Goal: Task Accomplishment & Management: Manage account settings

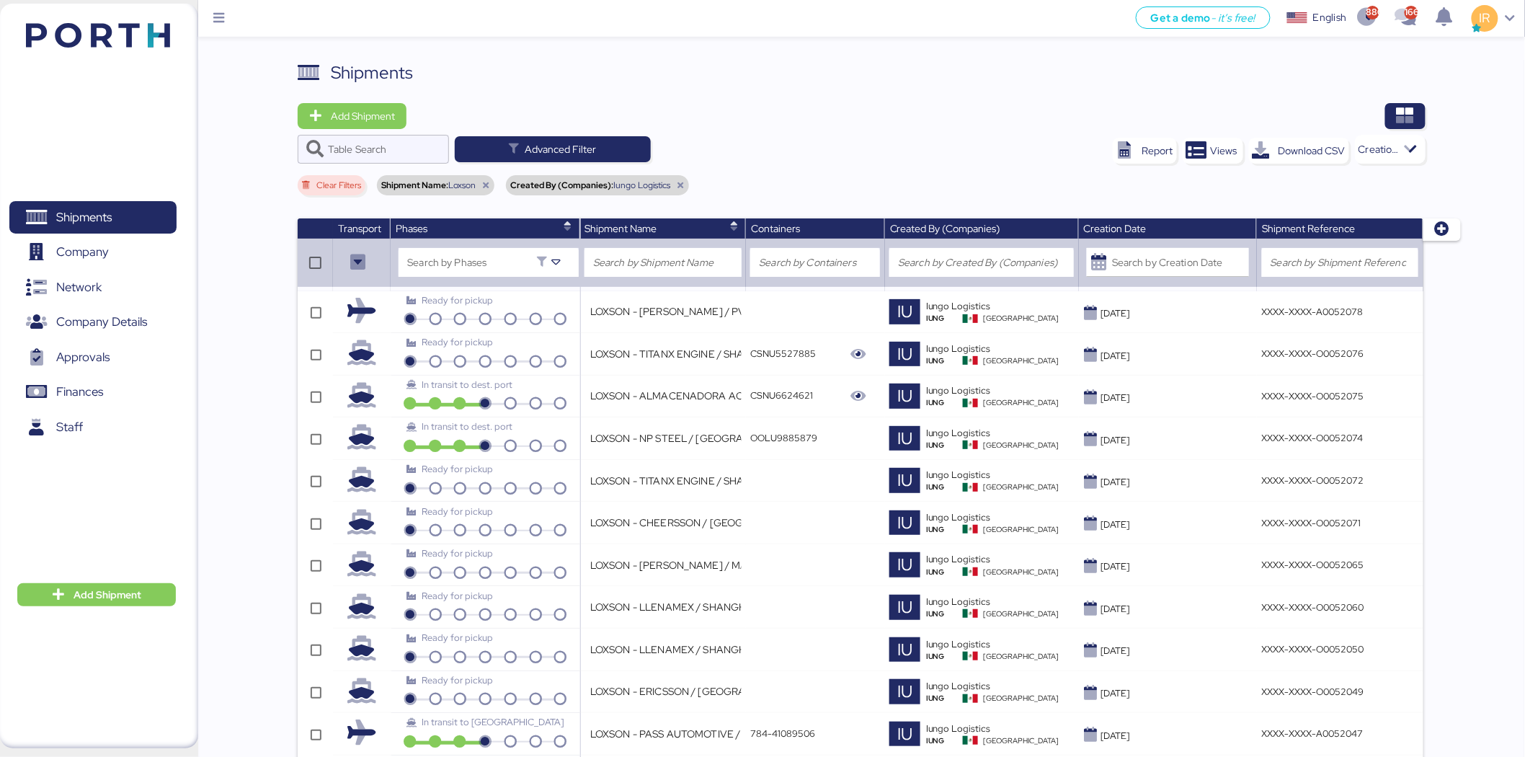
scroll to position [1496, 0]
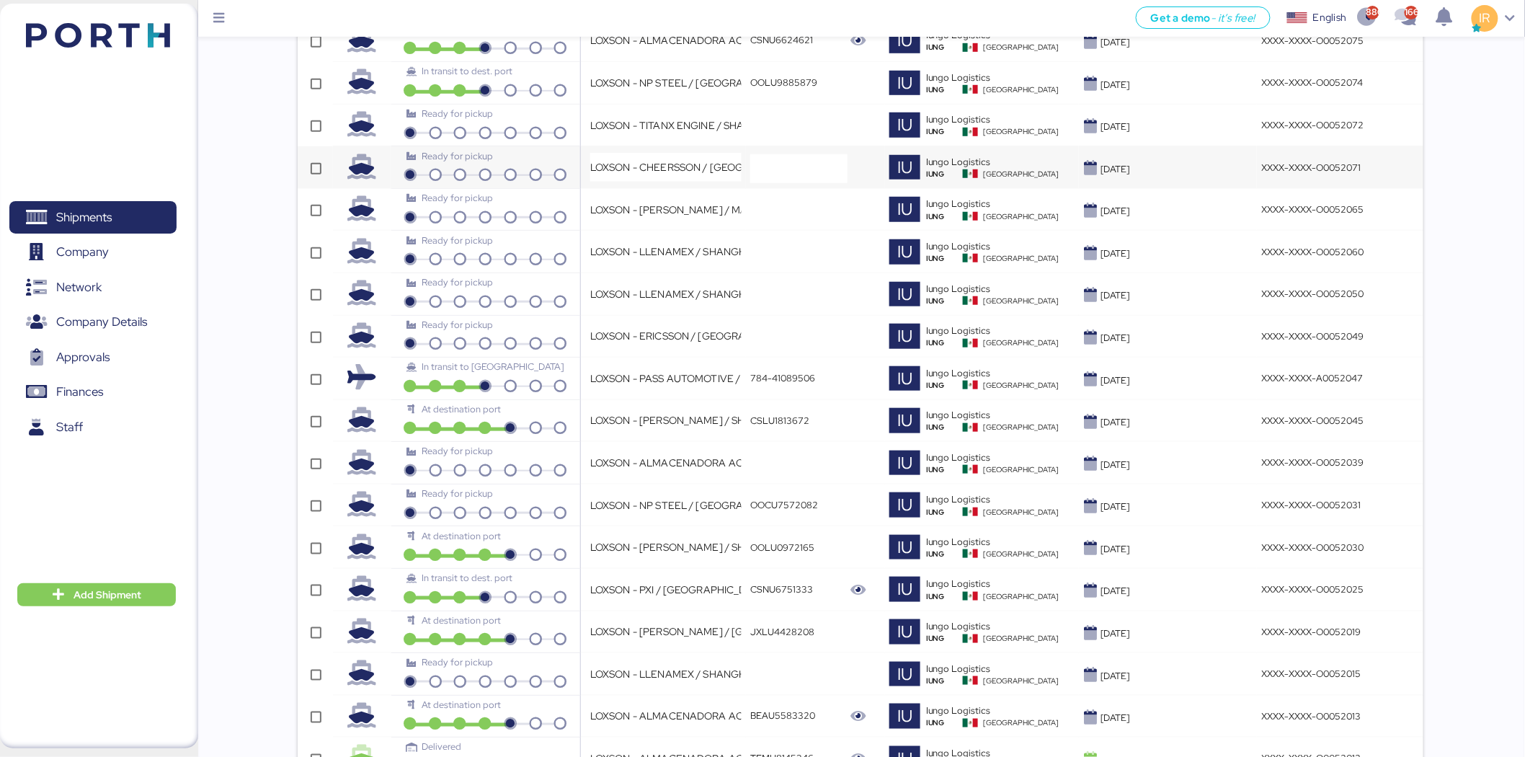
scroll to position [360, 0]
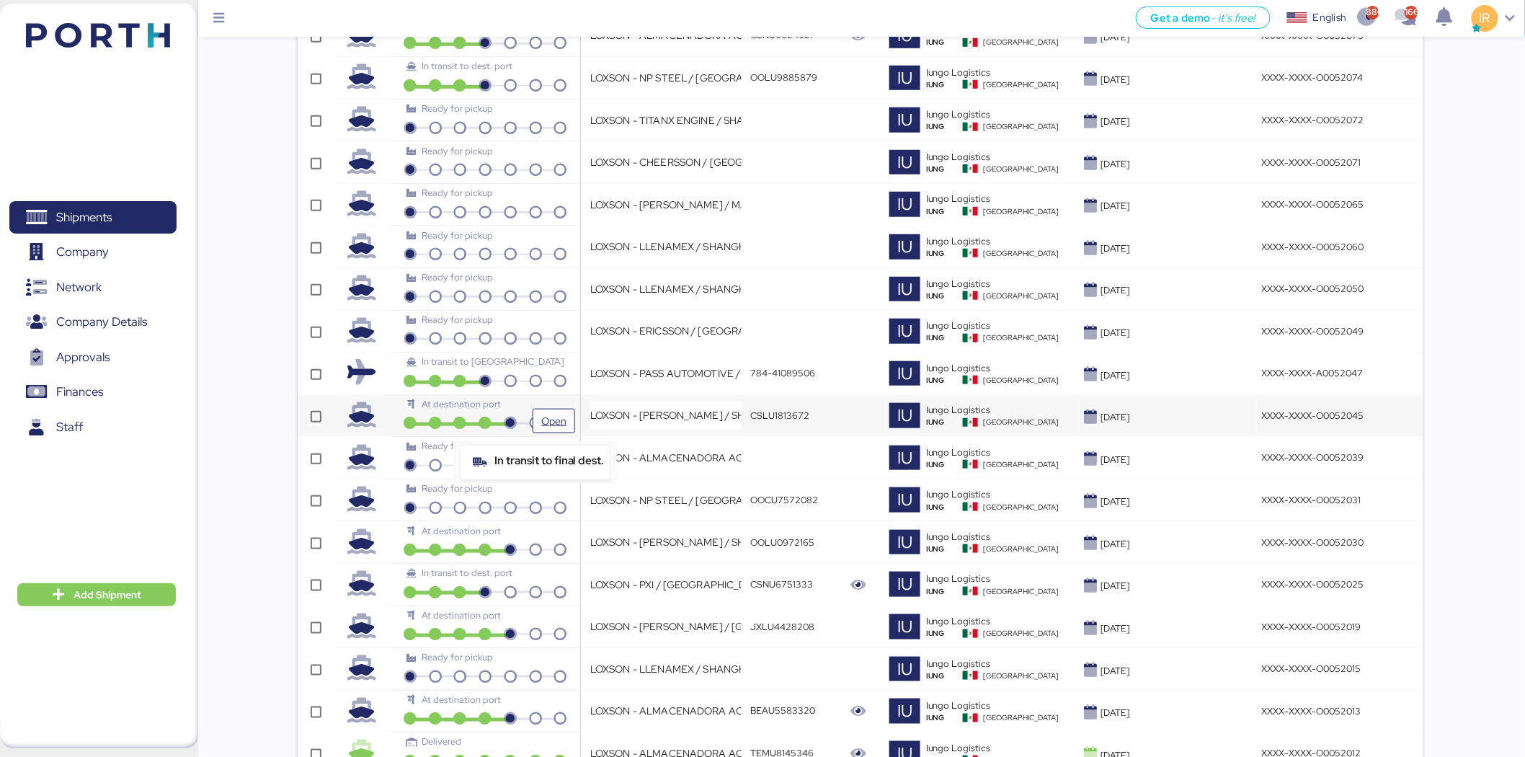
click at [527, 418] on icon at bounding box center [535, 423] width 25 height 13
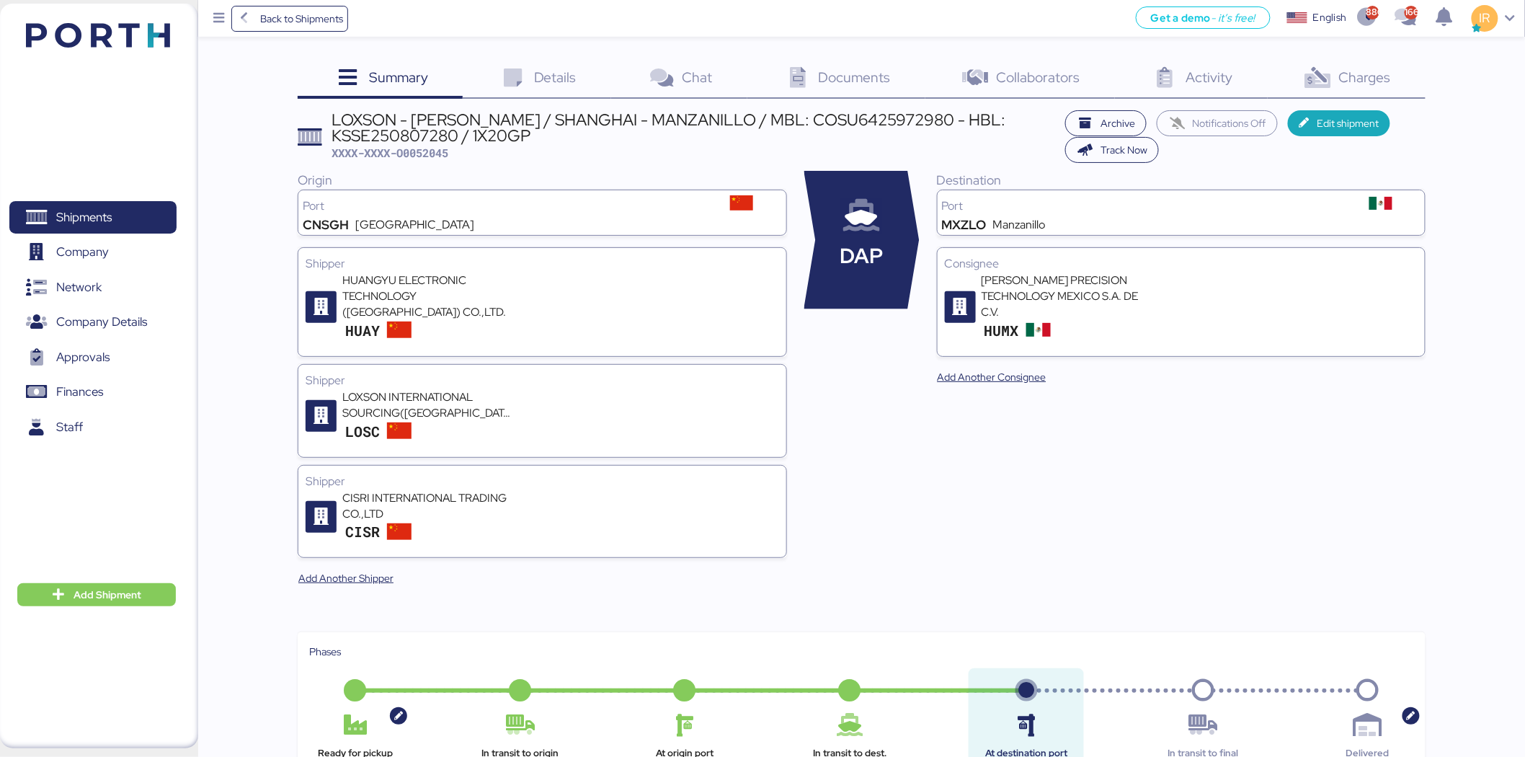
click at [578, 123] on div "LOXSON - [PERSON_NAME] / SHANGHAI - MANZANILLO / MBL: COSU6425972980 - HBL: KSS…" at bounding box center [695, 128] width 726 height 32
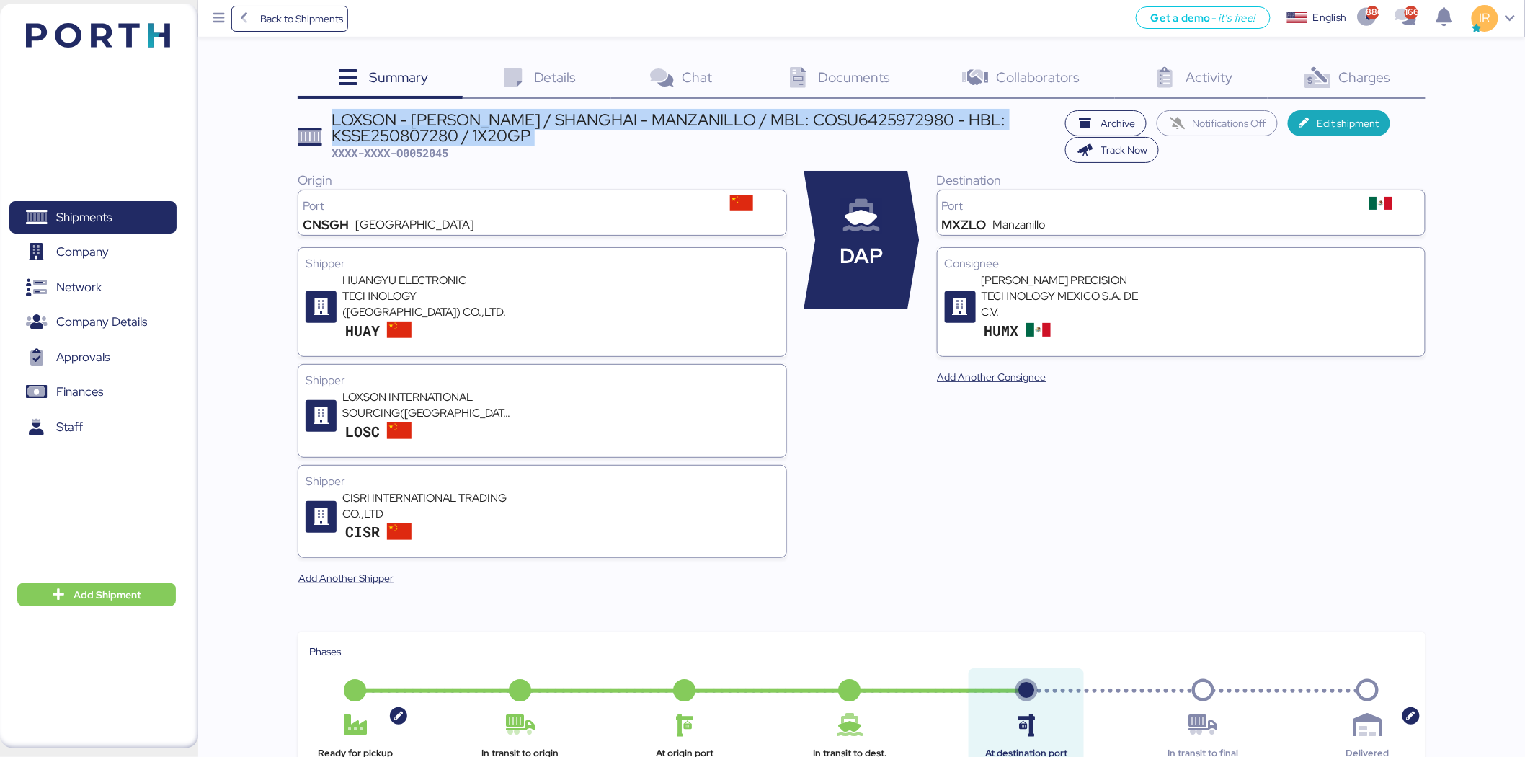
click at [578, 123] on div "LOXSON - [PERSON_NAME] / SHANGHAI - MANZANILLO / MBL: COSU6425972980 - HBL: KSS…" at bounding box center [695, 128] width 726 height 32
copy div "LOXSON - [PERSON_NAME] / SHANGHAI - MANZANILLO / MBL: COSU6425972980 - HBL: KSS…"
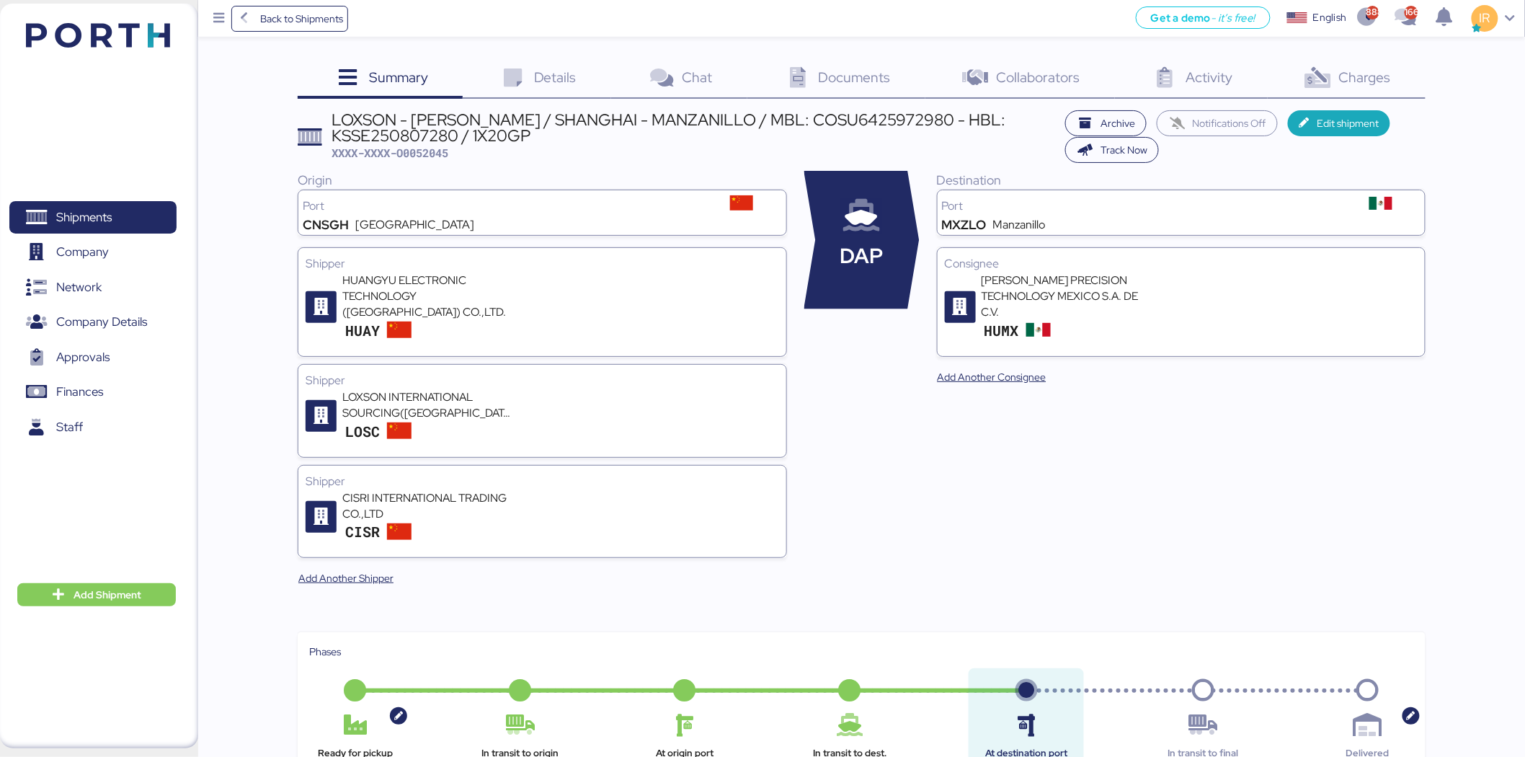
click at [1342, 89] on div "Charges 0" at bounding box center [1347, 79] width 158 height 39
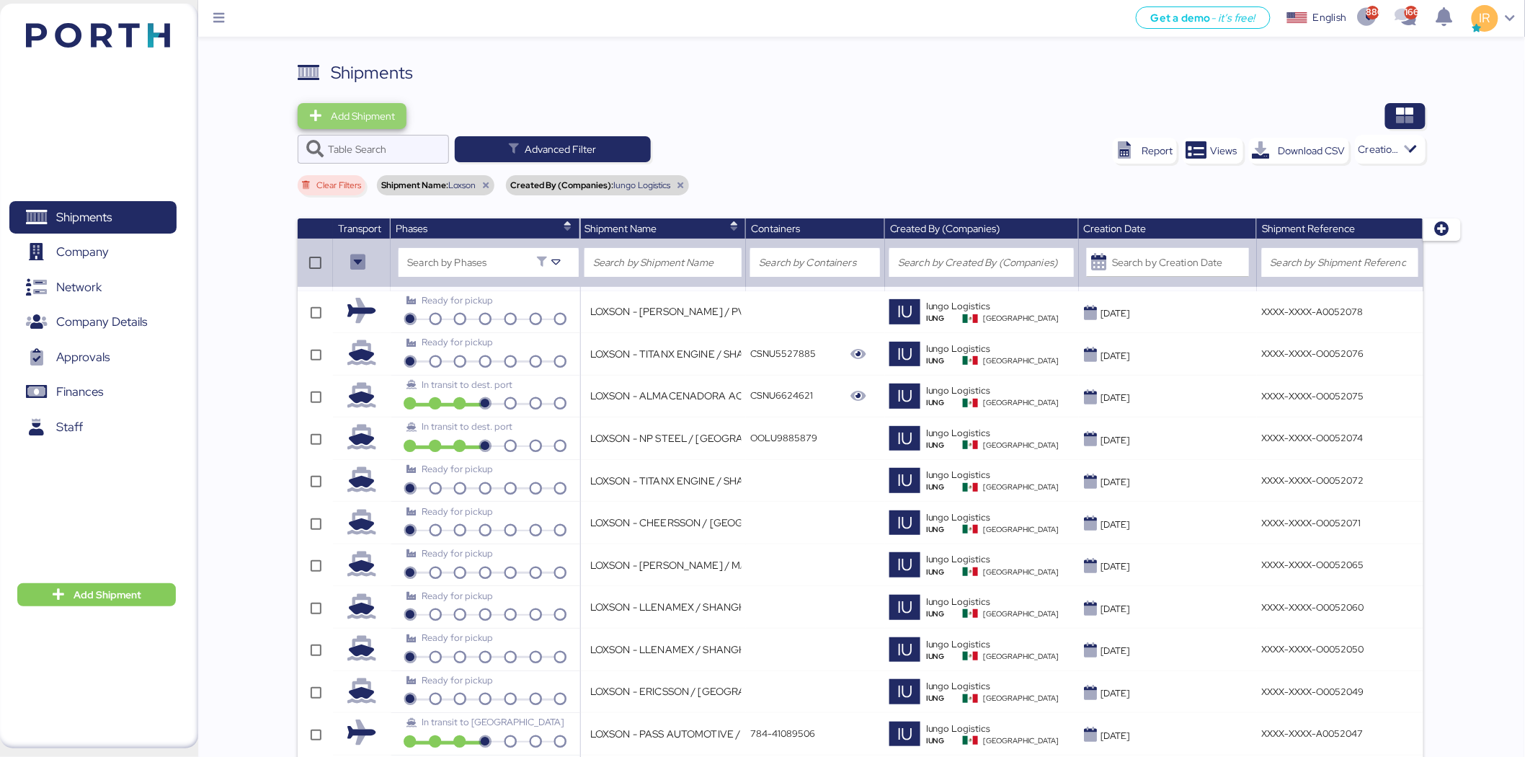
click at [377, 111] on span "Add Shipment" at bounding box center [363, 115] width 64 height 17
click at [388, 141] on div "Add Shipment Manually" at bounding box center [366, 141] width 112 height 20
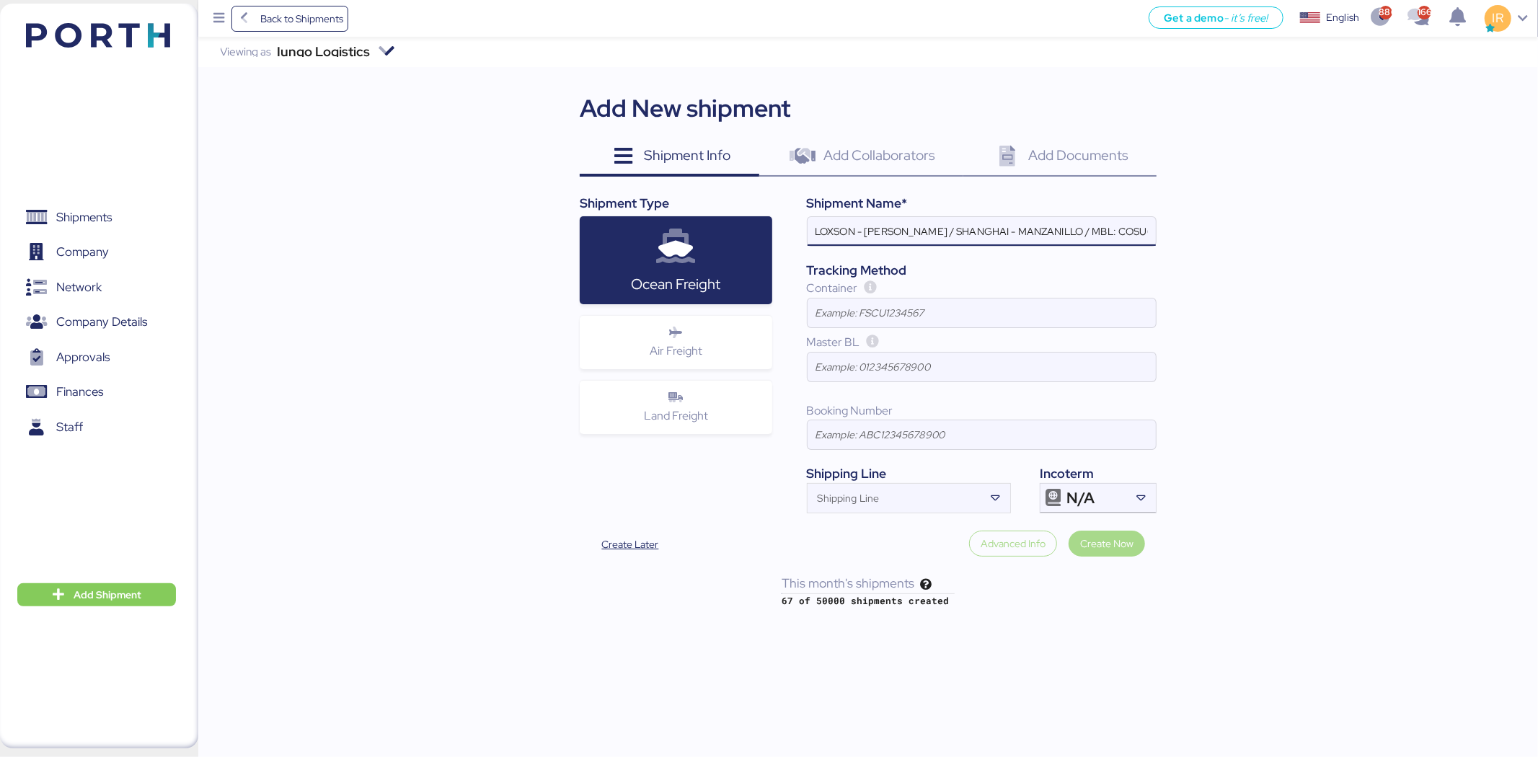
scroll to position [0, 195]
type input "LOXSON - [PERSON_NAME] / SHANGHAI - MANZANILLO / MBL: COSU6425972980 - HBL: KSS…"
click at [900, 487] on div "Shipping Line" at bounding box center [895, 498] width 177 height 29
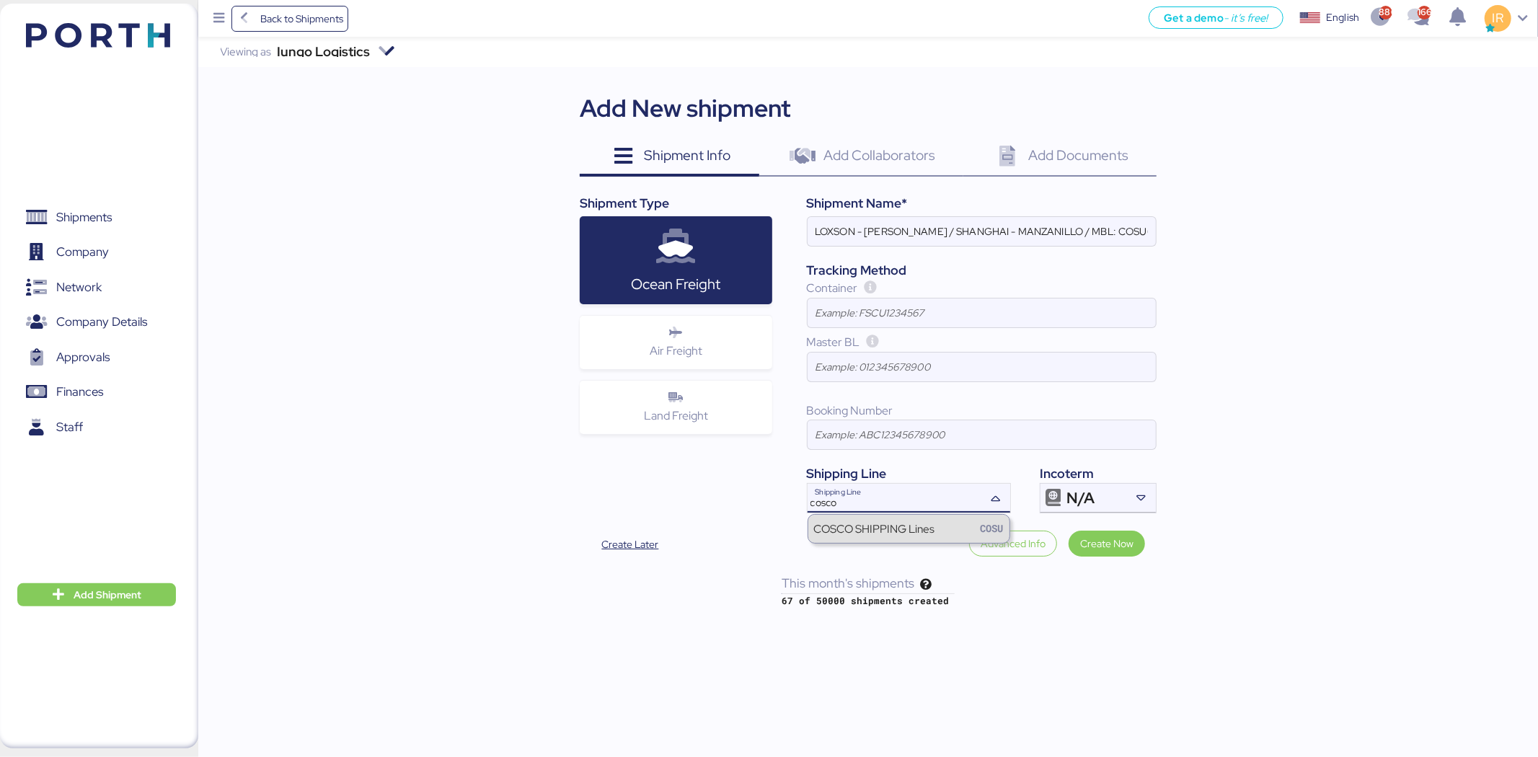
type input "cosco"
click at [909, 523] on div "COSCO SHIPPING Lines" at bounding box center [874, 528] width 121 height 17
click at [1110, 510] on div "N/A" at bounding box center [1096, 498] width 60 height 29
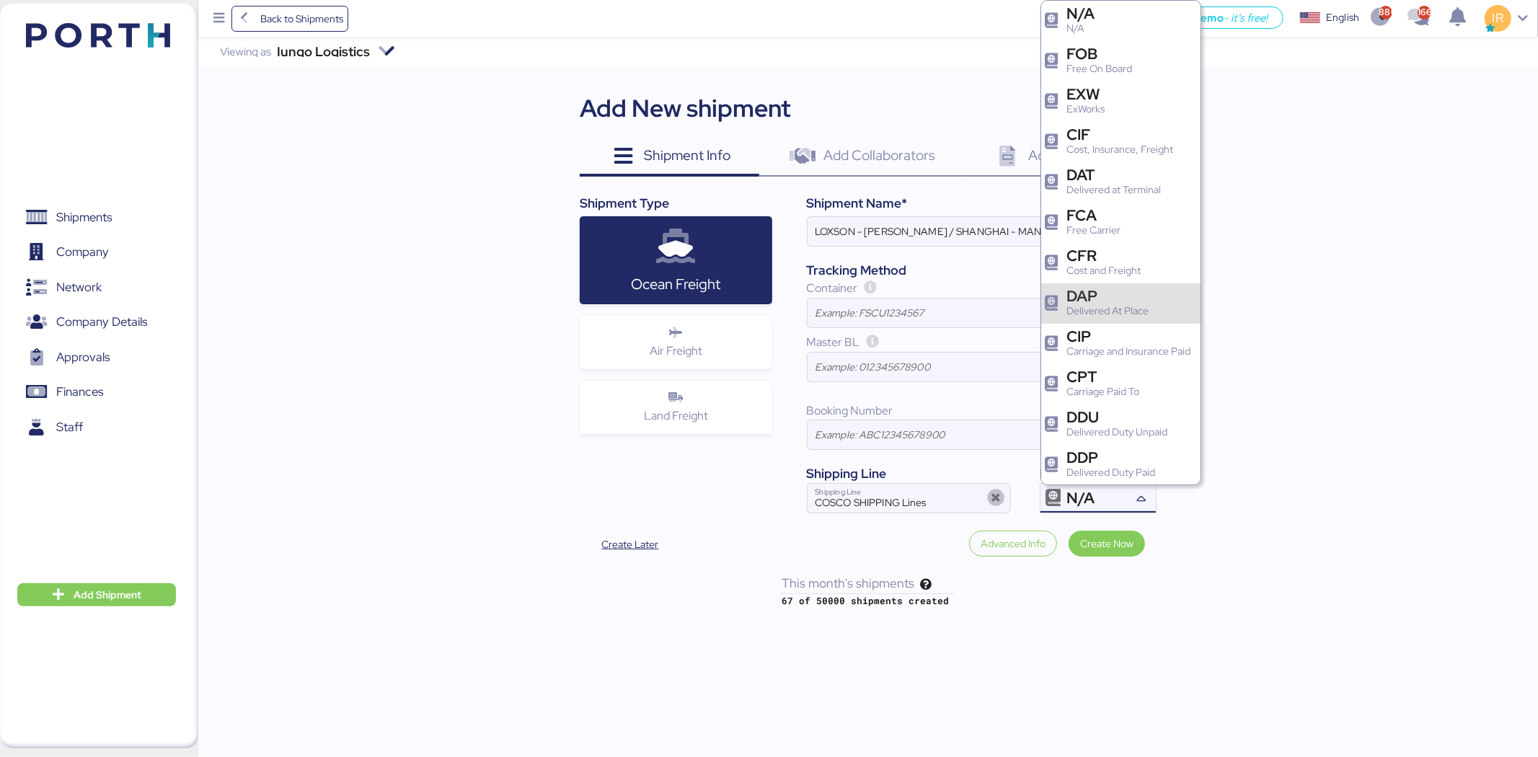
click at [1127, 309] on div "Delivered At Place" at bounding box center [1107, 310] width 82 height 15
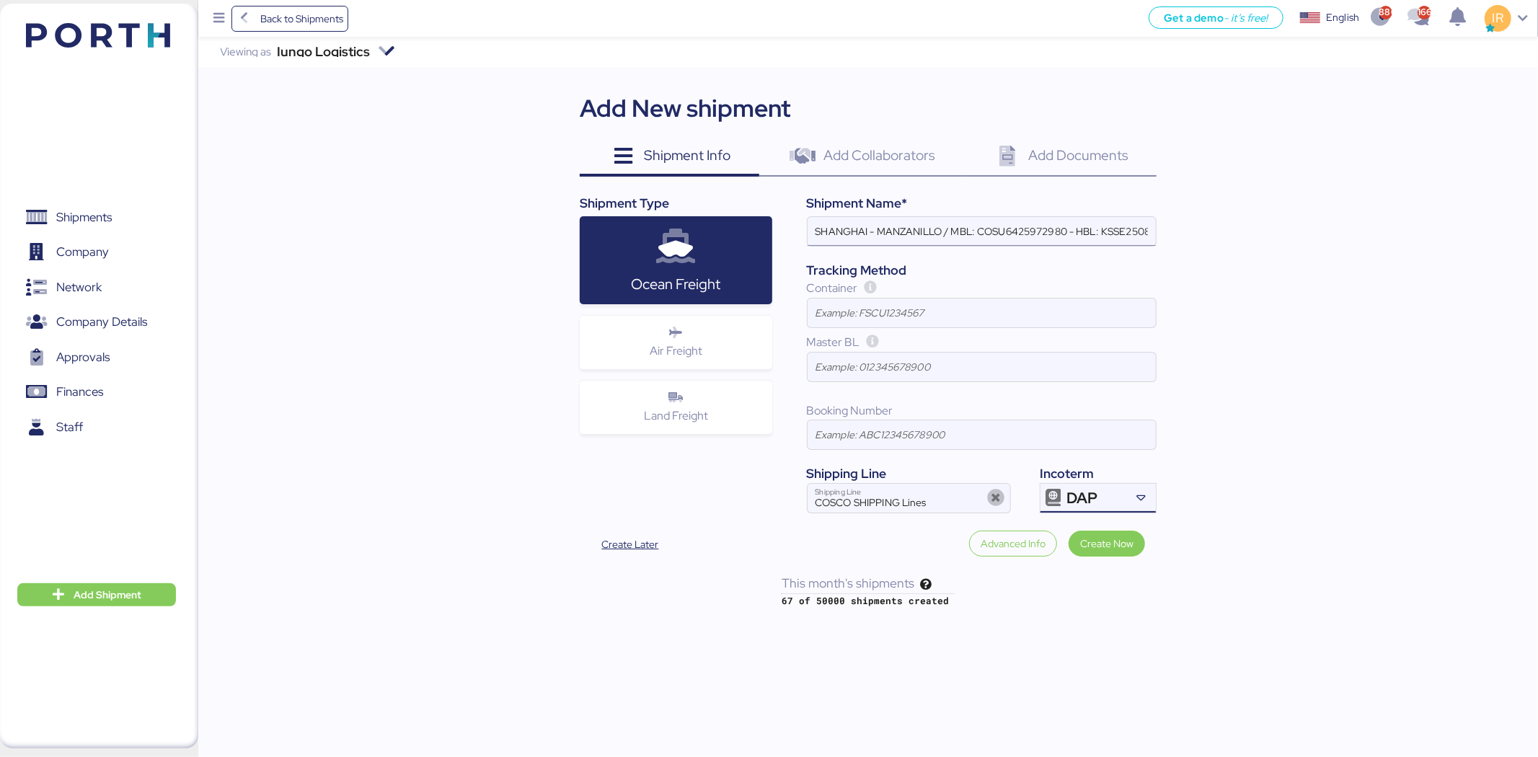
scroll to position [0, 147]
click at [974, 240] on input "LOXSON - [PERSON_NAME] / SHANGHAI - MANZANILLO / MBL: COSU6425972980 - HBL: KSS…" at bounding box center [981, 231] width 348 height 29
paste input "06130"
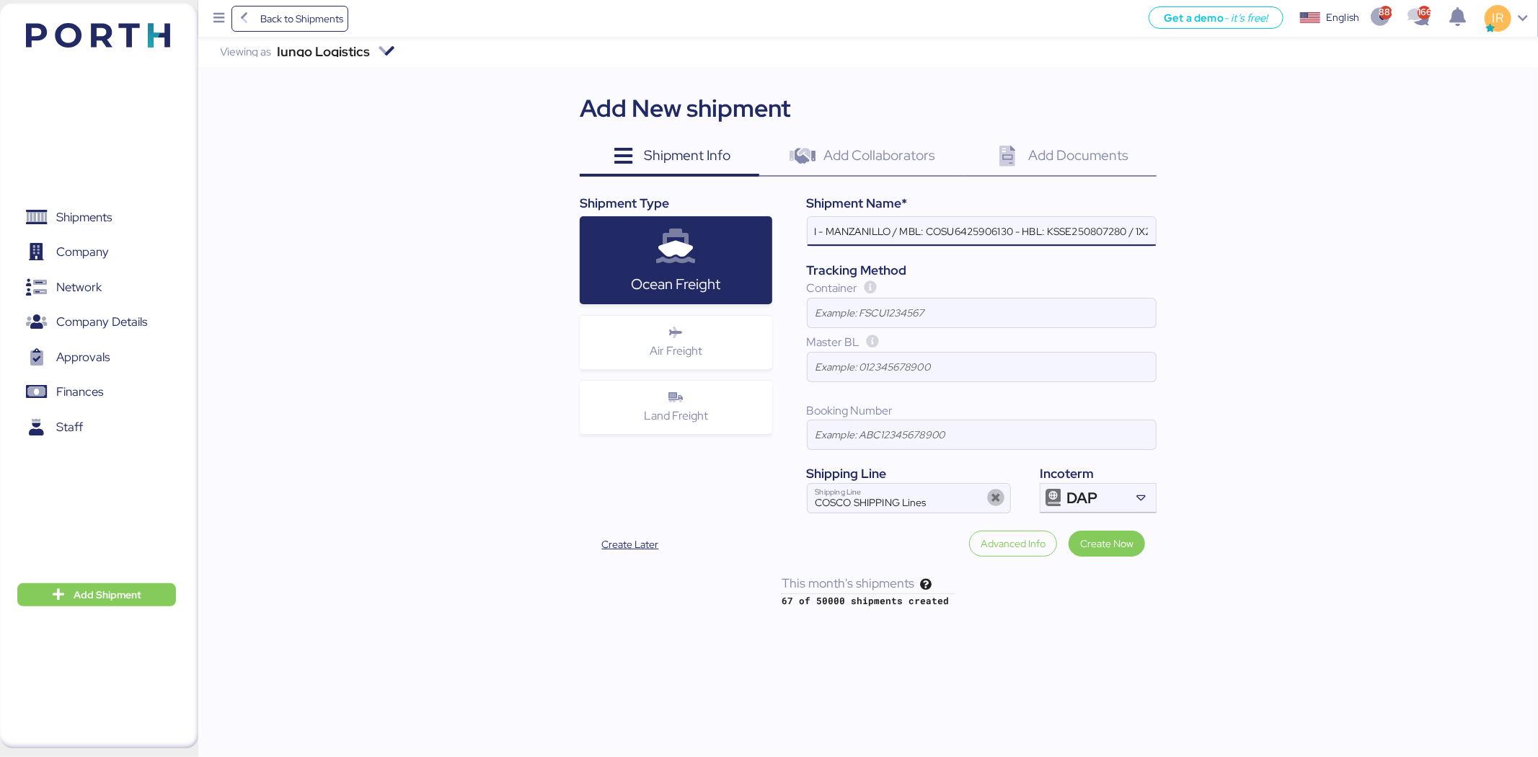
click at [1047, 231] on input "LOXSON - HUANG YU / SHANGHAI - MANZANILLO / MBL: COSU6425906130 - HBL: KSSE2508…" at bounding box center [981, 231] width 348 height 29
paste input "13919"
type input "LOXSON - HUANG YU / SHANGHAI - MANZANILLO / MBL: COSU6425906130 - HBL: KSSE2508…"
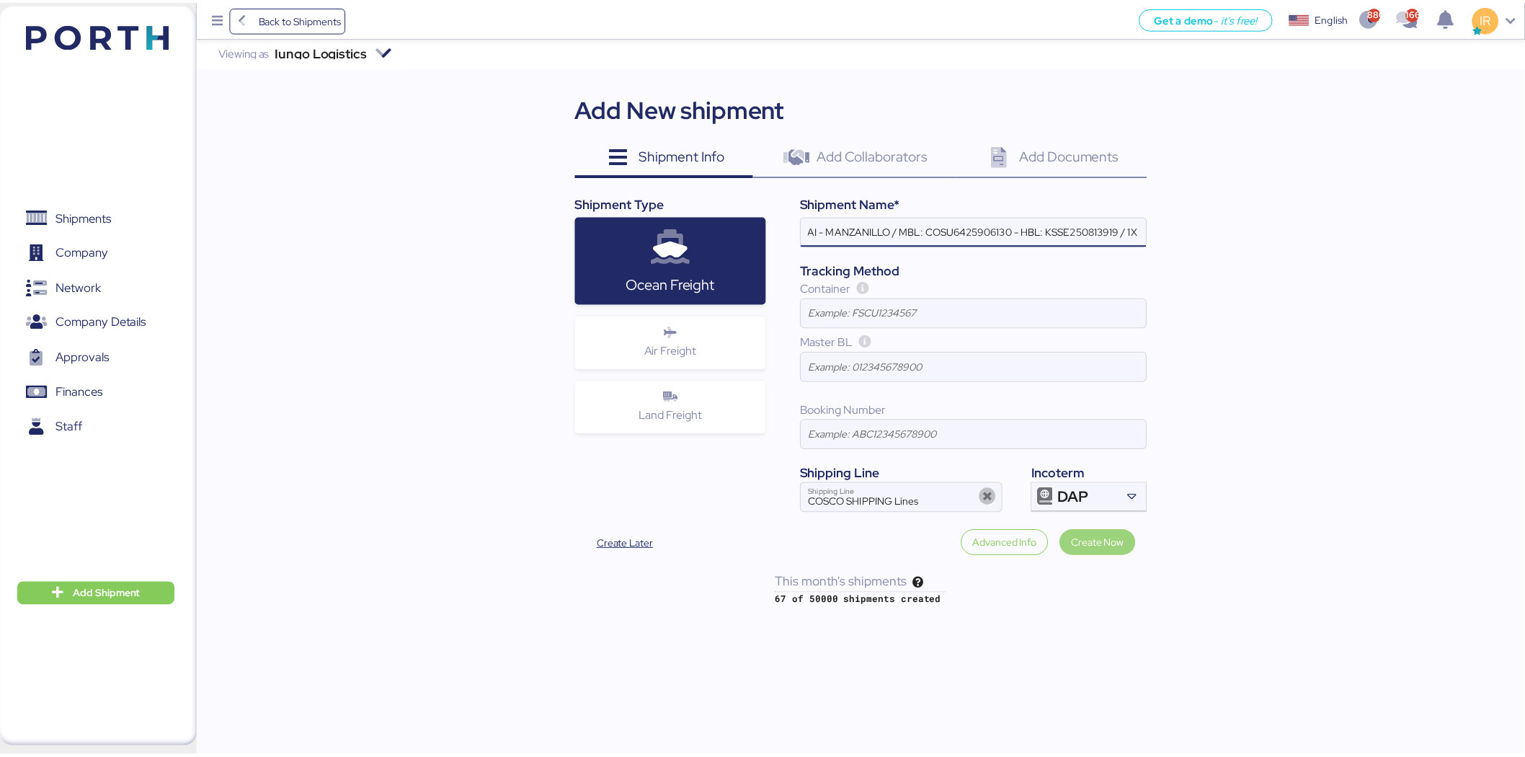
scroll to position [0, 0]
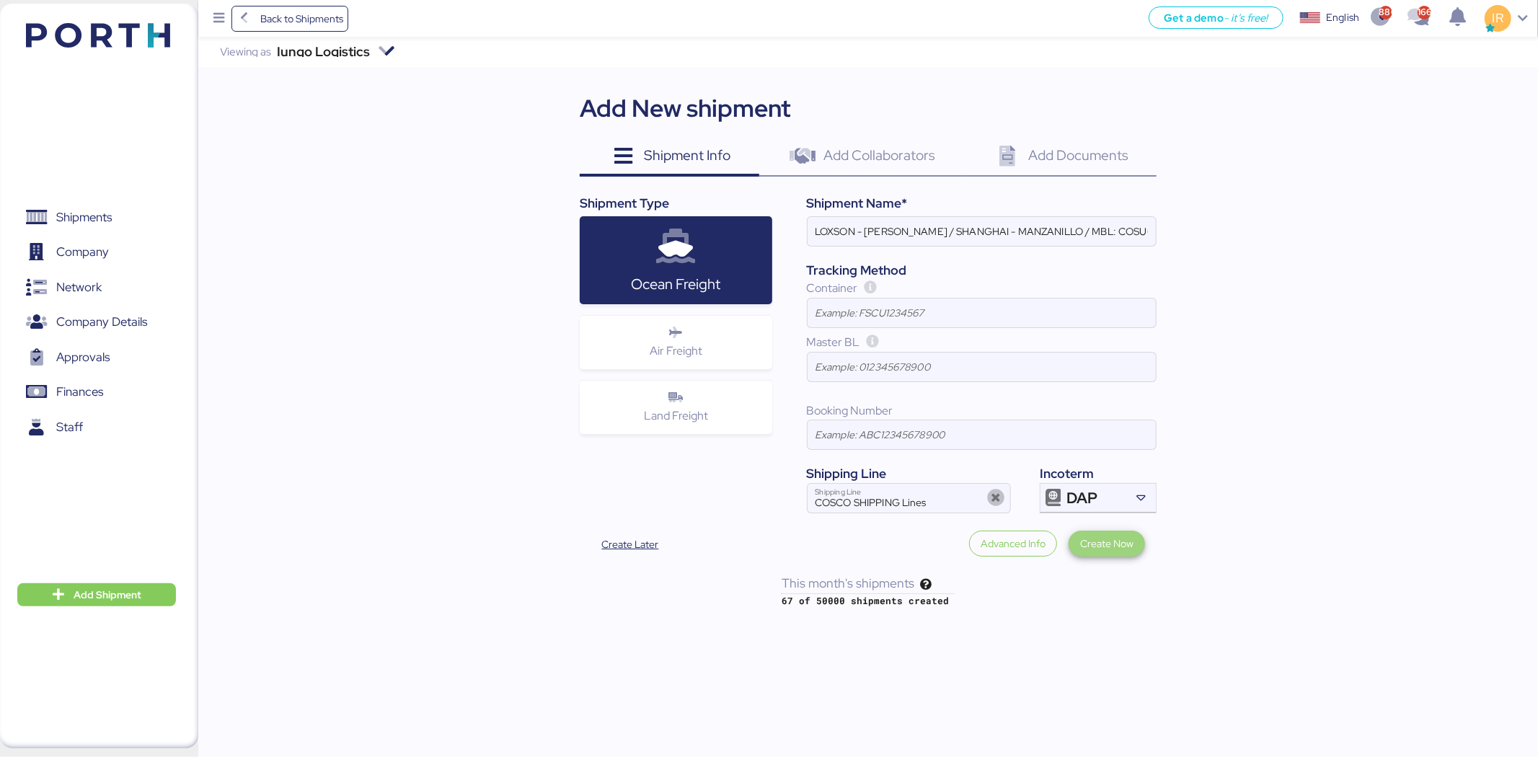
click at [1117, 531] on span "Create Now" at bounding box center [1106, 544] width 76 height 26
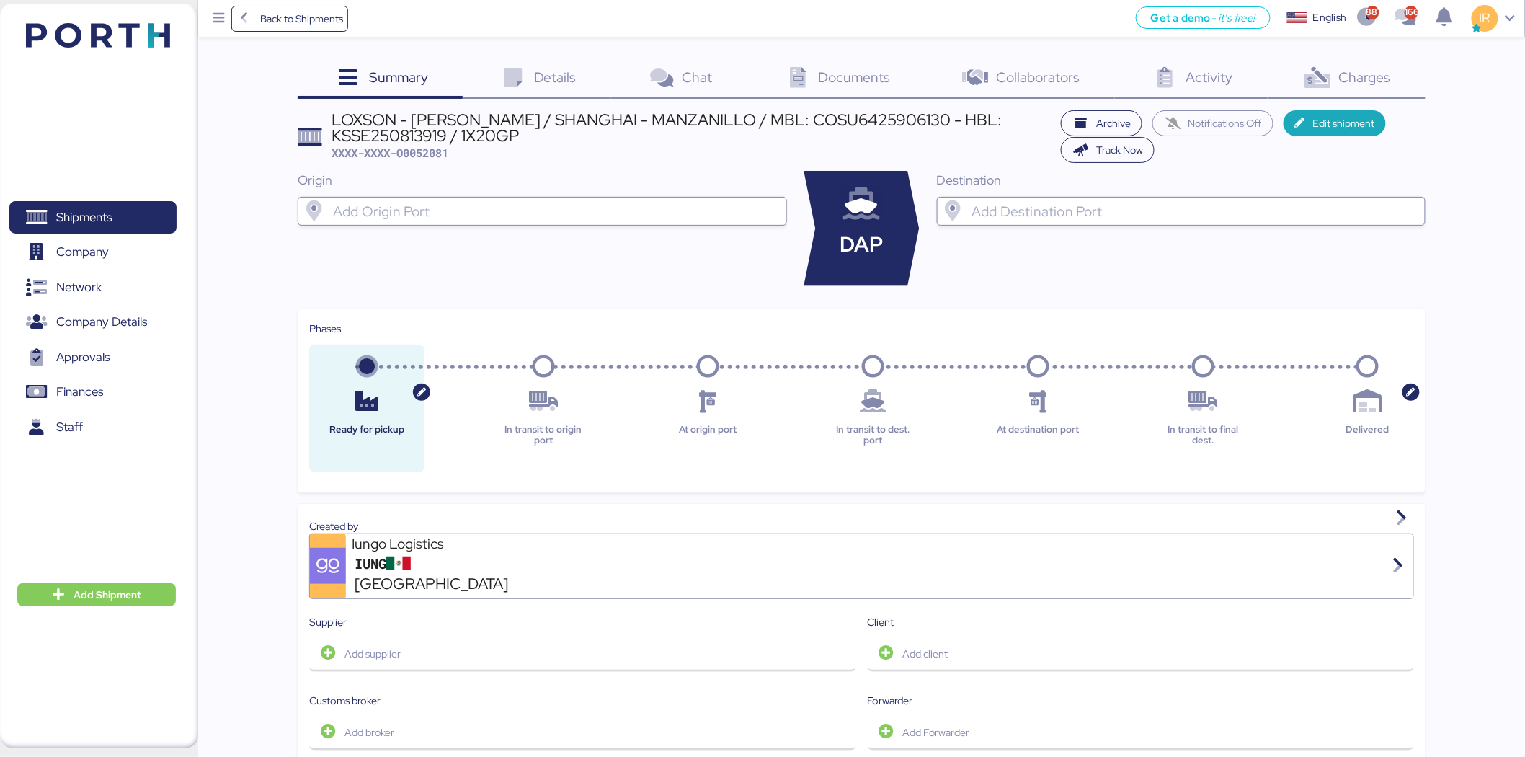
click at [435, 219] on input "search" at bounding box center [555, 211] width 450 height 17
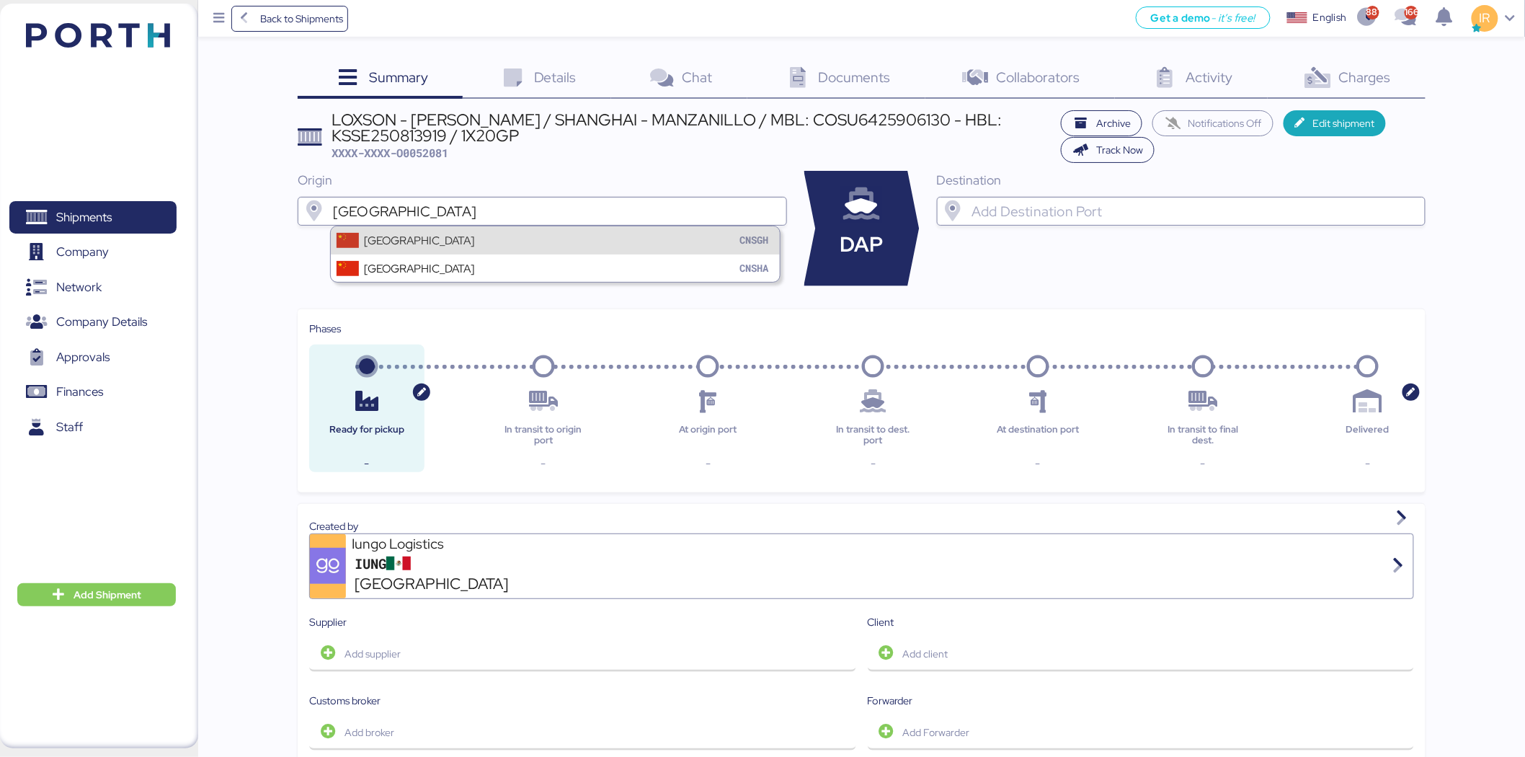
type input "shanghai"
click at [448, 234] on div "Shanghai CNSGH" at bounding box center [555, 239] width 449 height 27
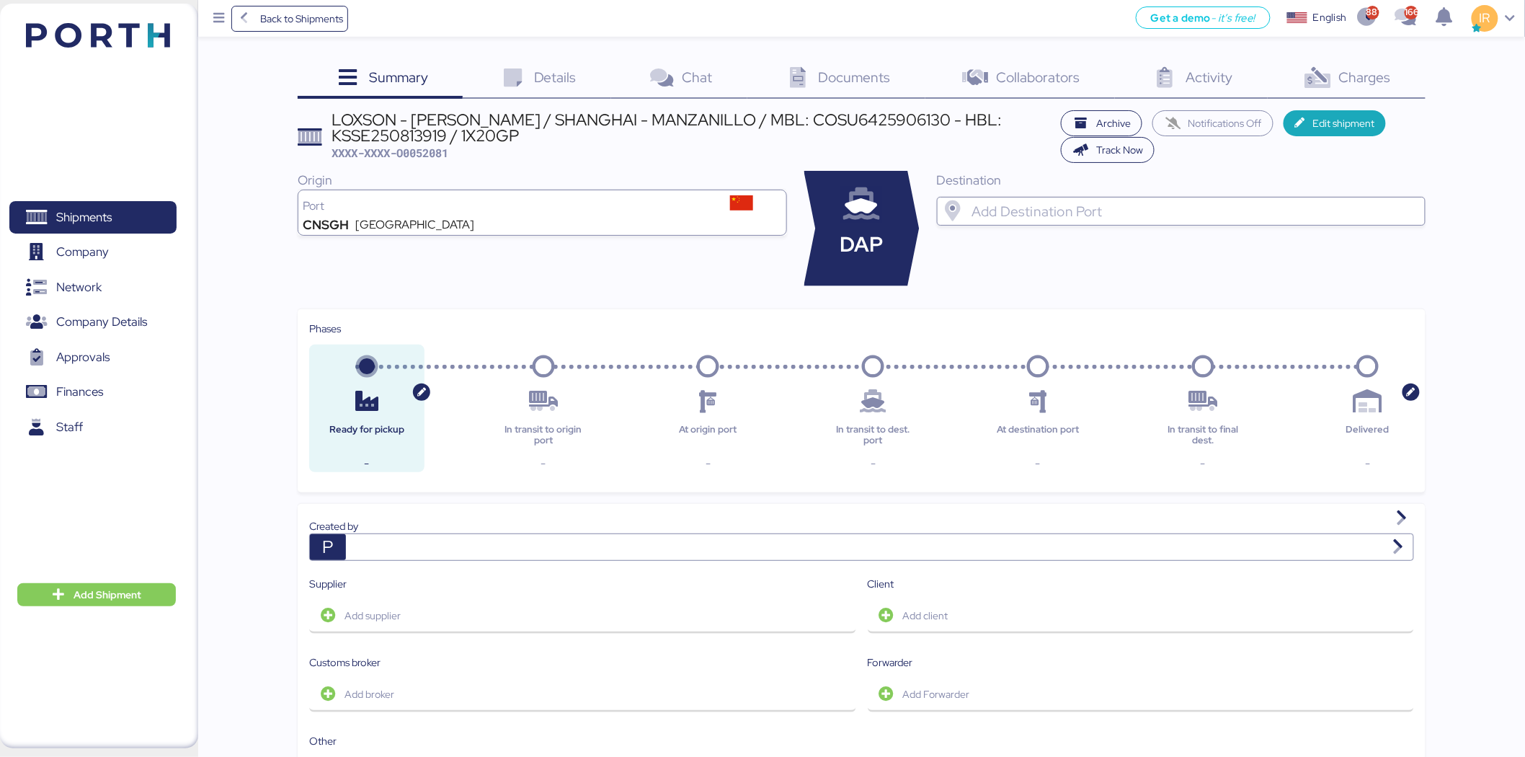
drag, startPoint x: 1205, startPoint y: 226, endPoint x: 1136, endPoint y: 207, distance: 71.2
click at [1136, 207] on div "Destination" at bounding box center [1181, 228] width 489 height 115
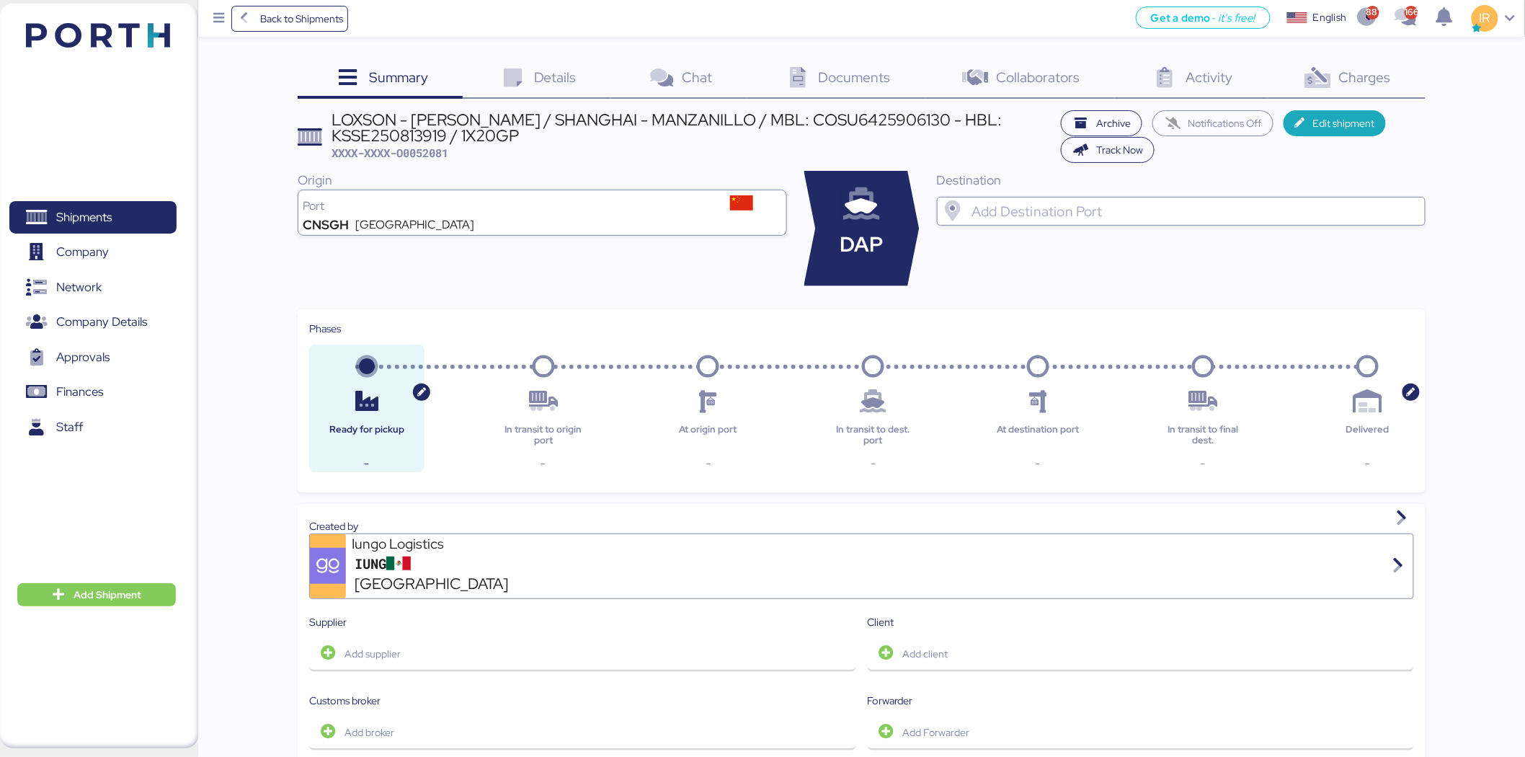
click at [1136, 207] on input "search" at bounding box center [1194, 211] width 450 height 17
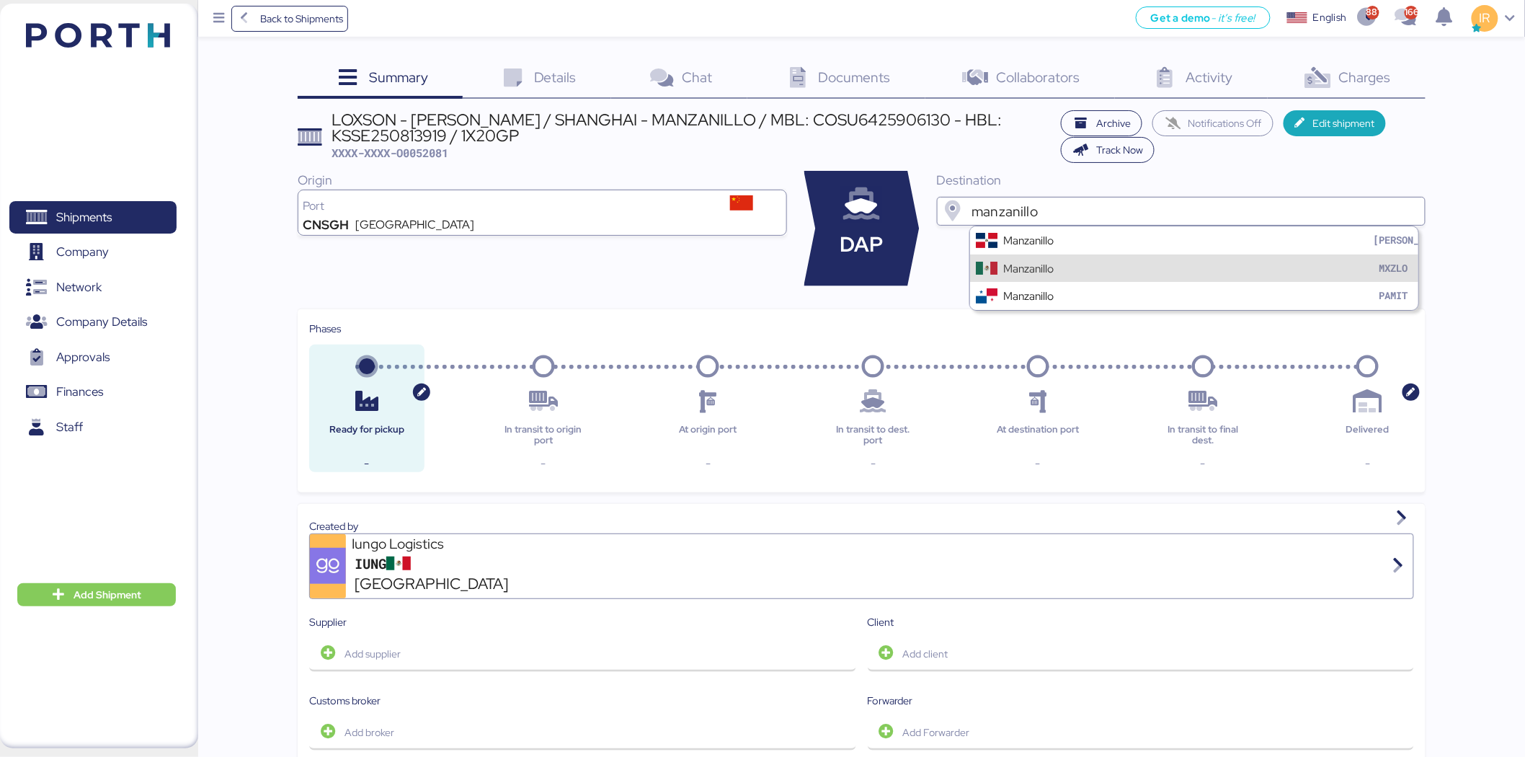
type input "manzanillo"
click at [1065, 267] on div "Manzanillo MXZLO" at bounding box center [1194, 267] width 449 height 27
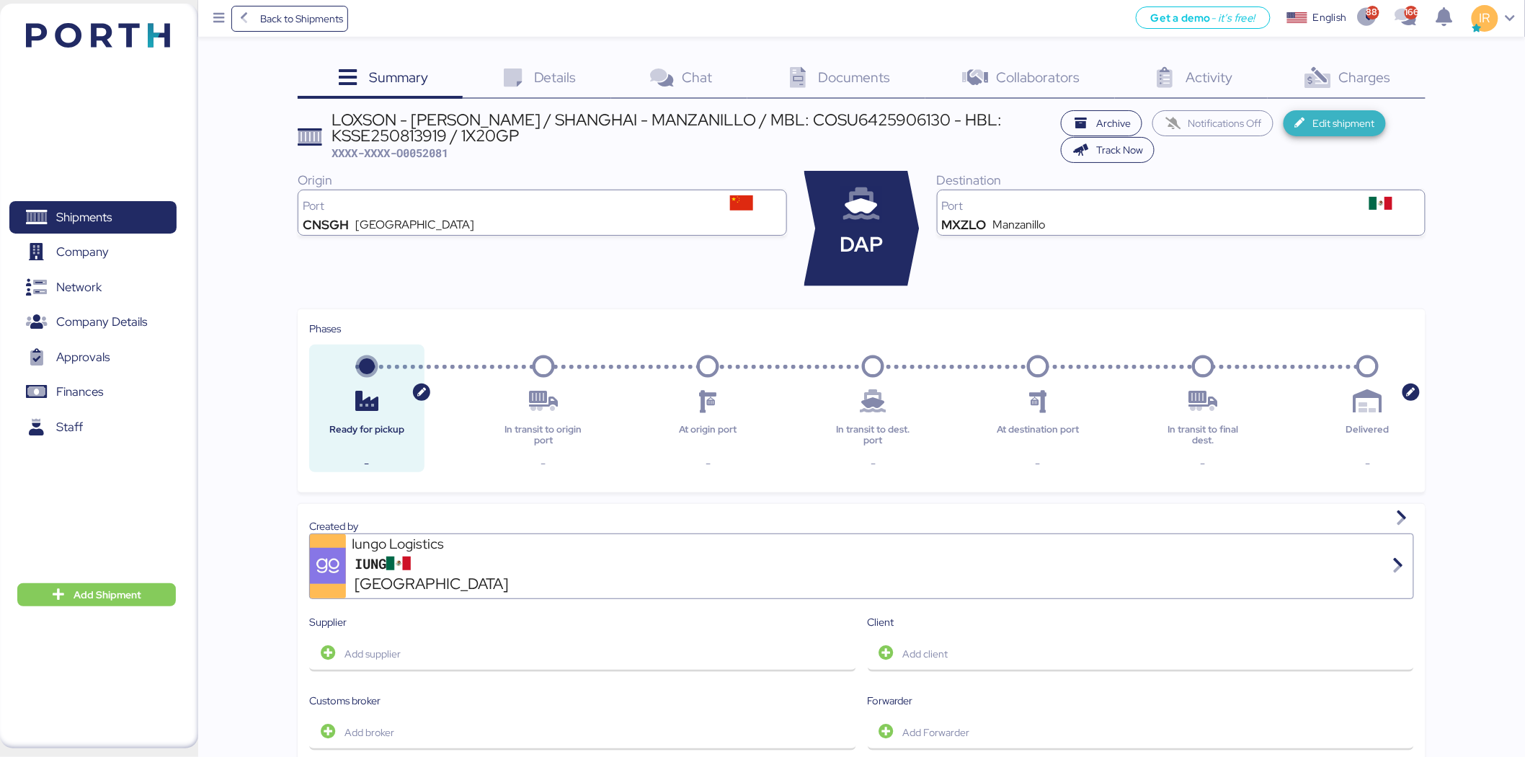
click at [1329, 131] on span "Edit shipment" at bounding box center [1344, 123] width 62 height 17
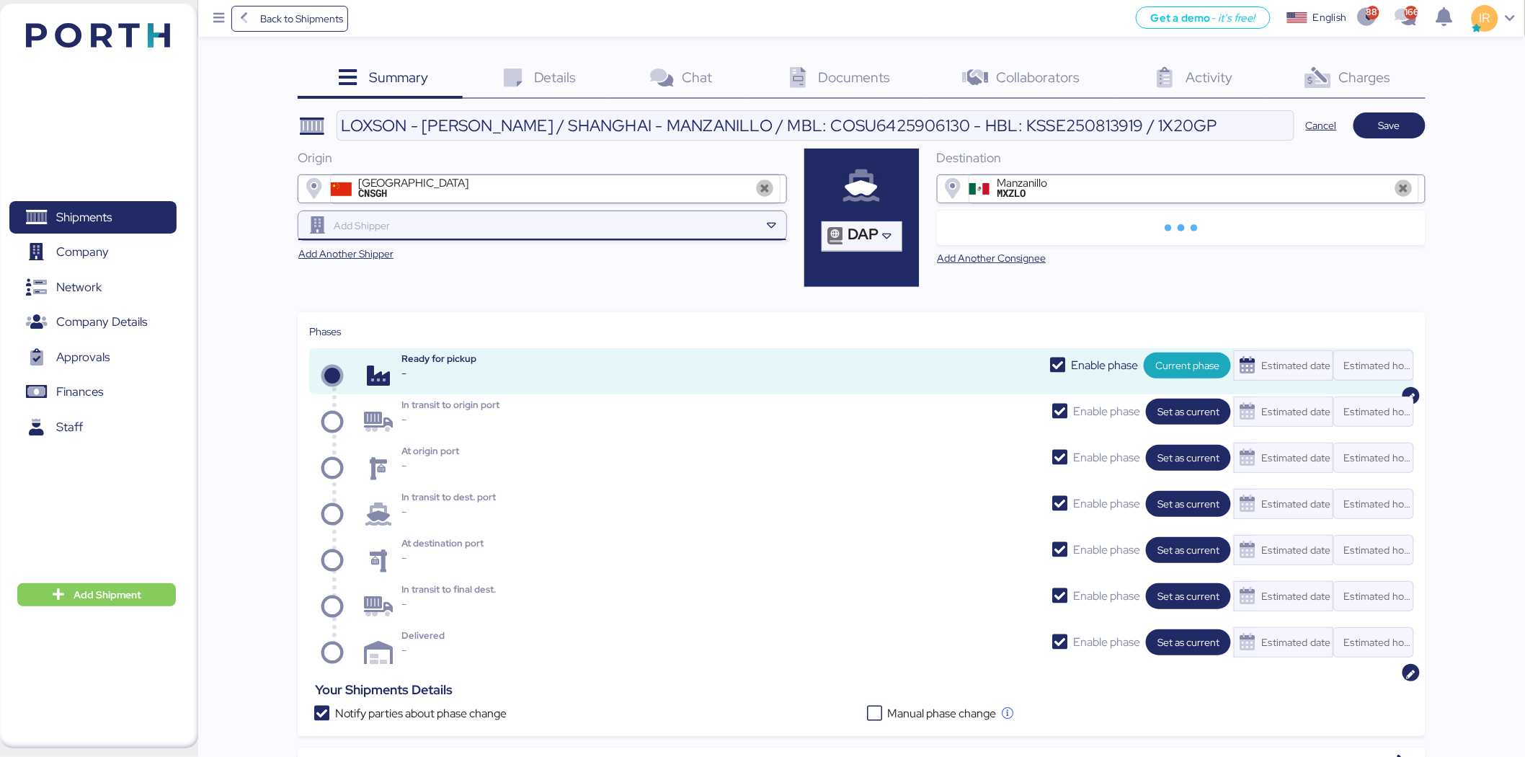
click at [457, 216] on div at bounding box center [545, 225] width 429 height 29
paste input "LOXSON INTERNATIONAL"
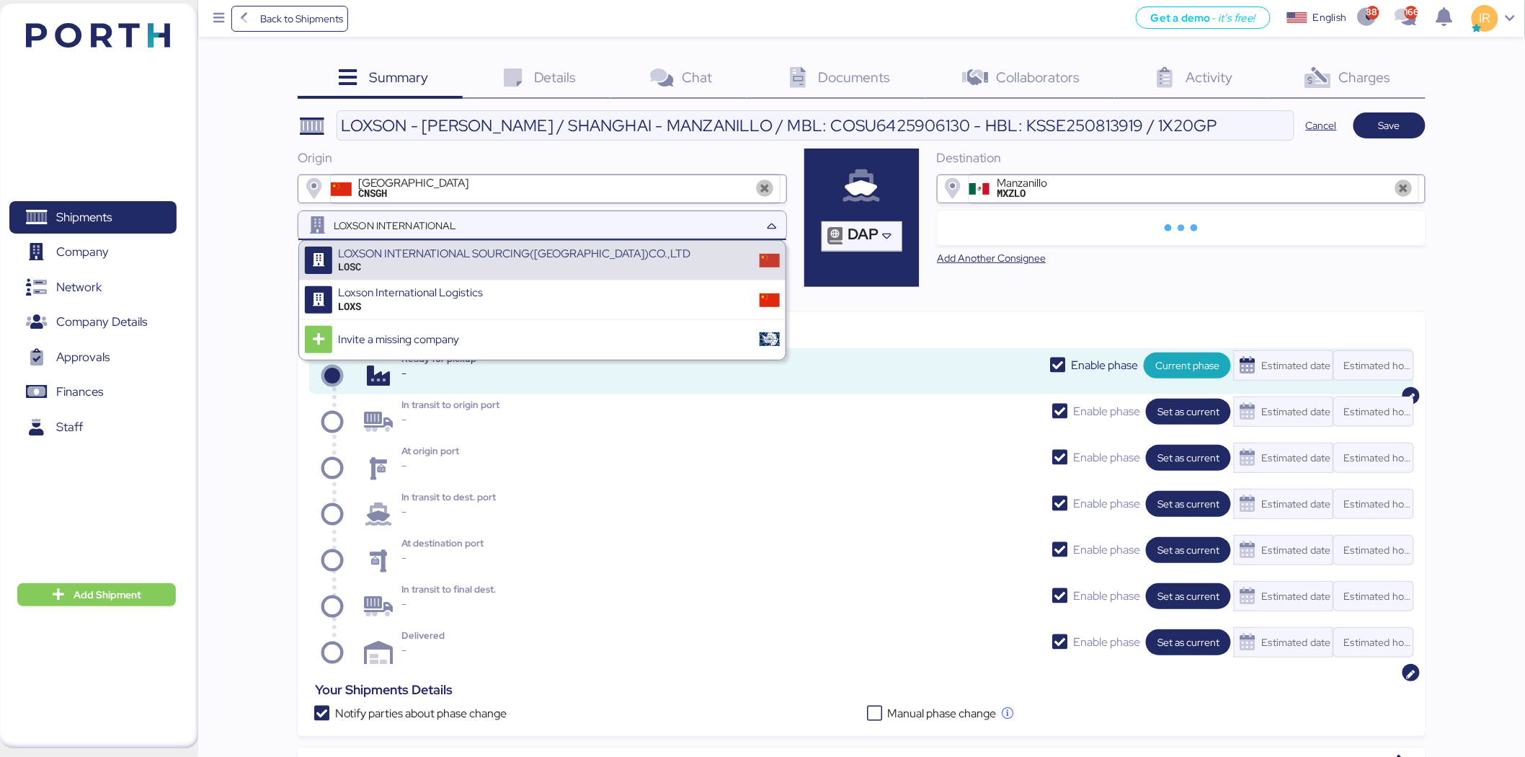
type input "LOXSON INTERNATIONAL"
click at [495, 254] on div "LOXSON INTERNATIONAL SOURCING([GEOGRAPHIC_DATA])CO.,LTD" at bounding box center [514, 253] width 352 height 13
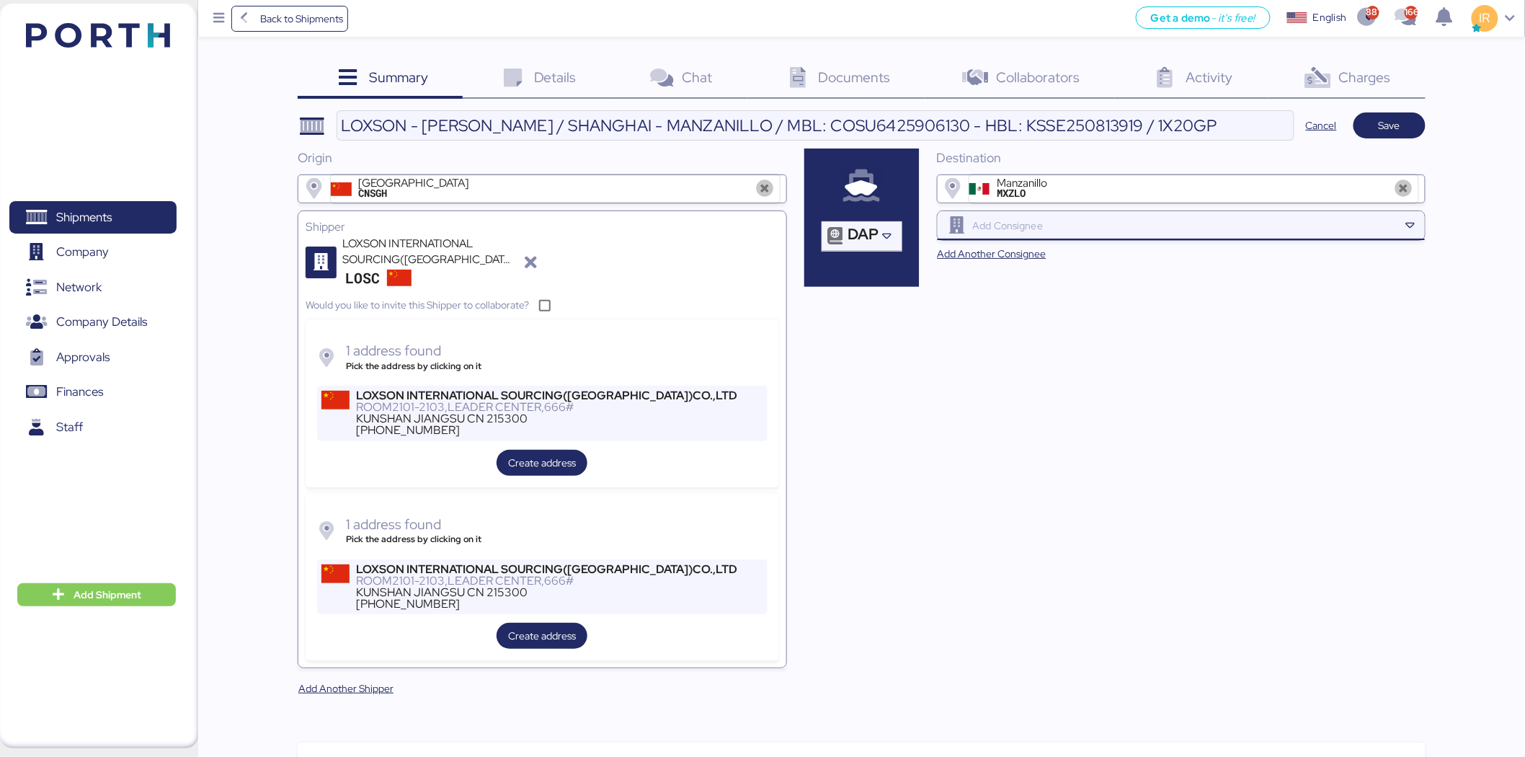
click at [1107, 217] on input "search" at bounding box center [1184, 225] width 429 height 17
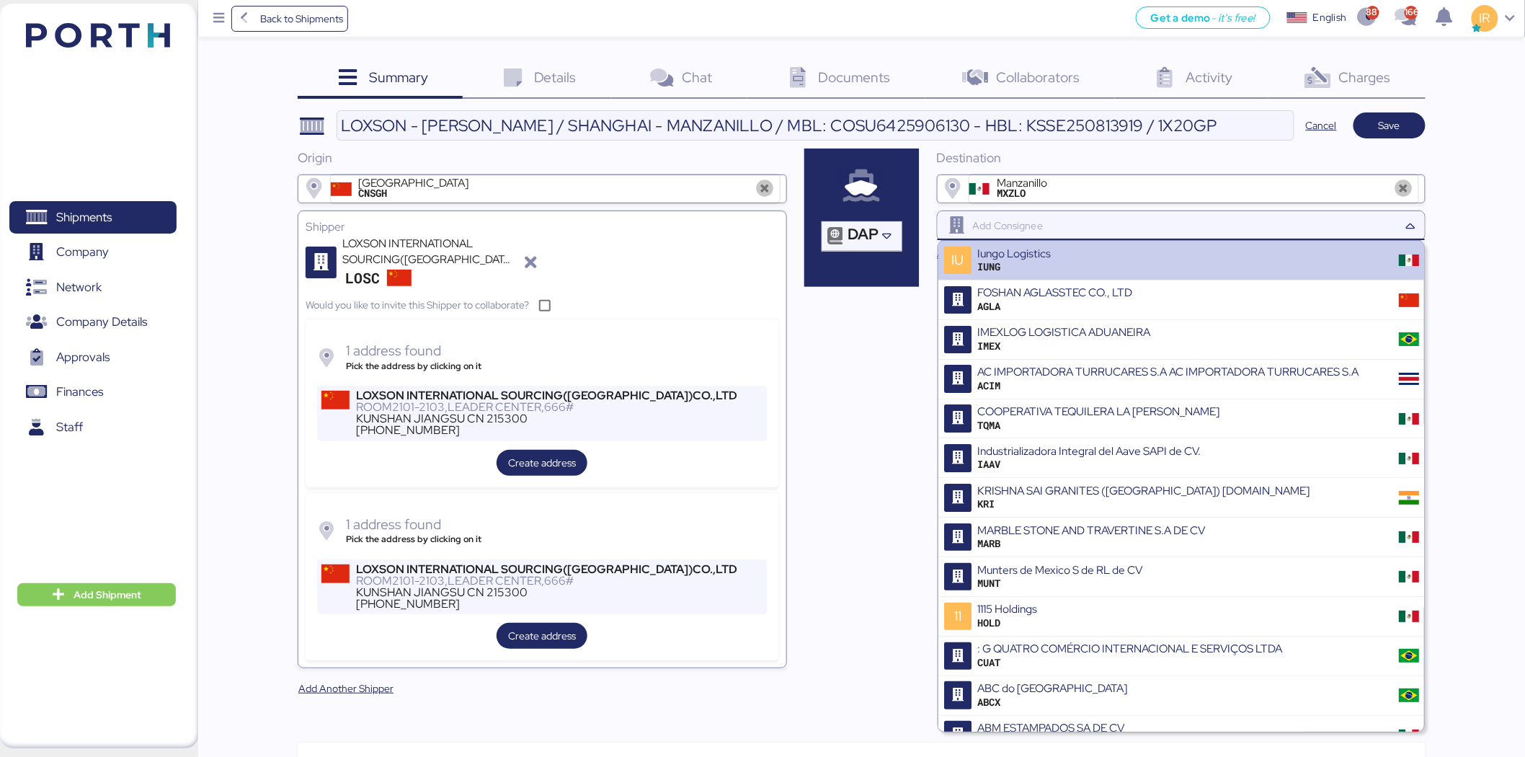
paste input "HUANG YU PRECISION"
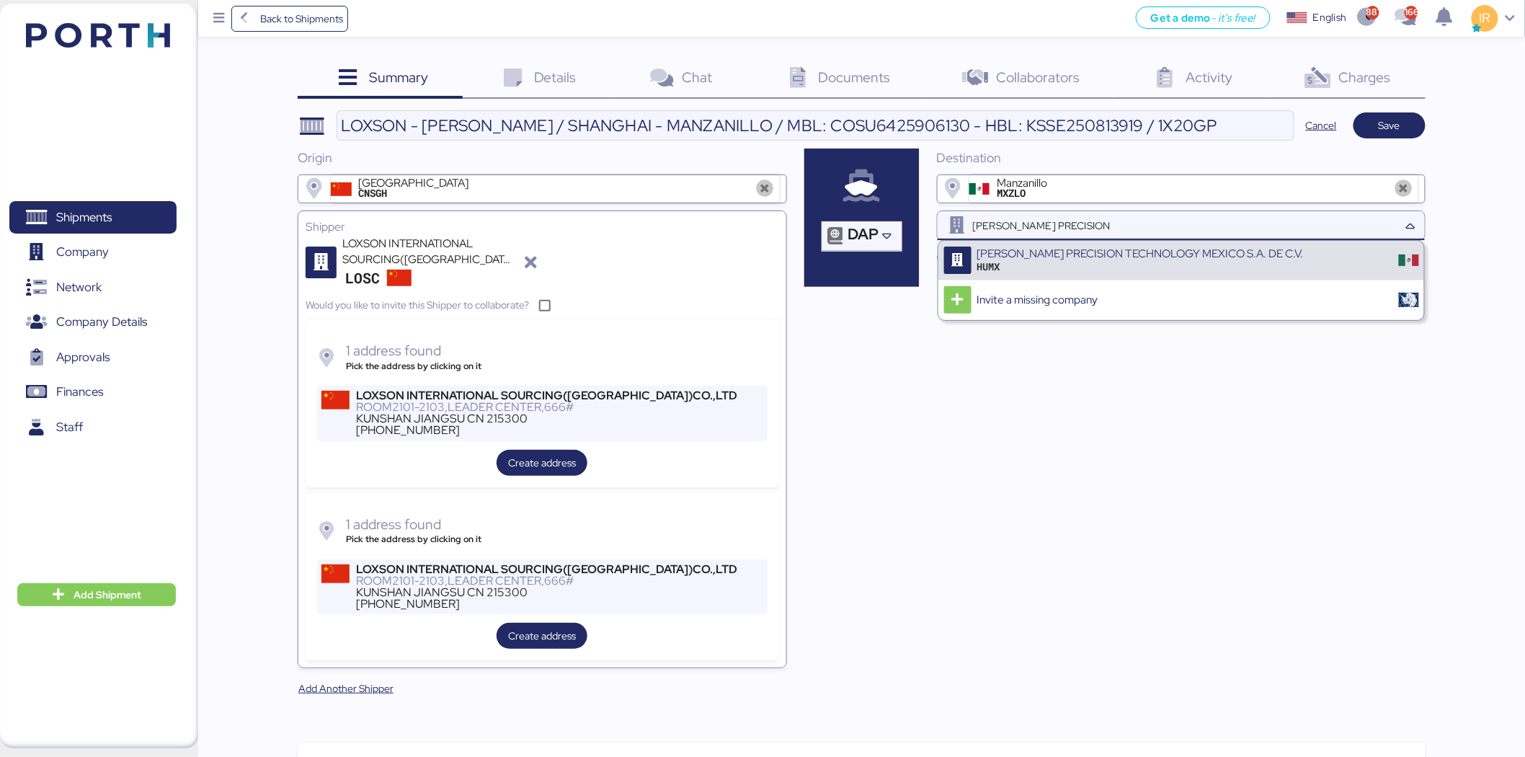
type input "HUANG YU PRECISION"
click at [1101, 267] on div "HUMX" at bounding box center [1140, 266] width 327 height 13
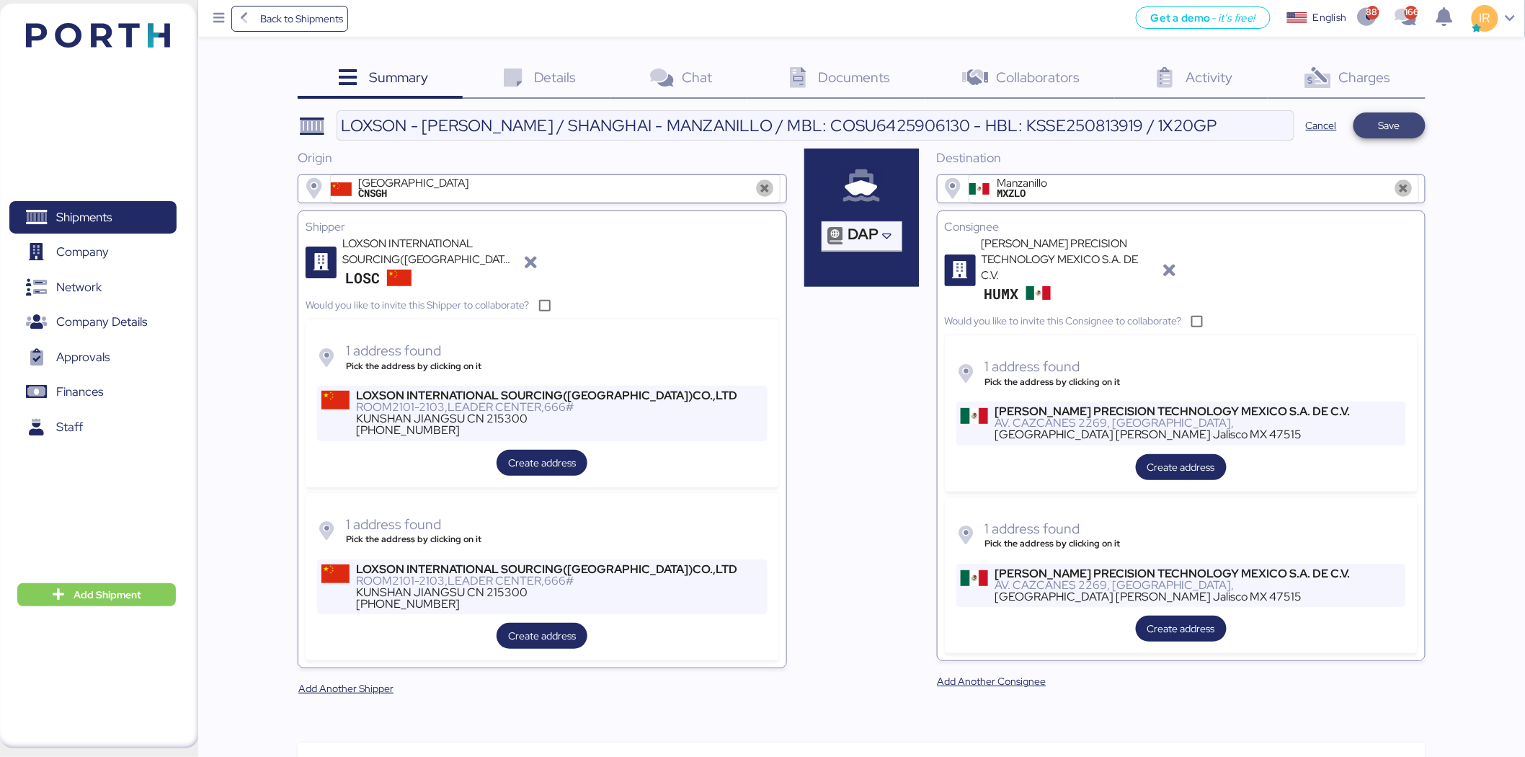
click at [1417, 121] on span "Save" at bounding box center [1390, 125] width 72 height 26
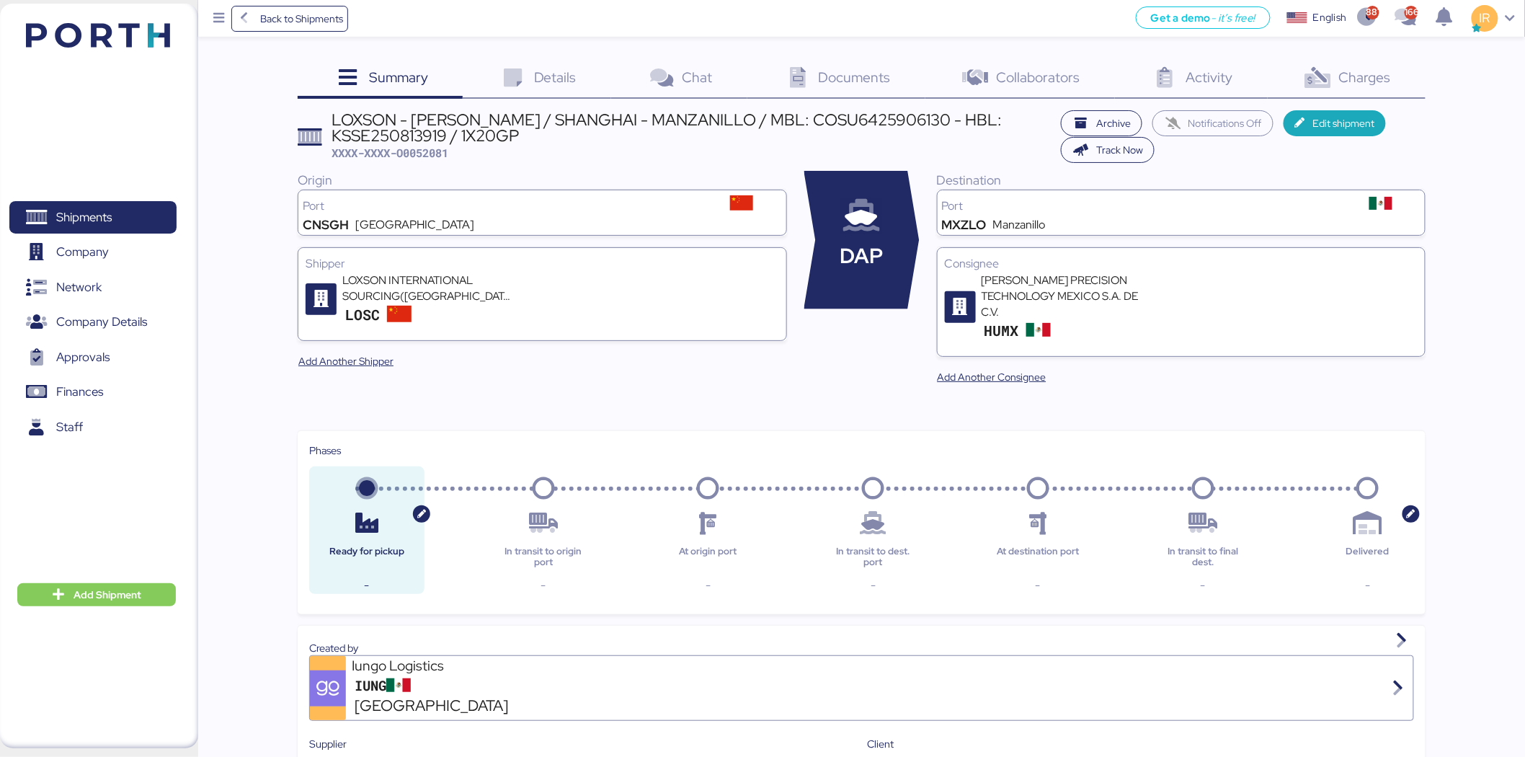
click at [519, 78] on icon at bounding box center [512, 78] width 31 height 21
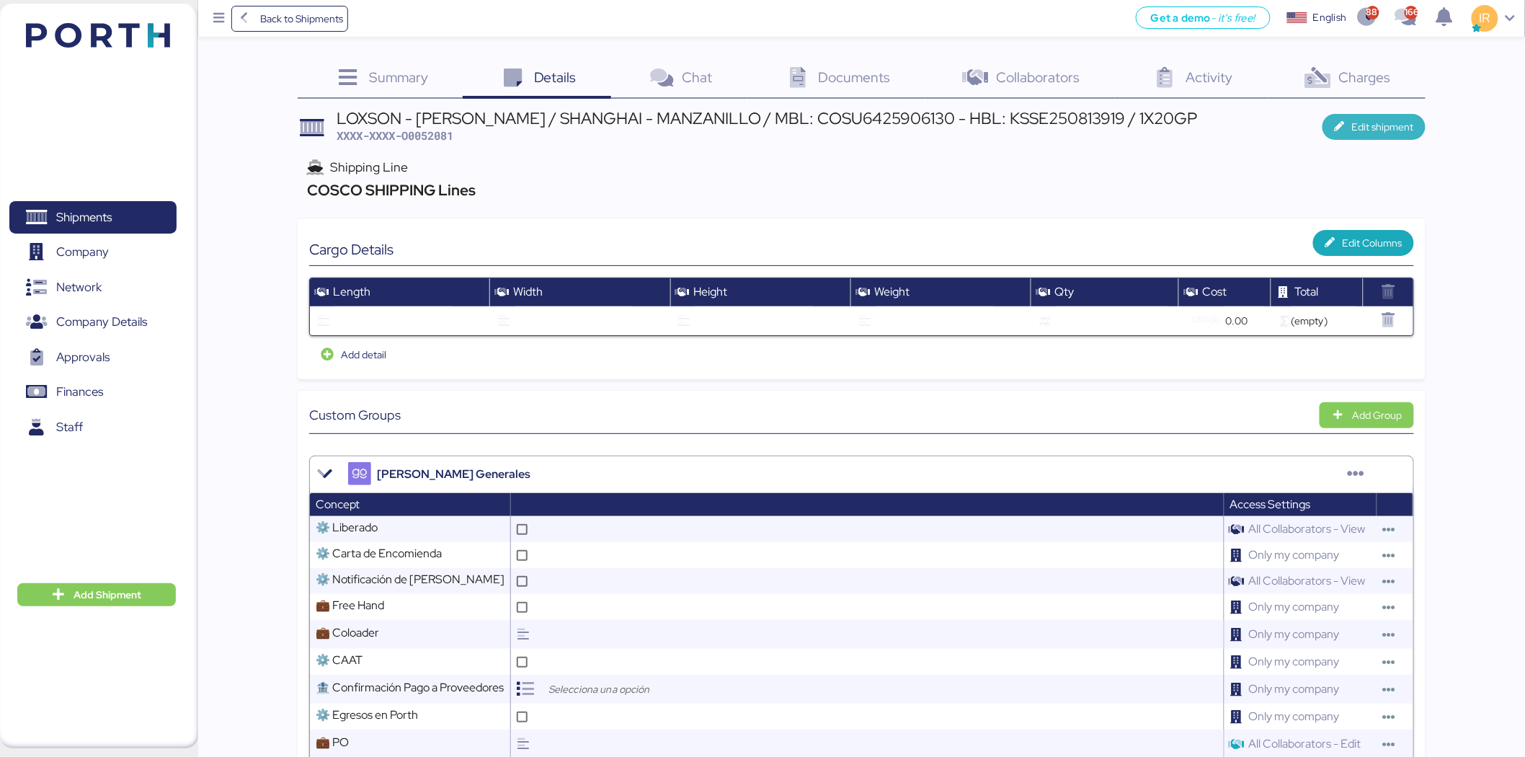
click at [1363, 125] on span "Edit shipment" at bounding box center [1383, 126] width 62 height 17
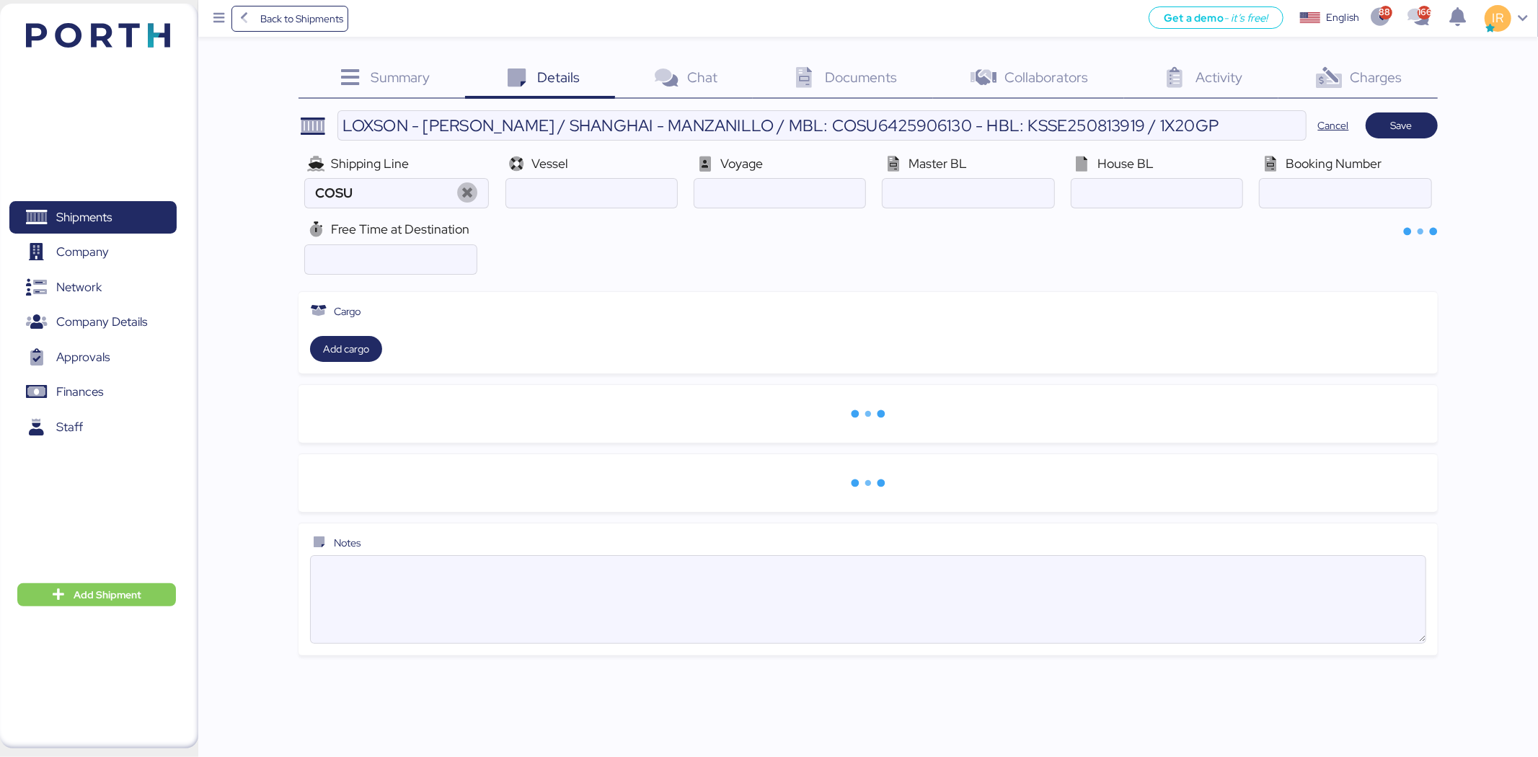
type input "COSCO SHIPPING Lines"
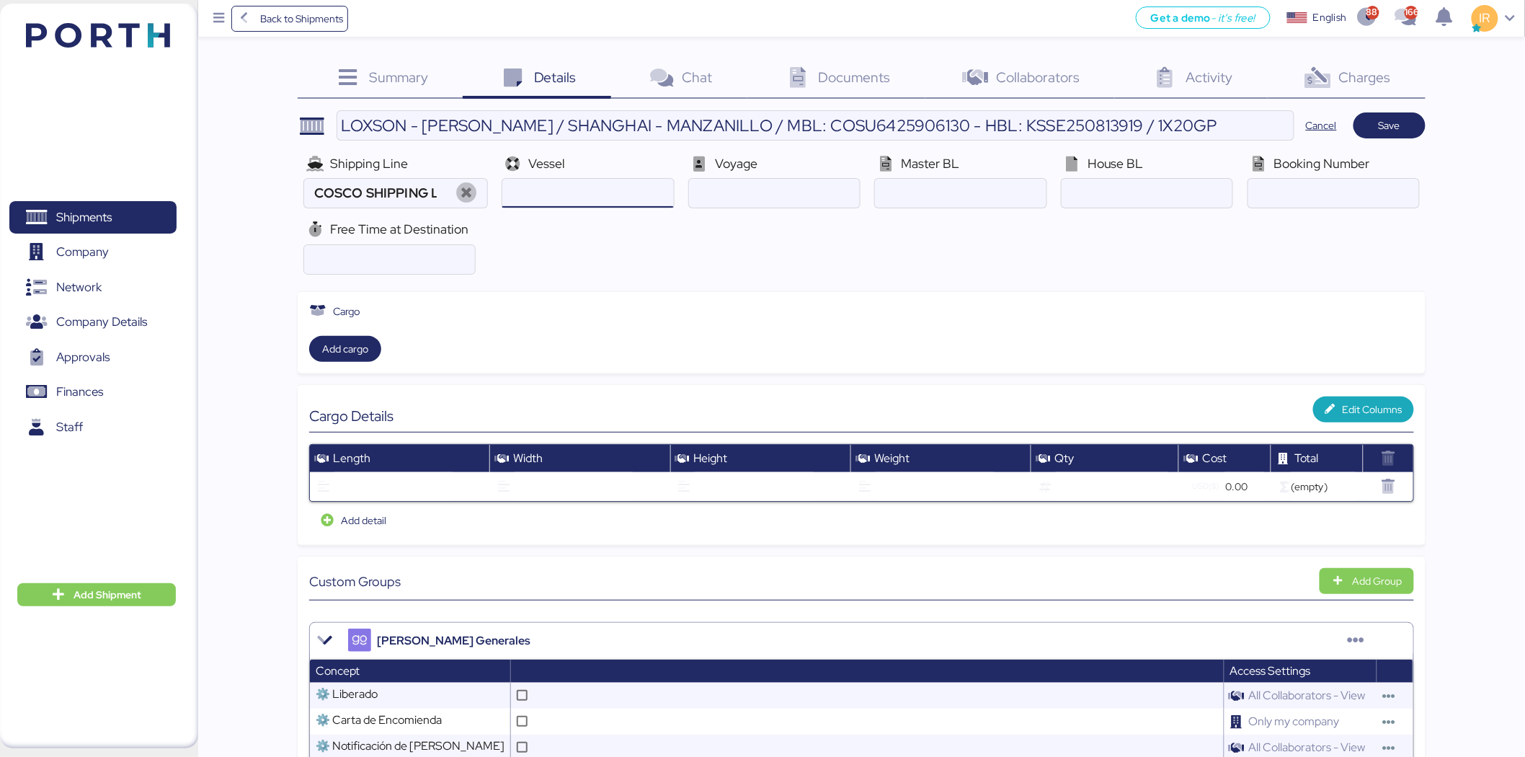
paste input "WAN HAI A02 /013E"
click at [600, 190] on input "ocean" at bounding box center [587, 193] width 171 height 29
type input "WAN HAI A02"
paste input "013E"
type input "013E"
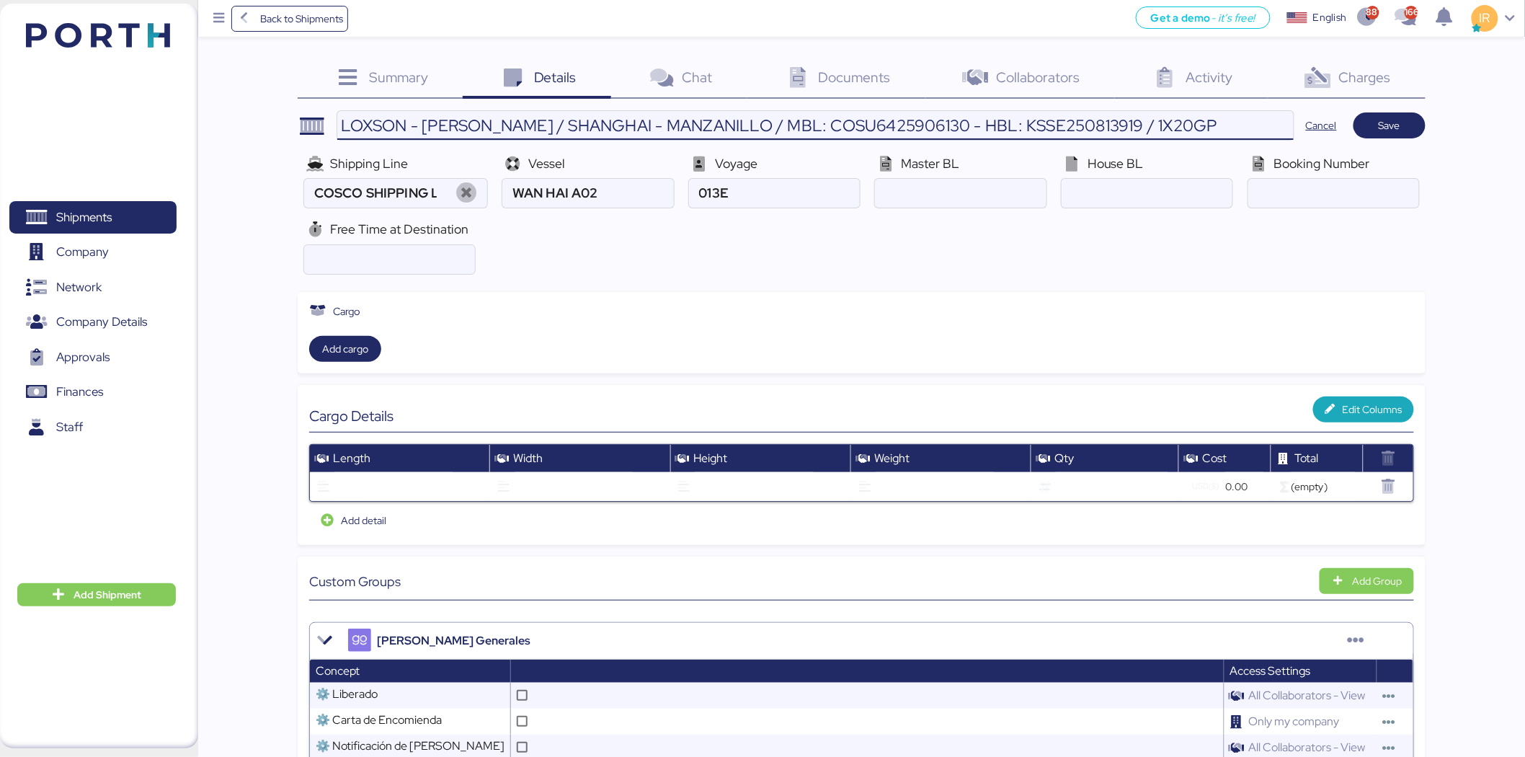
click at [800, 137] on input "LOXSON - HUANG YU / SHANGHAI - MANZANILLO / MBL: COSU6425906130 - HBL: KSSE2508…" at bounding box center [815, 125] width 957 height 29
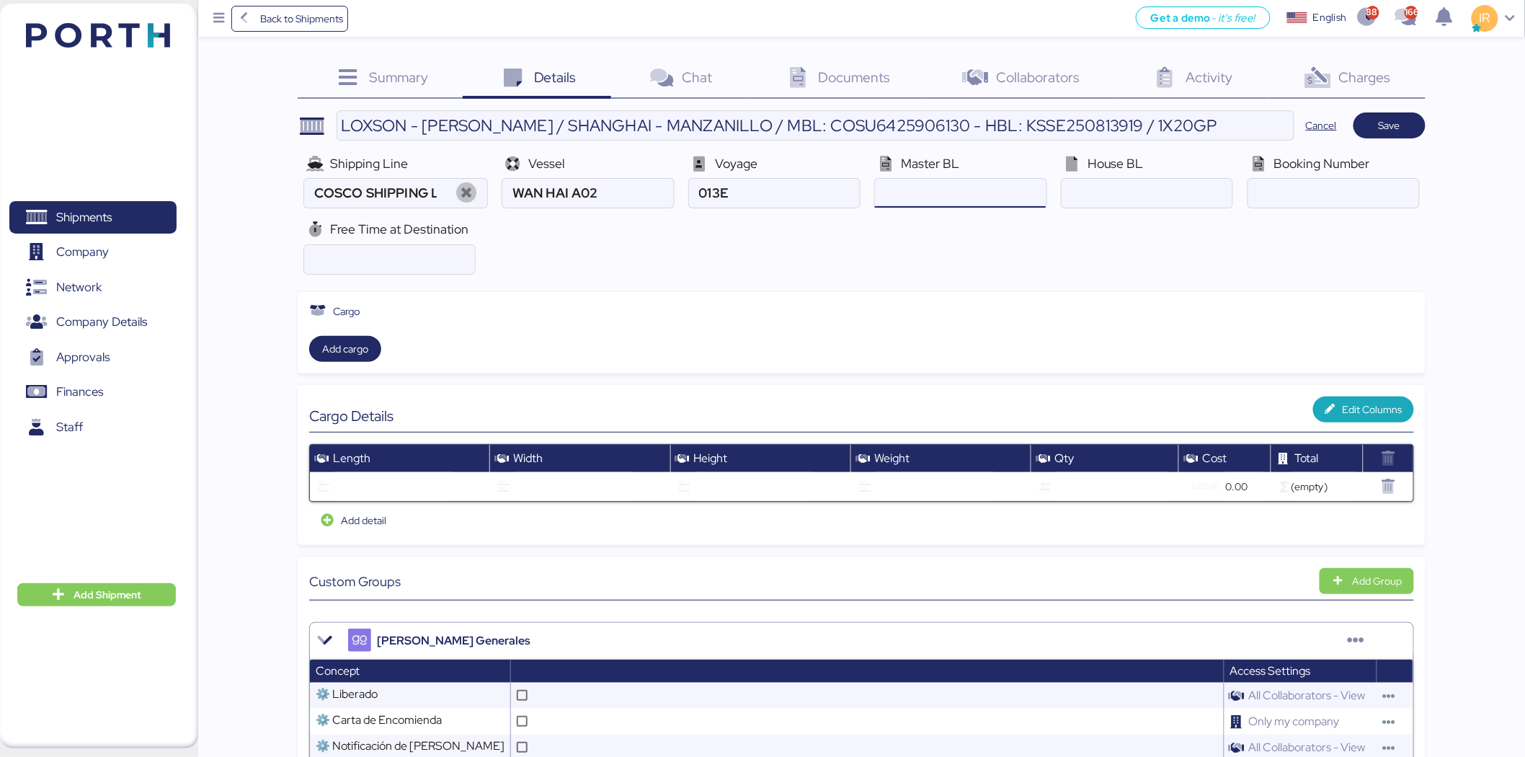
paste input "COSU6425906130"
click at [955, 188] on input "ocean" at bounding box center [960, 193] width 171 height 29
type input "COSU6425906130"
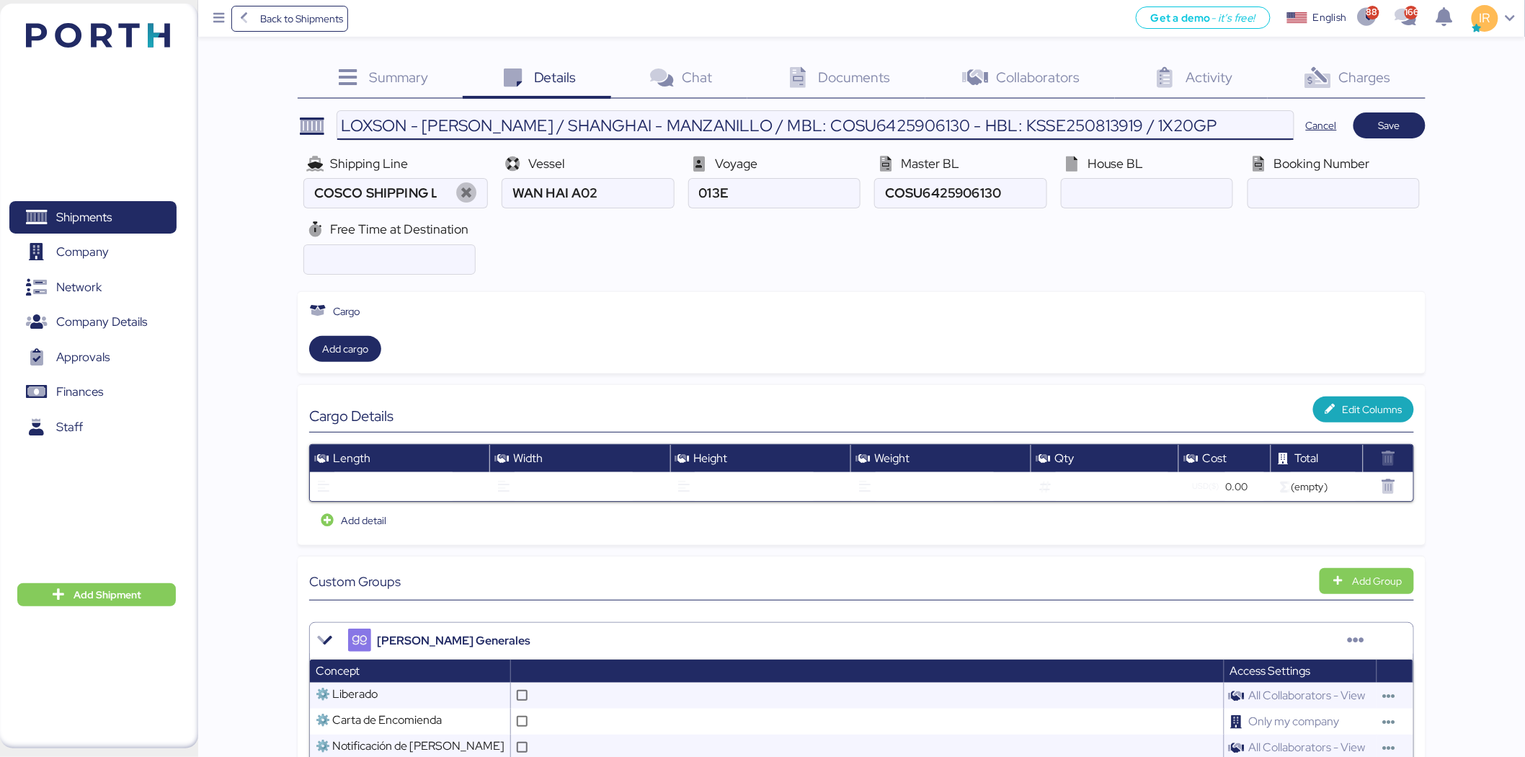
click at [1027, 127] on input "LOXSON - HUANG YU / SHANGHAI - MANZANILLO / MBL: COSU6425906130 - HBL: KSSE2508…" at bounding box center [815, 125] width 957 height 29
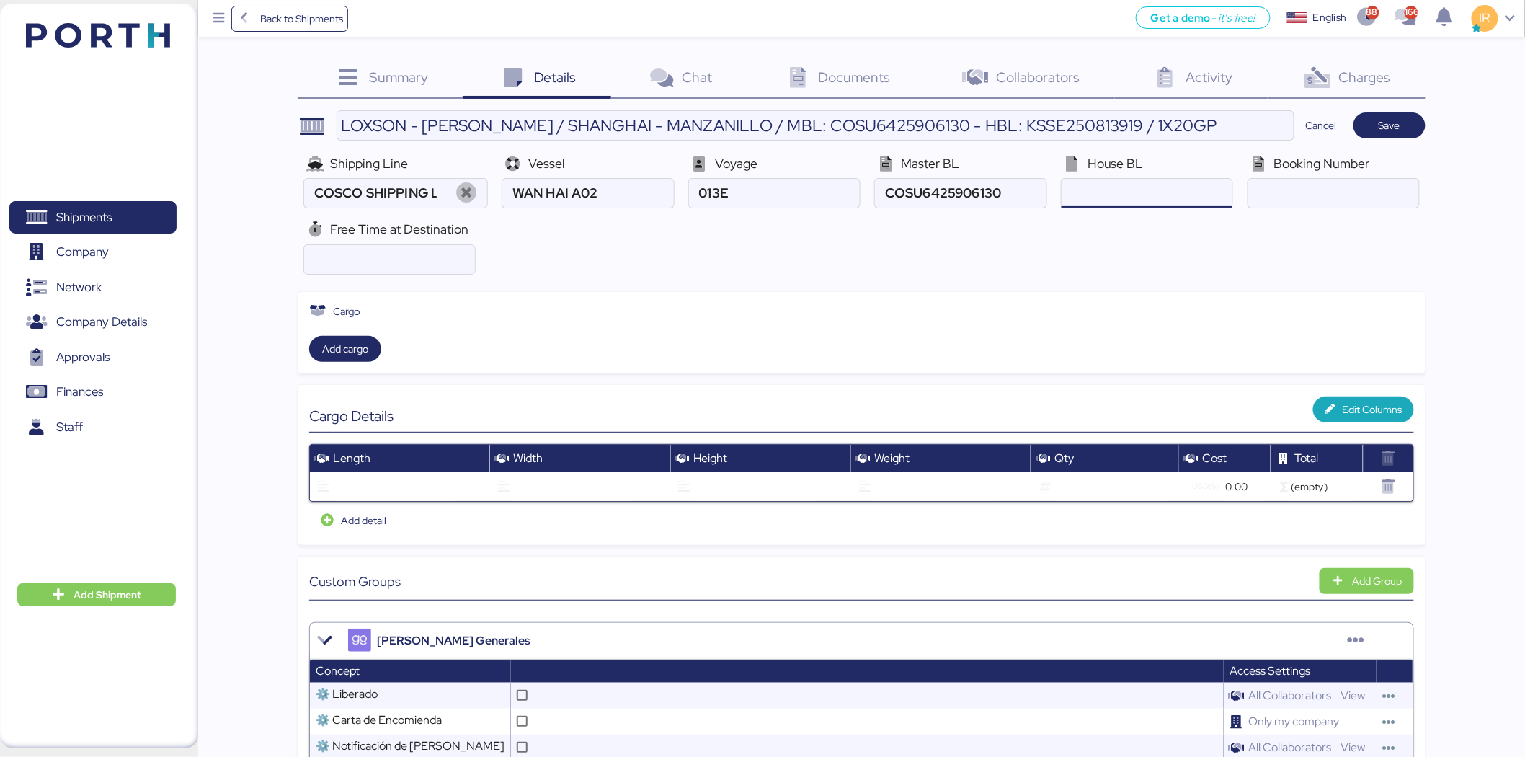
paste input "KSSE250813919"
click at [1101, 190] on input "ocean" at bounding box center [1147, 193] width 171 height 29
type input "KSSE250813919"
paste input "6425906130"
type input "6425906130"
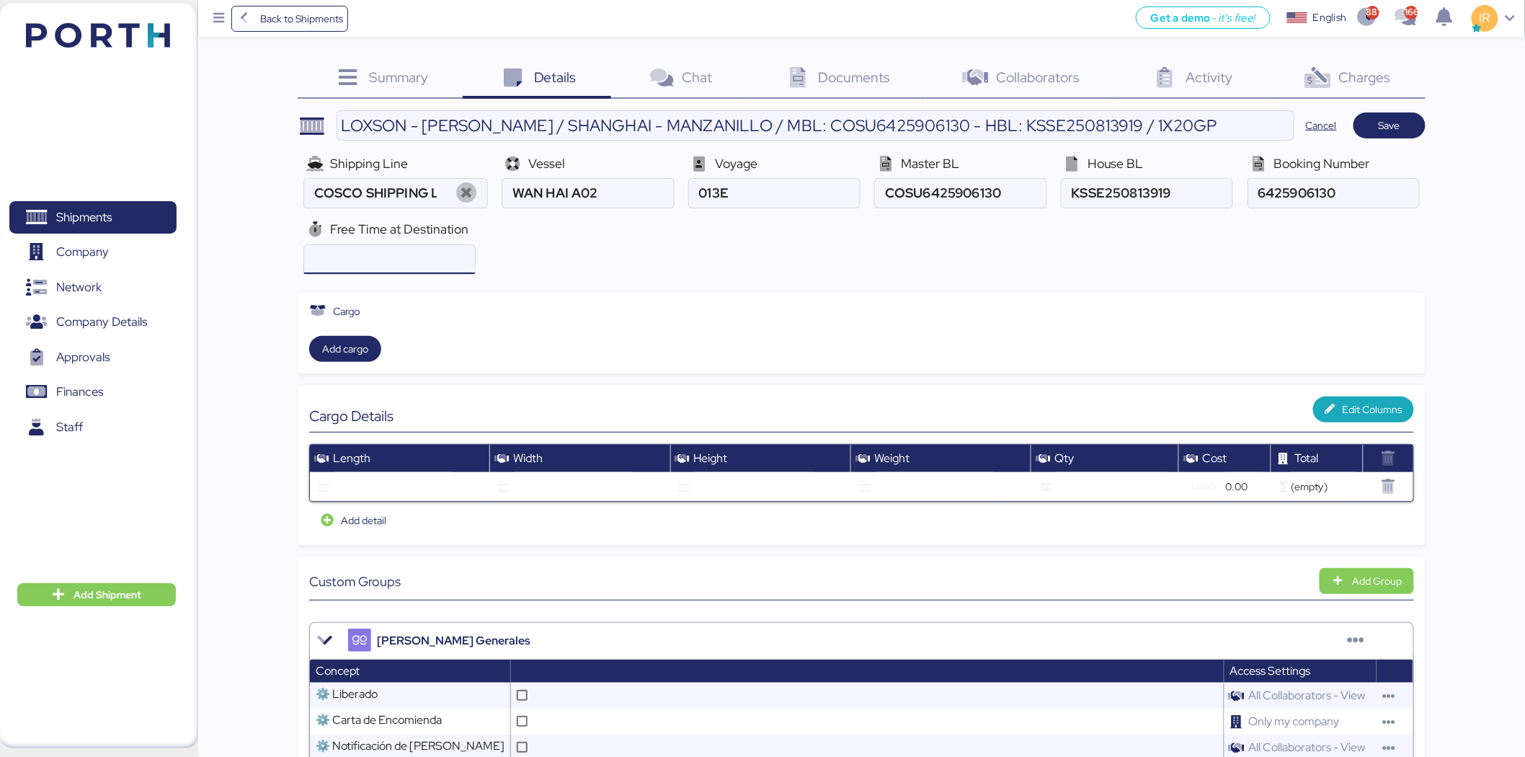
click at [396, 252] on input "number" at bounding box center [389, 259] width 171 height 29
type input "28"
click at [1408, 119] on span "Save" at bounding box center [1389, 125] width 49 height 20
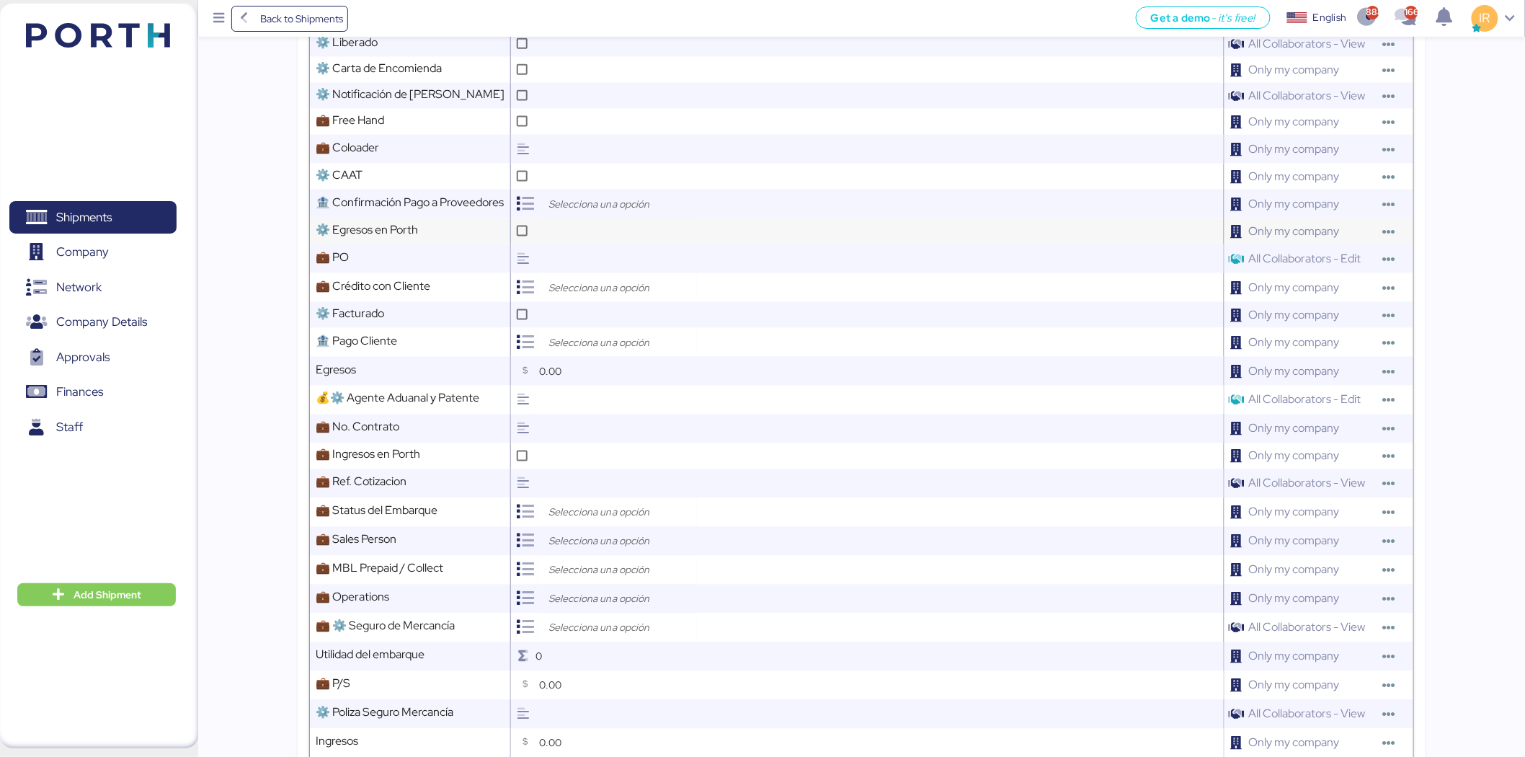
scroll to position [786, 0]
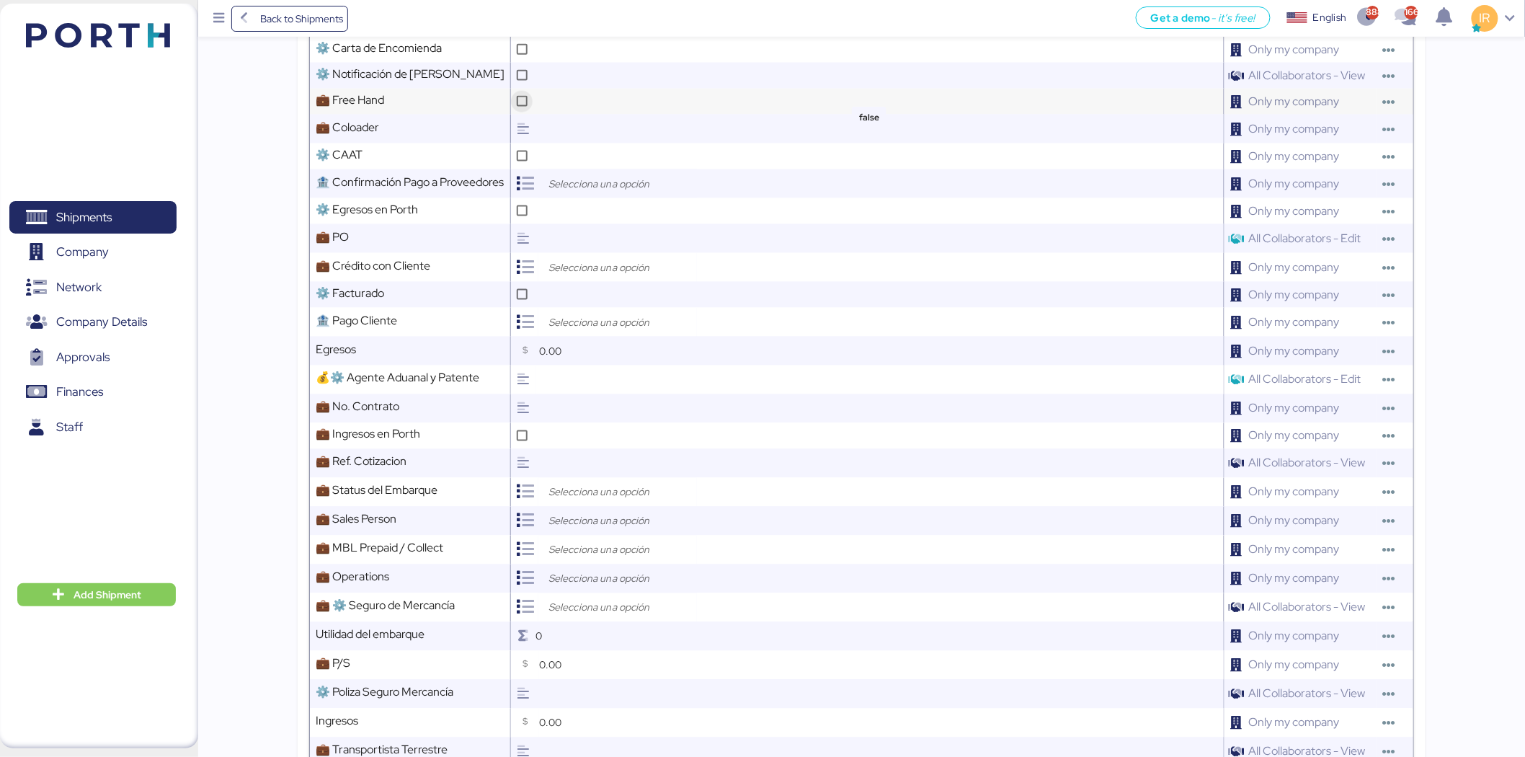
click at [520, 96] on div at bounding box center [522, 101] width 11 height 11
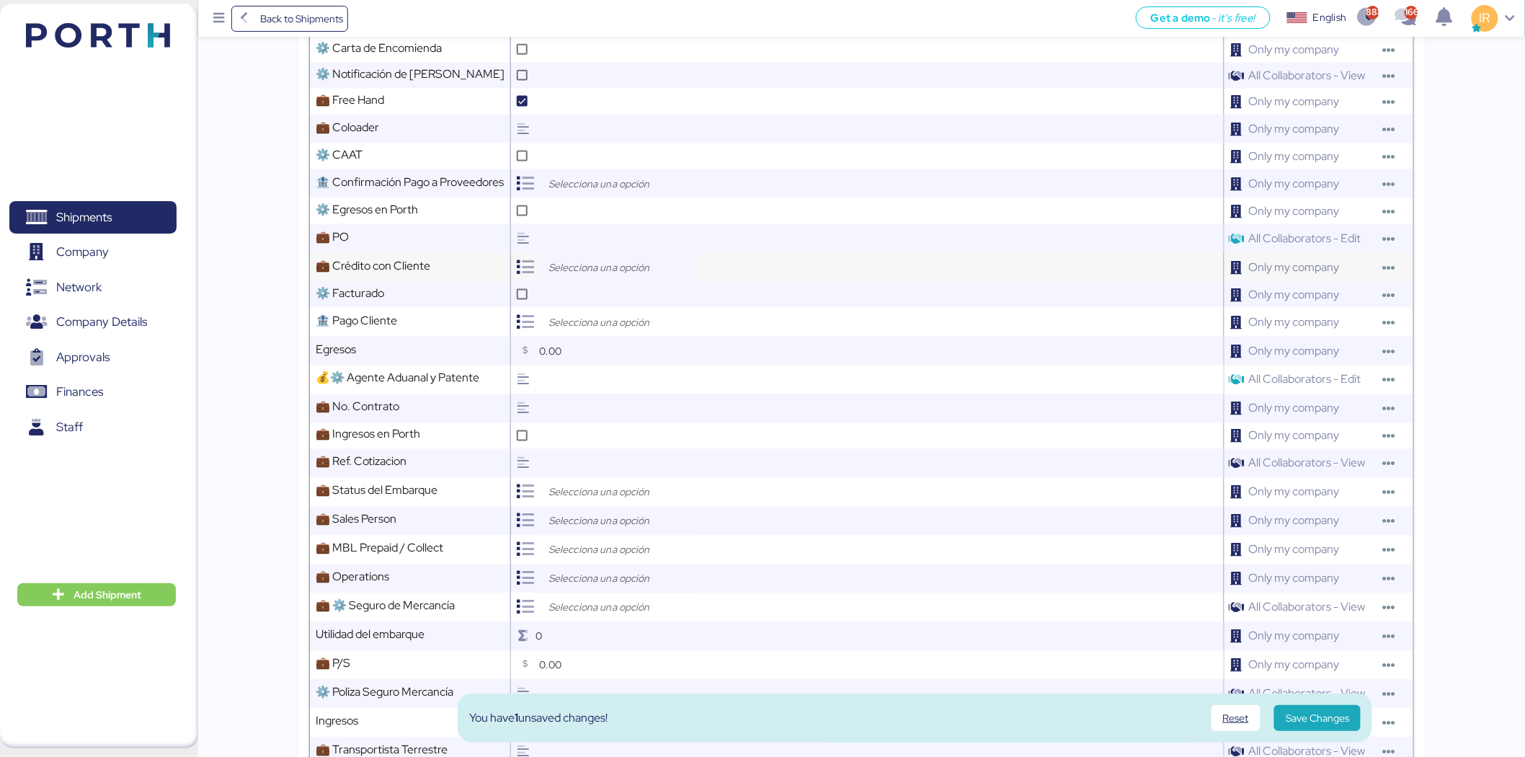
click at [568, 253] on div at bounding box center [617, 267] width 159 height 29
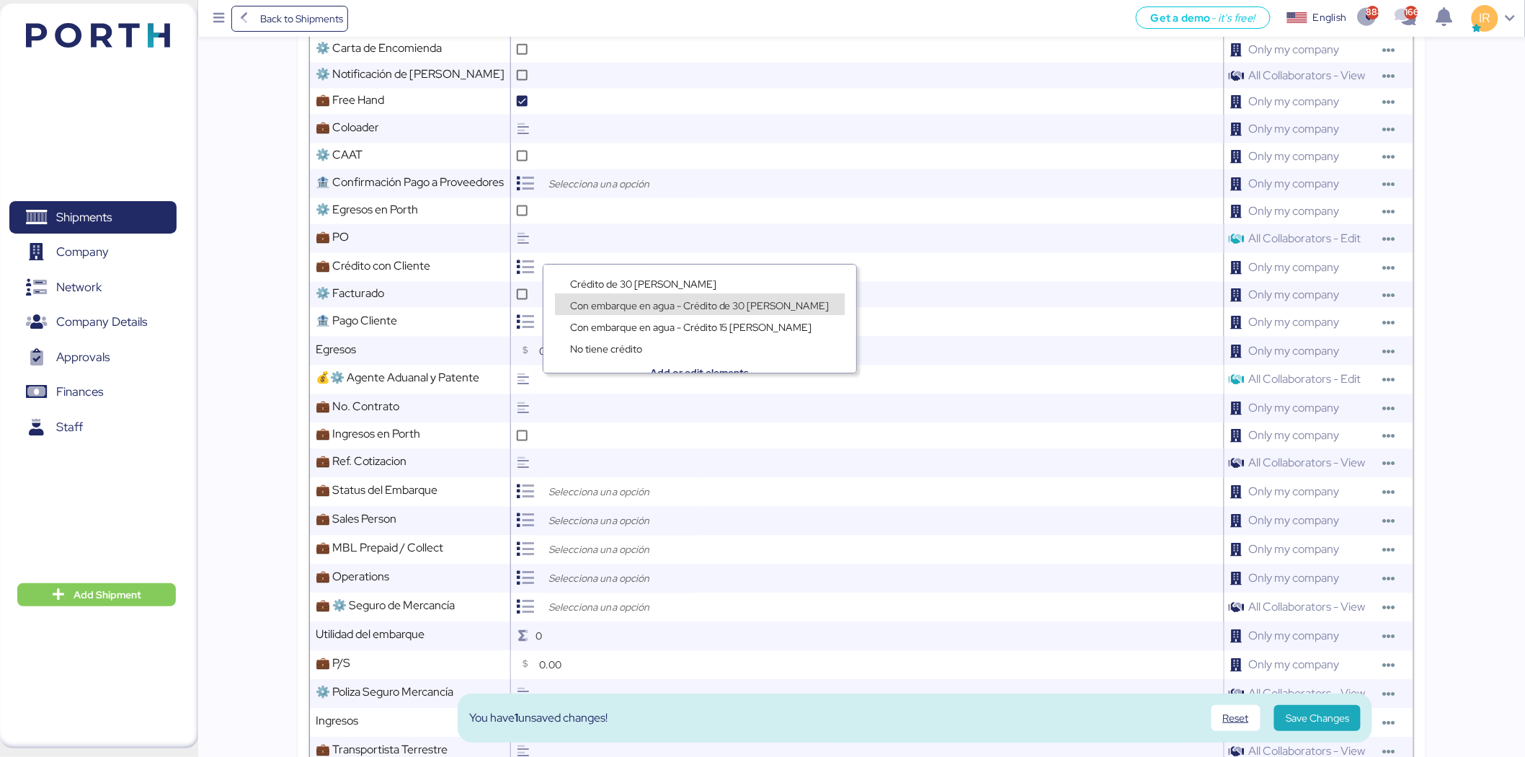
click at [626, 309] on div "Con embarque en agua - Crédito 15 días" at bounding box center [700, 319] width 313 height 22
click at [626, 306] on span "Con embarque en agua - Crédito de 30 días" at bounding box center [700, 305] width 260 height 13
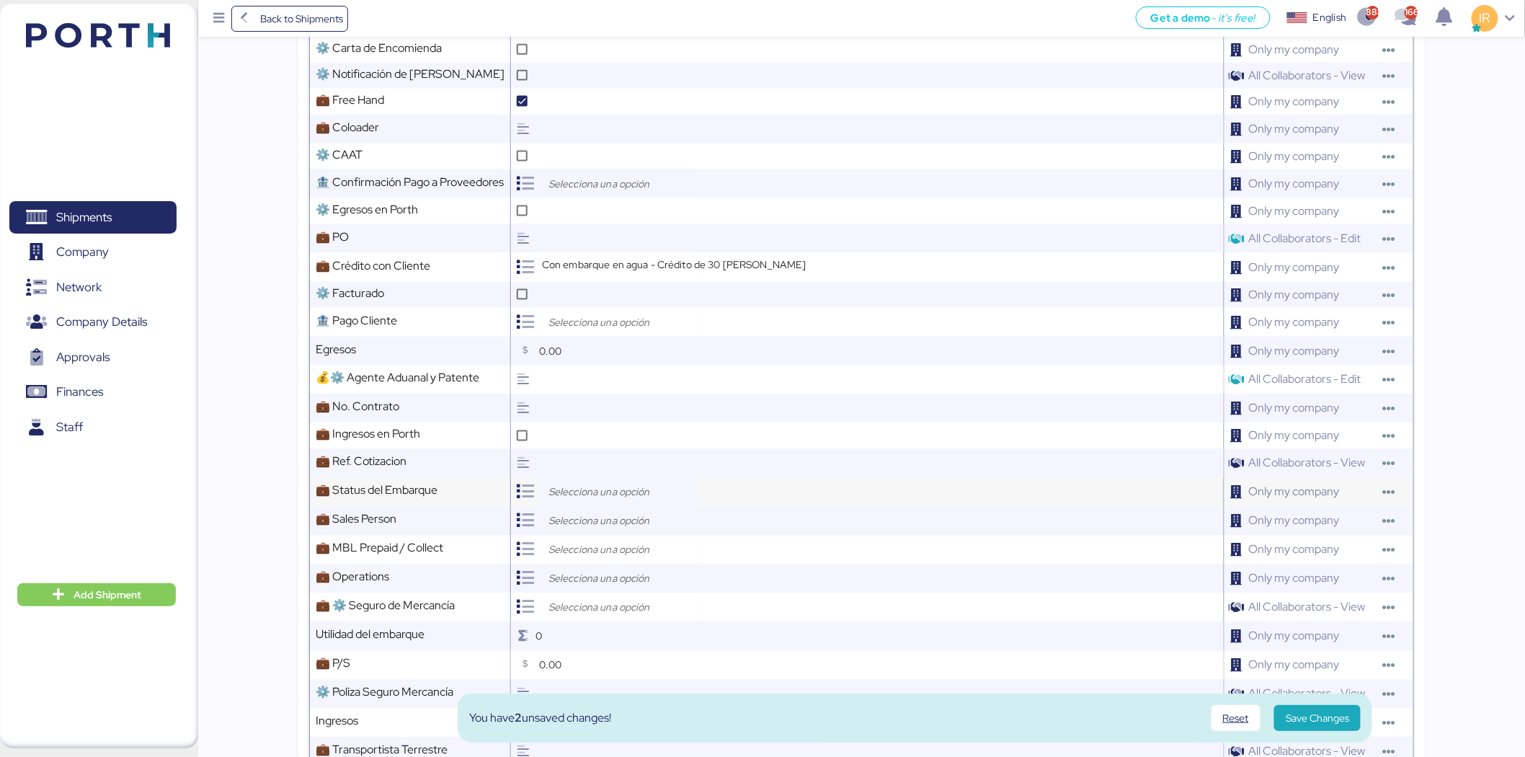
click at [618, 484] on input "search" at bounding box center [621, 492] width 151 height 17
click at [590, 510] on span "Open" at bounding box center [582, 508] width 25 height 13
click at [590, 513] on input "search" at bounding box center [621, 521] width 151 height 17
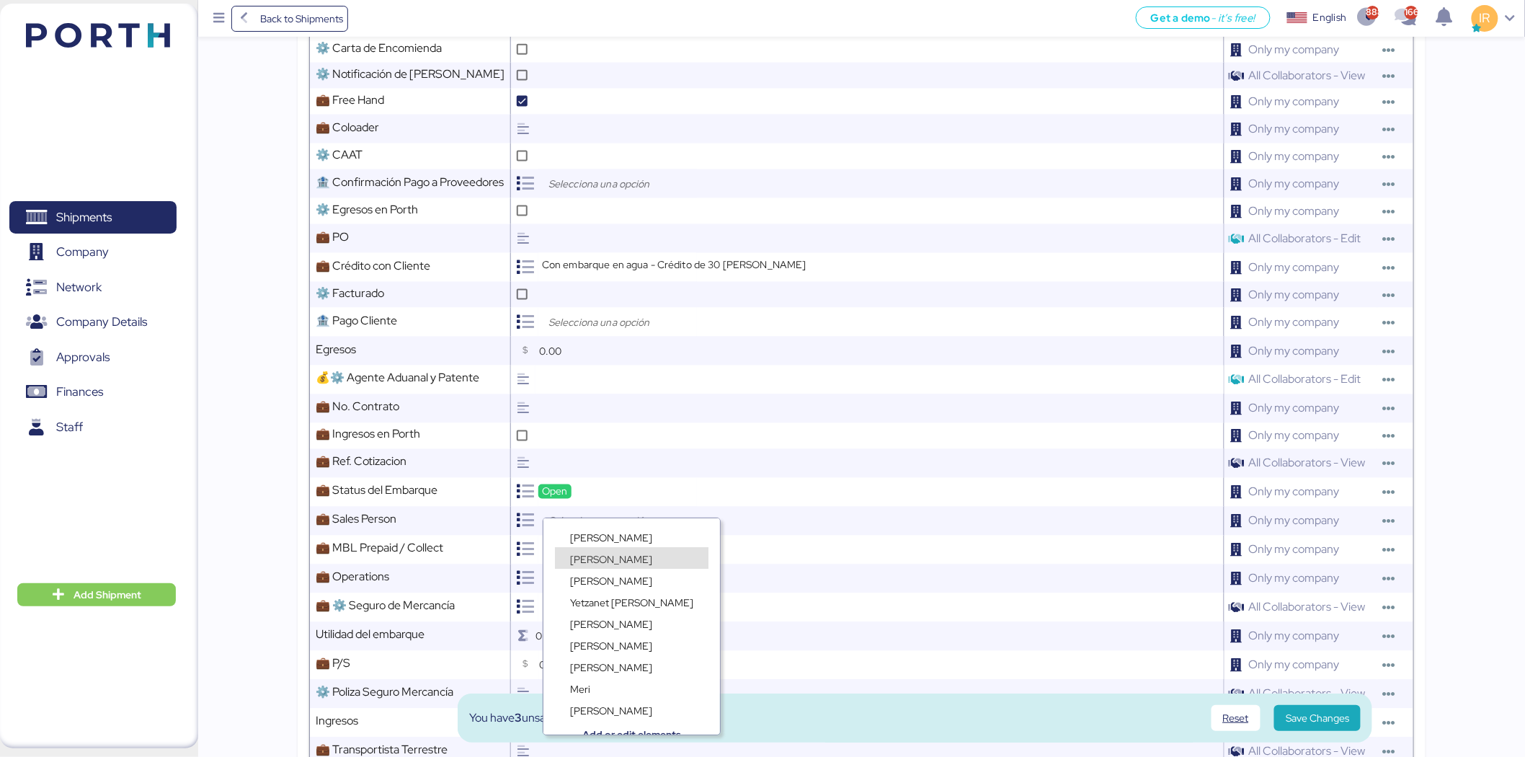
click at [614, 557] on span "Ignacio Rangel" at bounding box center [611, 559] width 82 height 13
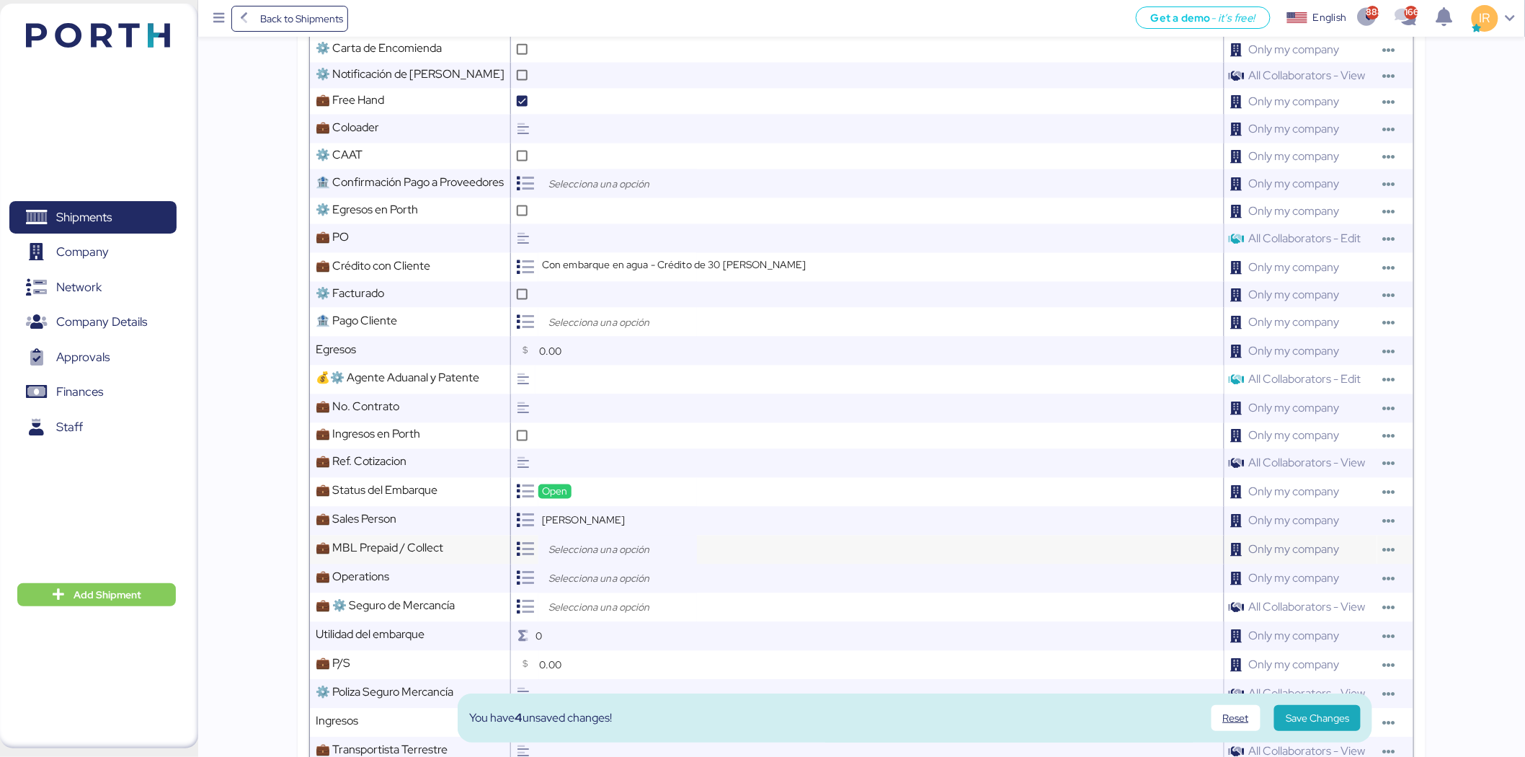
click at [593, 541] on input "search" at bounding box center [621, 549] width 151 height 17
click at [578, 562] on span "Prepaid" at bounding box center [587, 566] width 35 height 13
click at [617, 570] on input "search" at bounding box center [621, 578] width 151 height 17
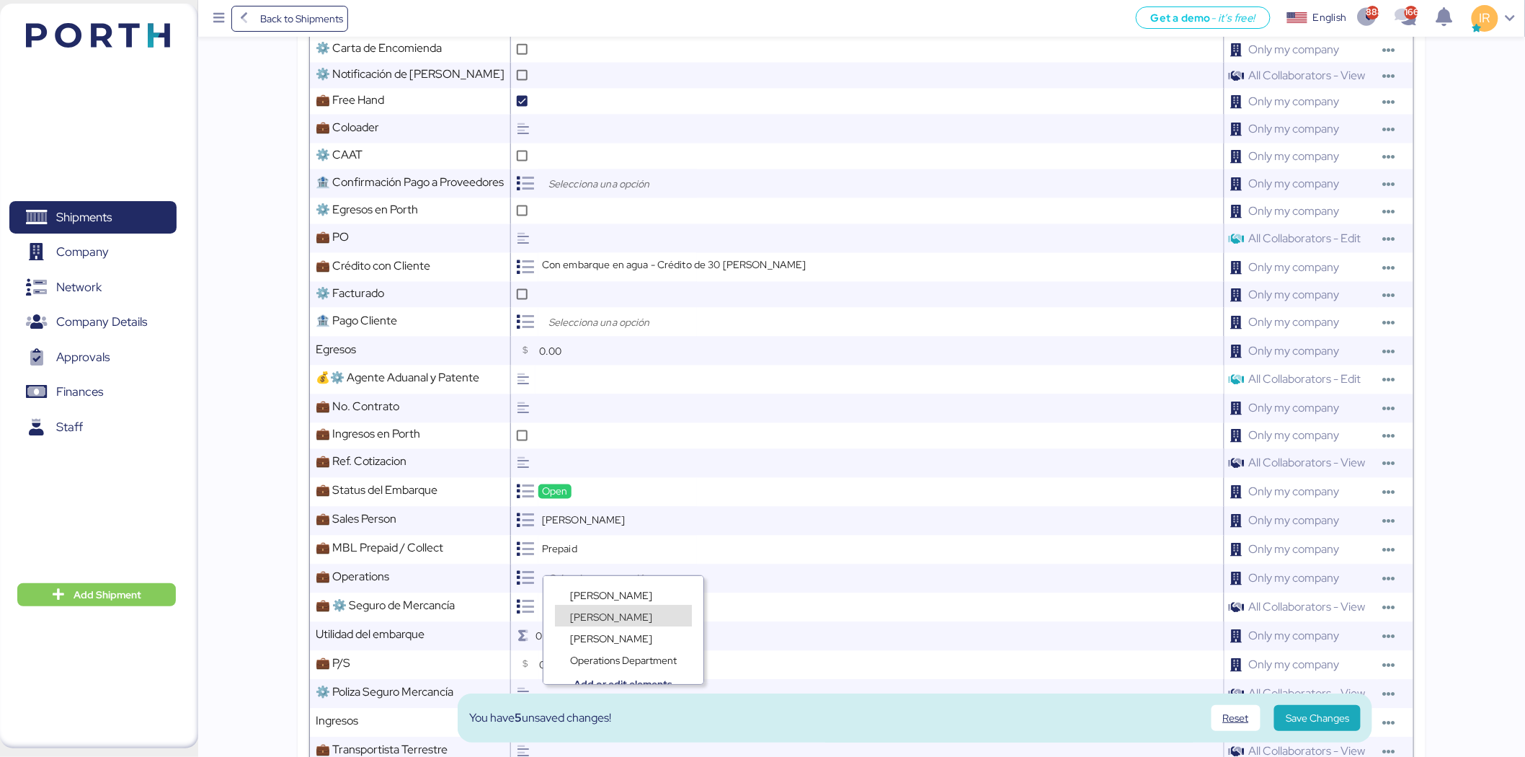
click at [602, 616] on span "Lorely Velarde" at bounding box center [611, 617] width 82 height 13
click at [584, 599] on input "search" at bounding box center [621, 607] width 151 height 17
click at [590, 658] on div "No Aplica" at bounding box center [622, 666] width 134 height 22
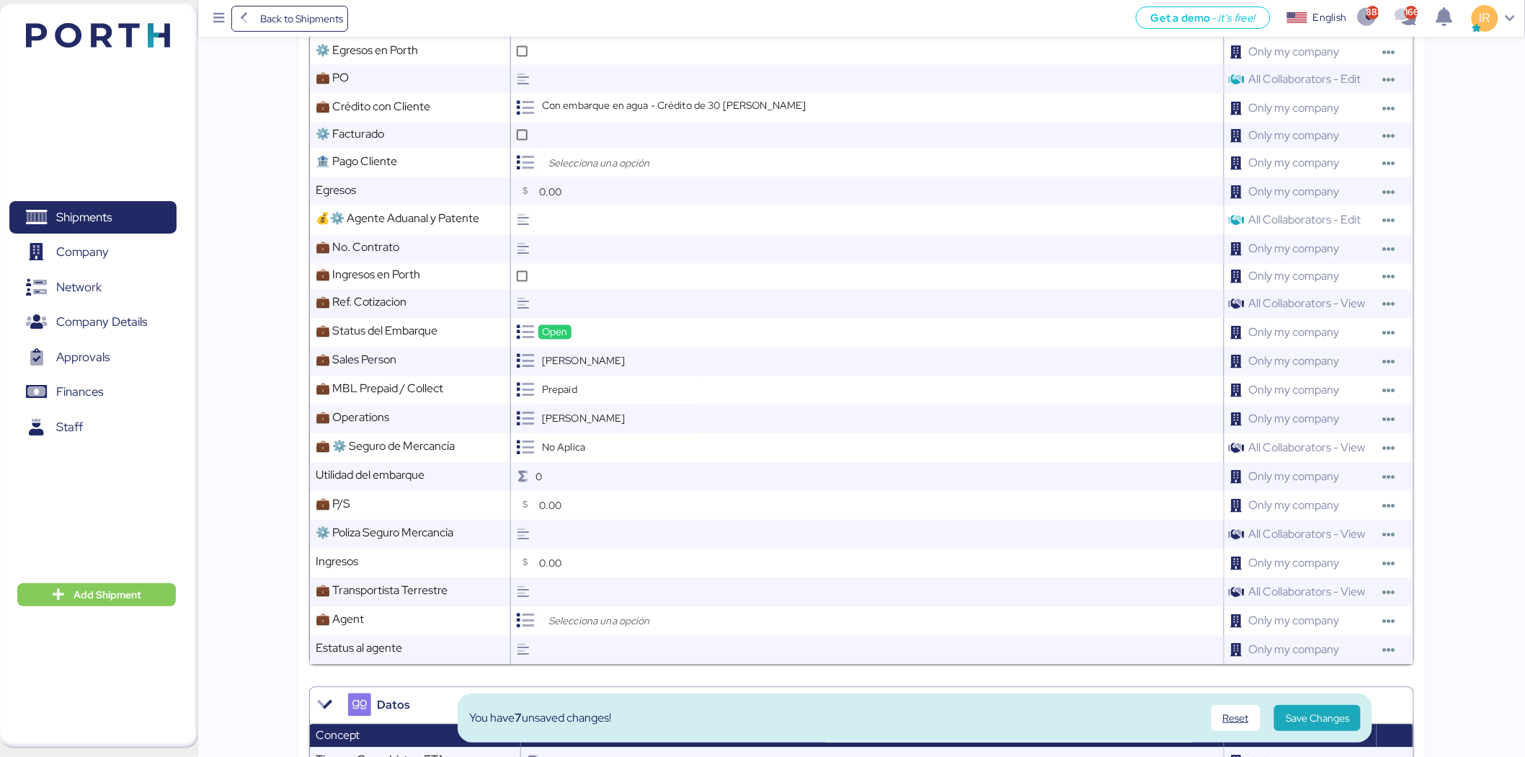
scroll to position [947, 0]
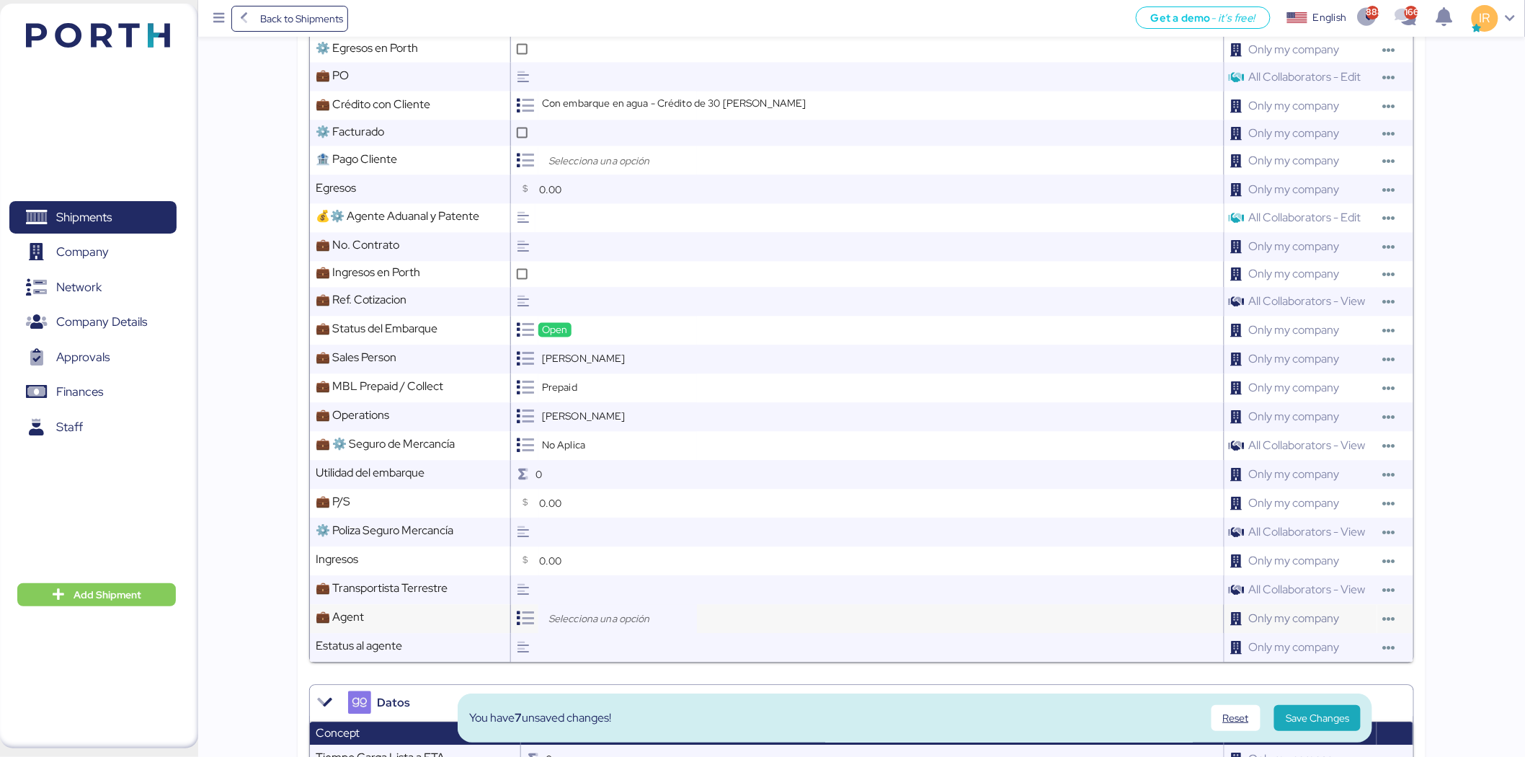
click at [602, 611] on input "search" at bounding box center [621, 619] width 151 height 17
type input "loxso"
click at [624, 647] on div "Loxson International Logistics Co., Ltd." at bounding box center [656, 656] width 202 height 22
click at [1323, 722] on span "Save Changes" at bounding box center [1317, 717] width 63 height 17
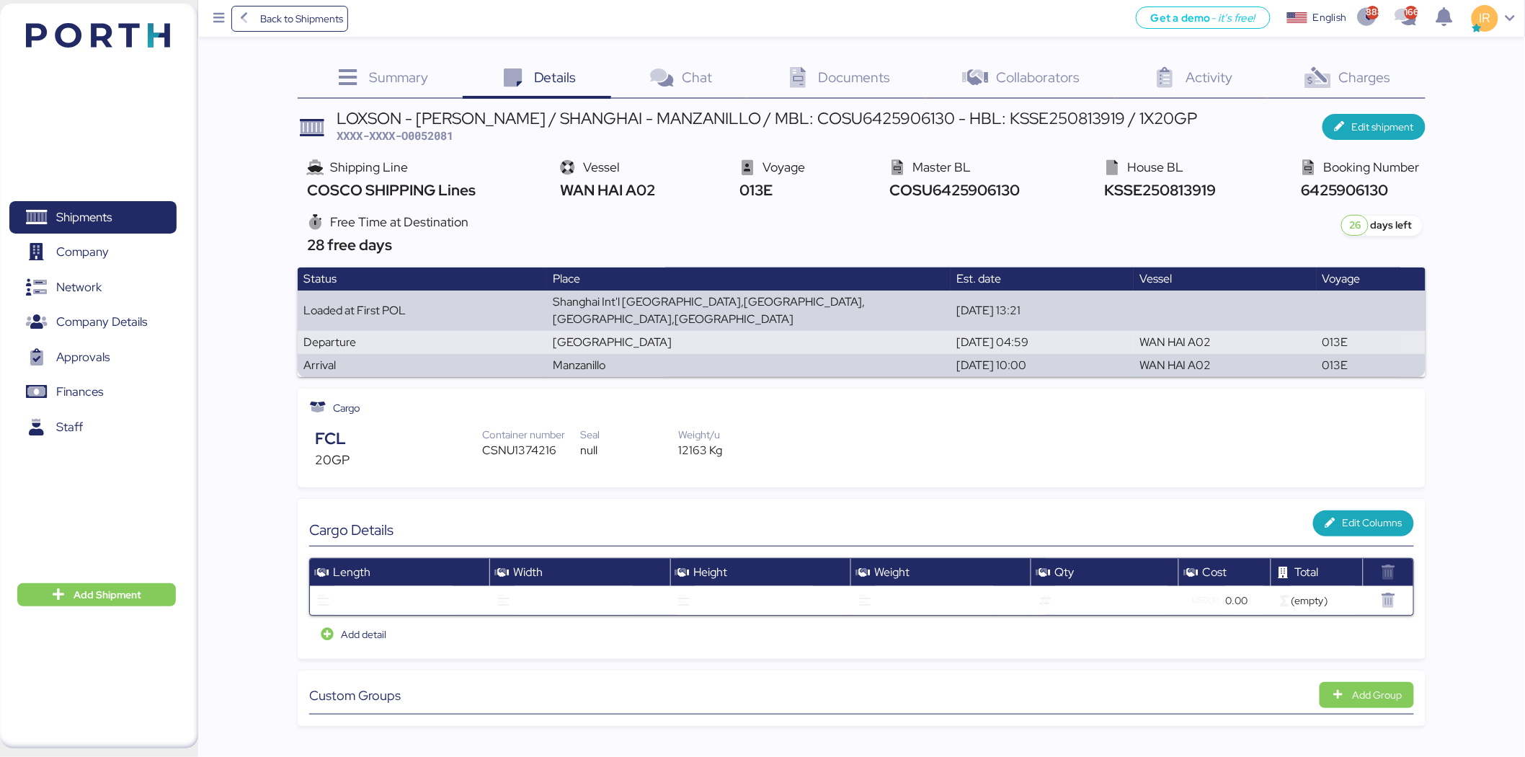
scroll to position [0, 0]
click at [1349, 123] on icon "button" at bounding box center [1341, 127] width 15 height 10
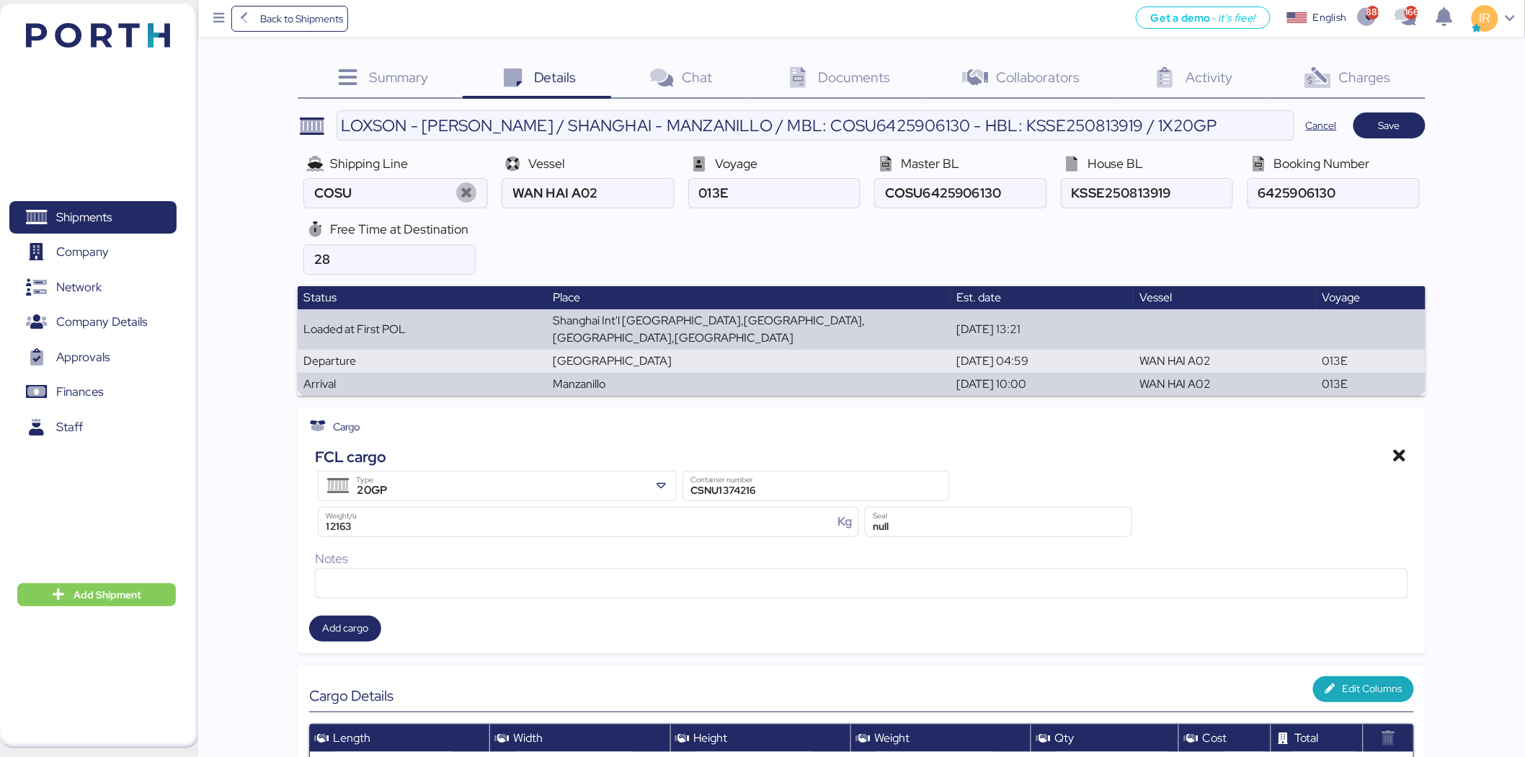
type input "COSCO SHIPPING Lines"
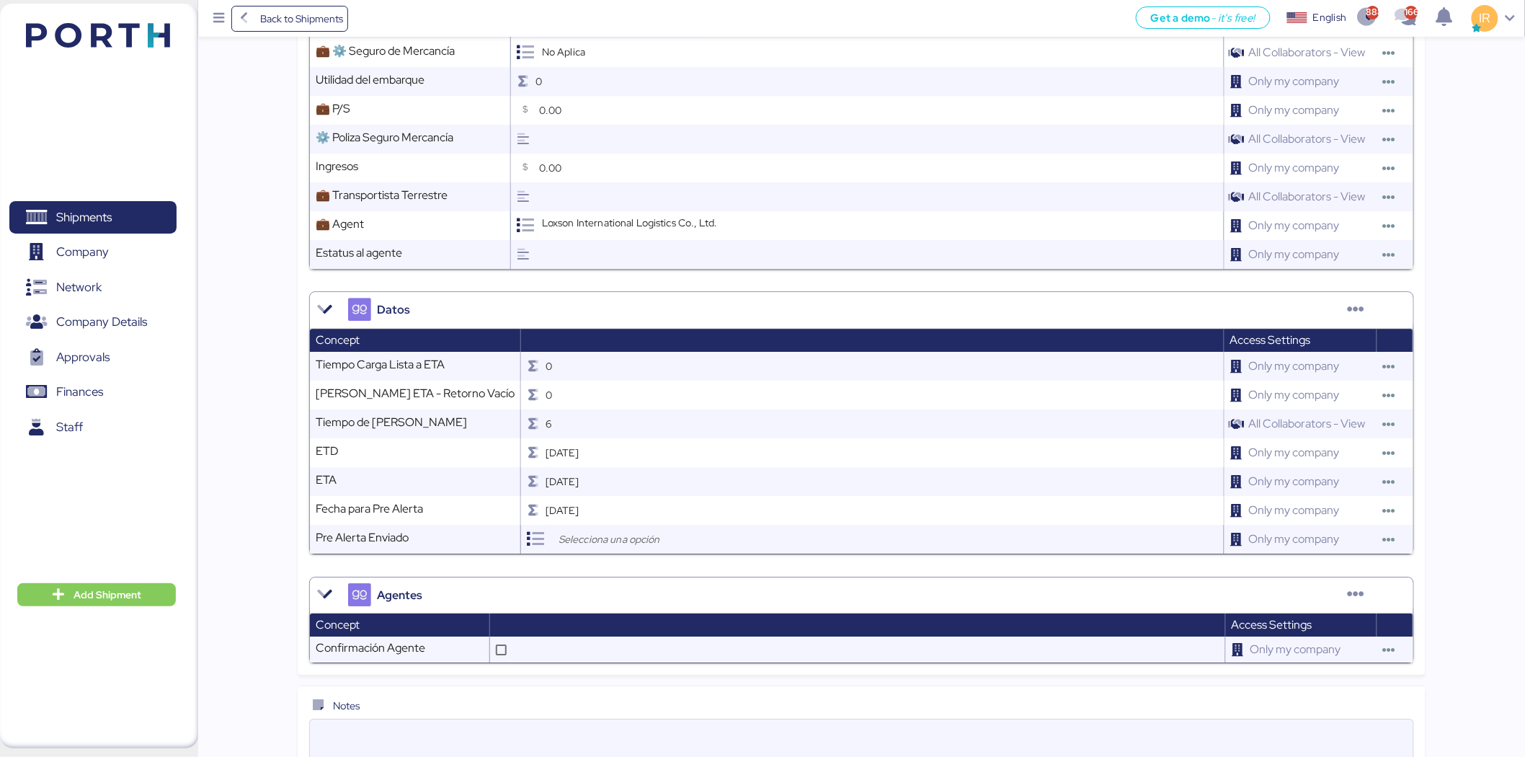
scroll to position [1563, 0]
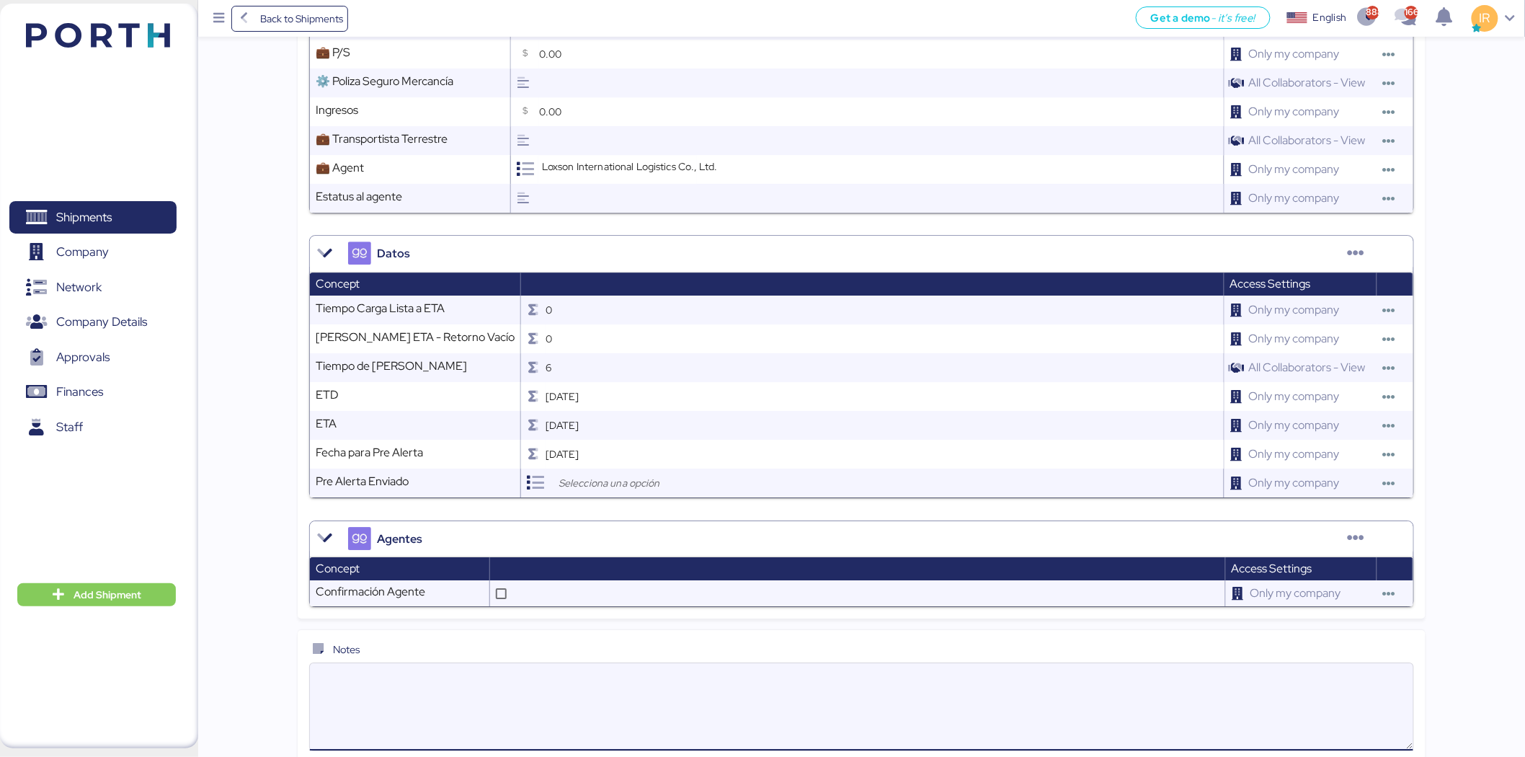
click at [471, 671] on textarea at bounding box center [862, 707] width 1104 height 84
paste textarea "Please kindly note below: 1. We issued 1MBL and 2HBL for this shipment. 2. We h…"
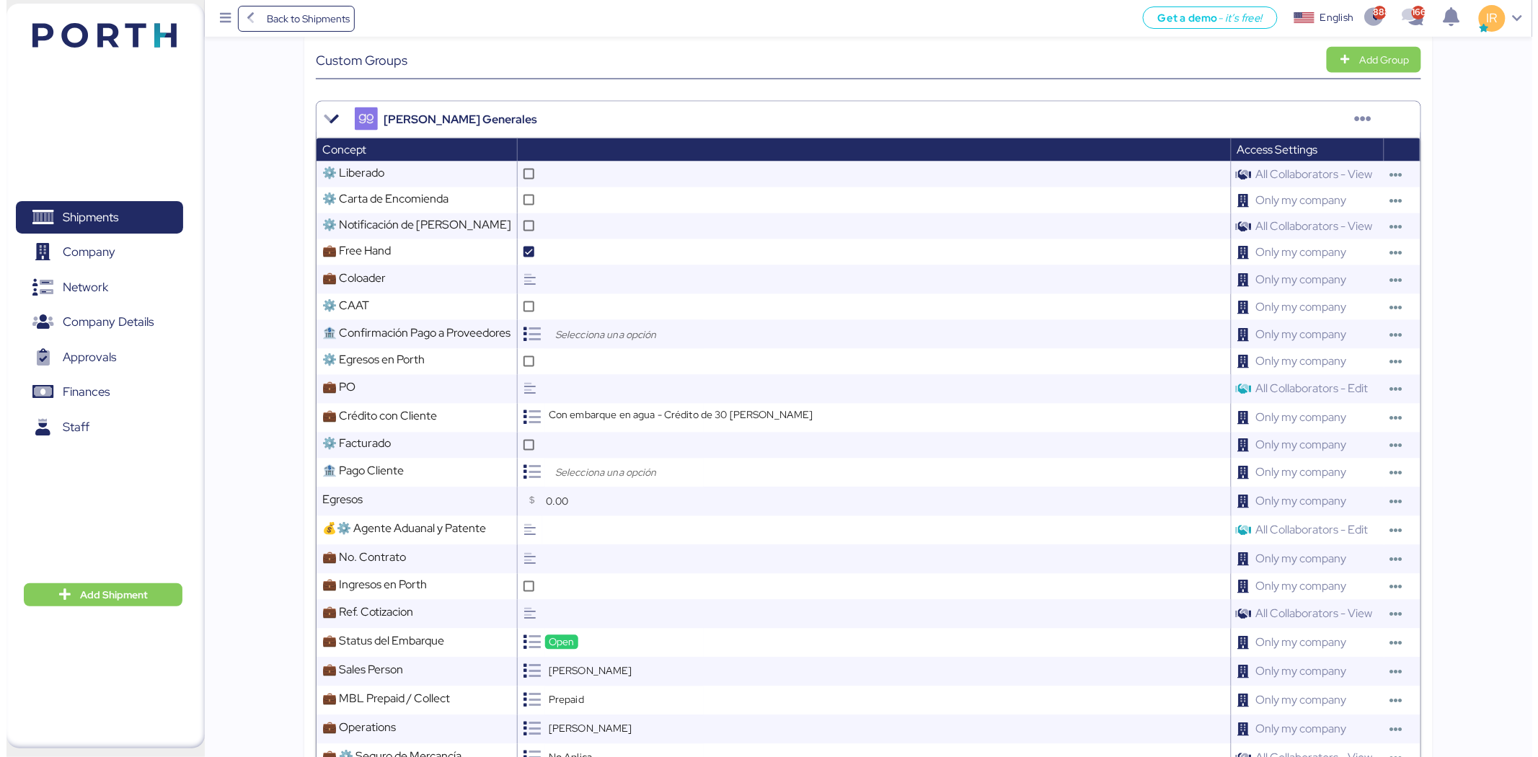
scroll to position [0, 0]
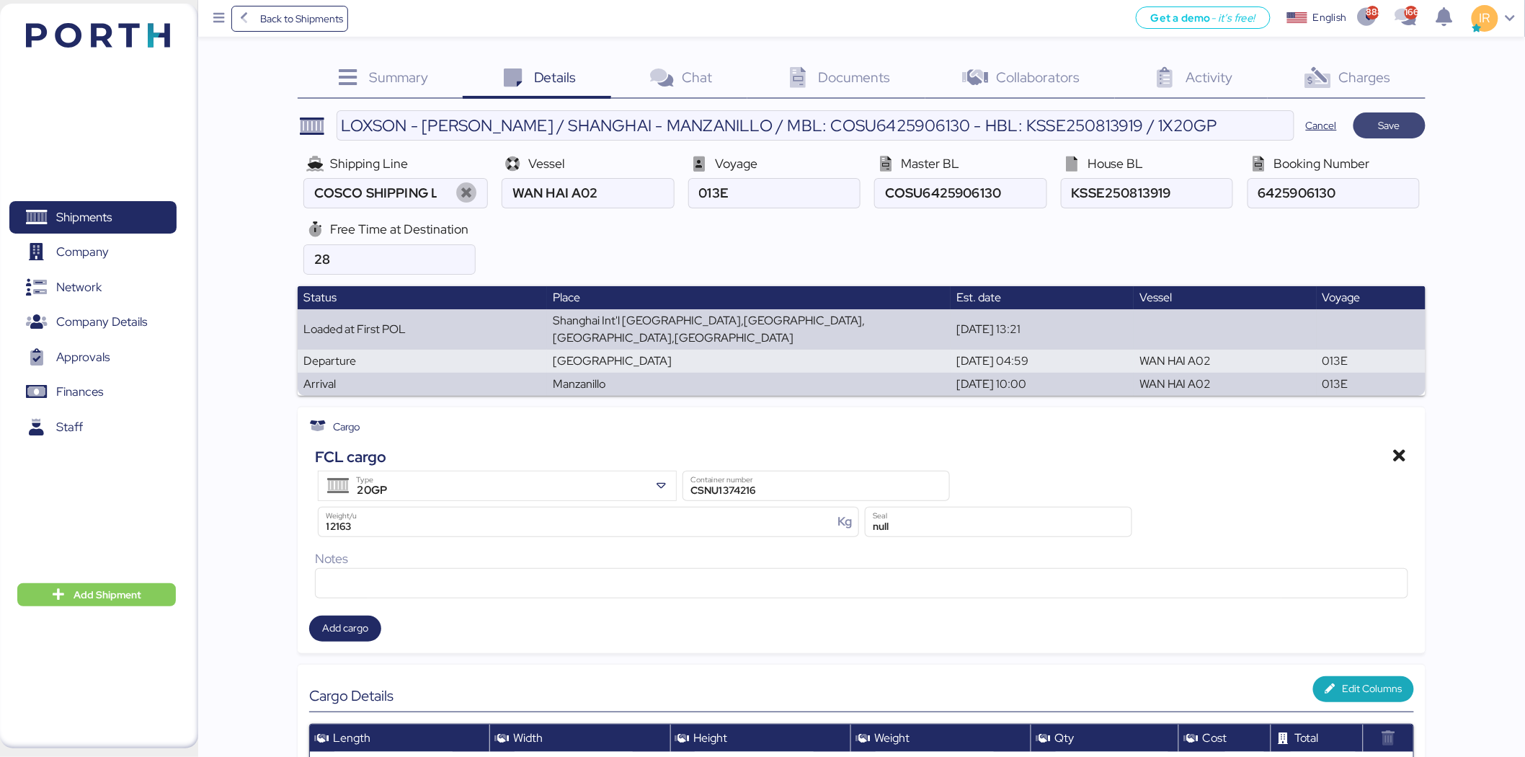
type textarea "Please kindly note below: 1. We issued 1MBL and 2HBL for this shipment. 2. We h…"
click at [1394, 119] on span "Save" at bounding box center [1390, 125] width 22 height 17
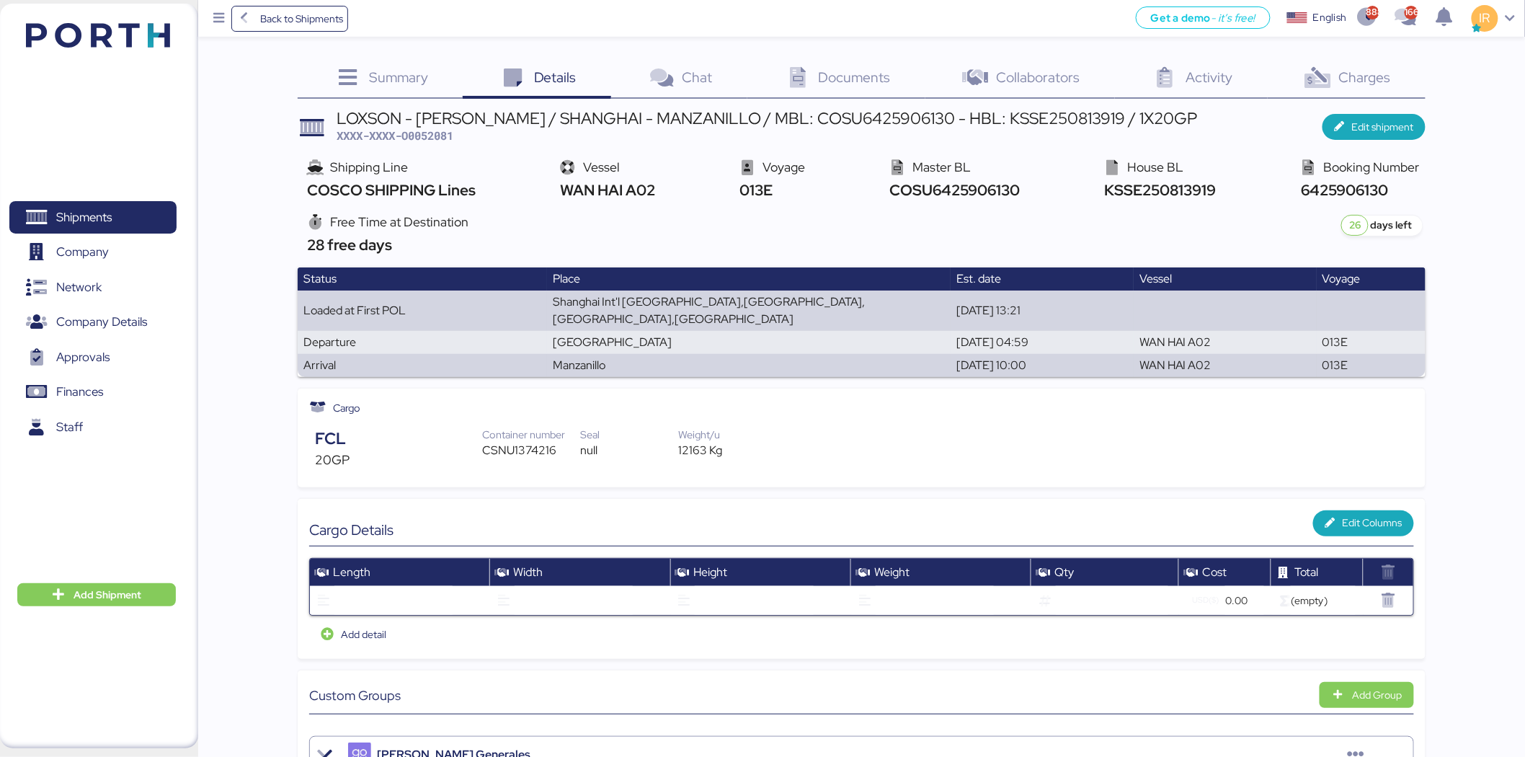
click at [883, 81] on span "Documents" at bounding box center [855, 77] width 72 height 19
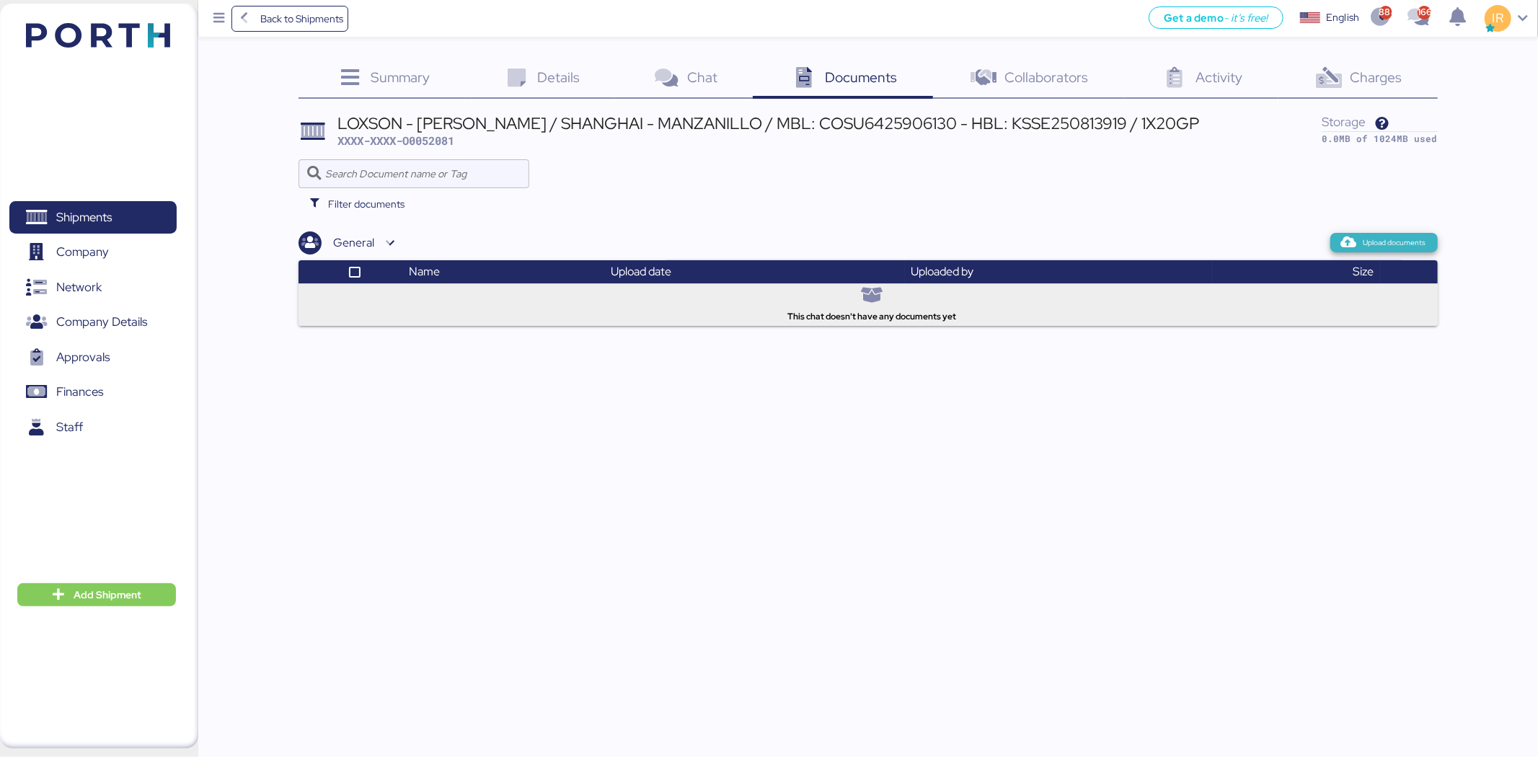
click at [1360, 247] on span "Upload documents" at bounding box center [1384, 242] width 84 height 13
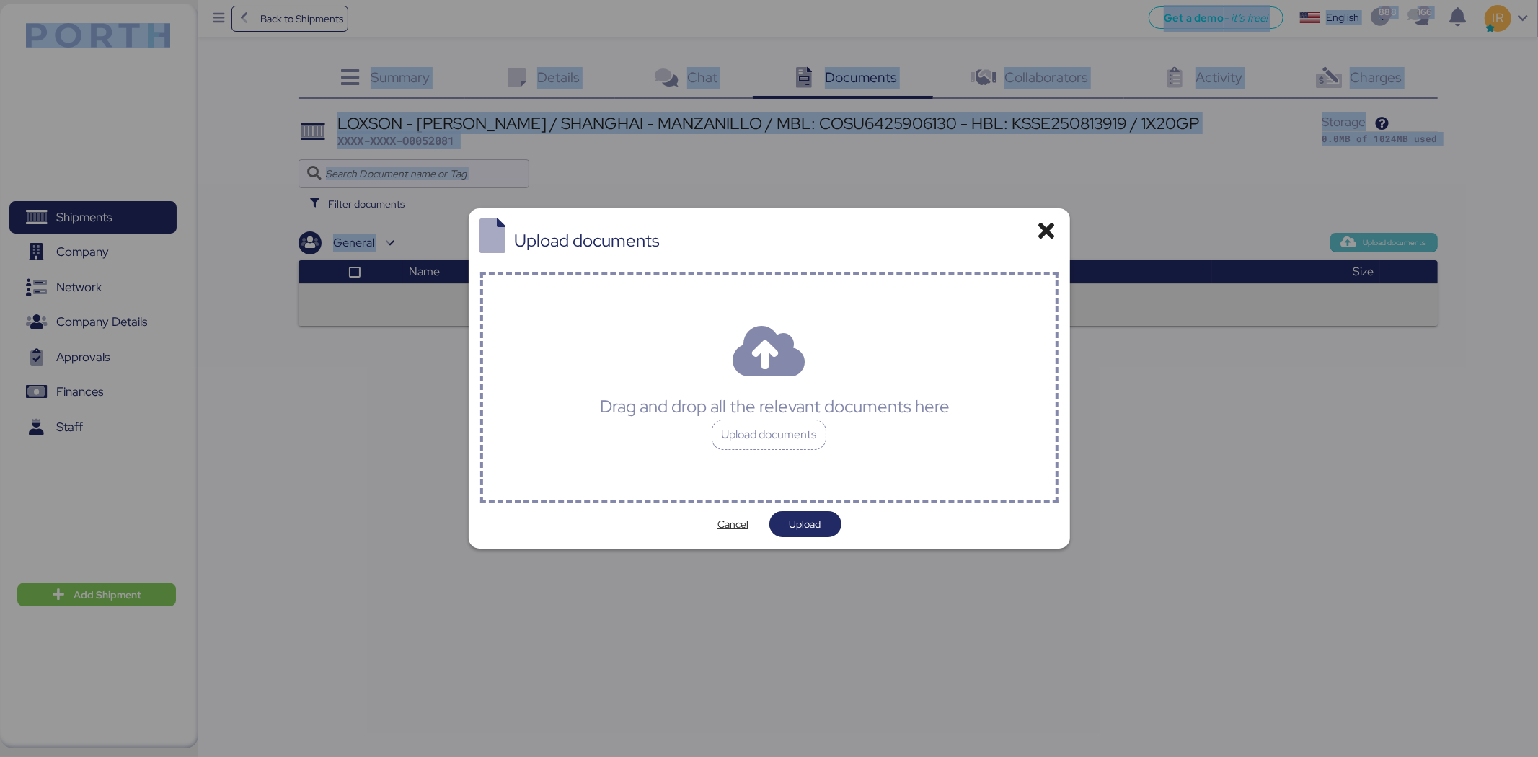
click at [1360, 247] on div at bounding box center [769, 378] width 1538 height 757
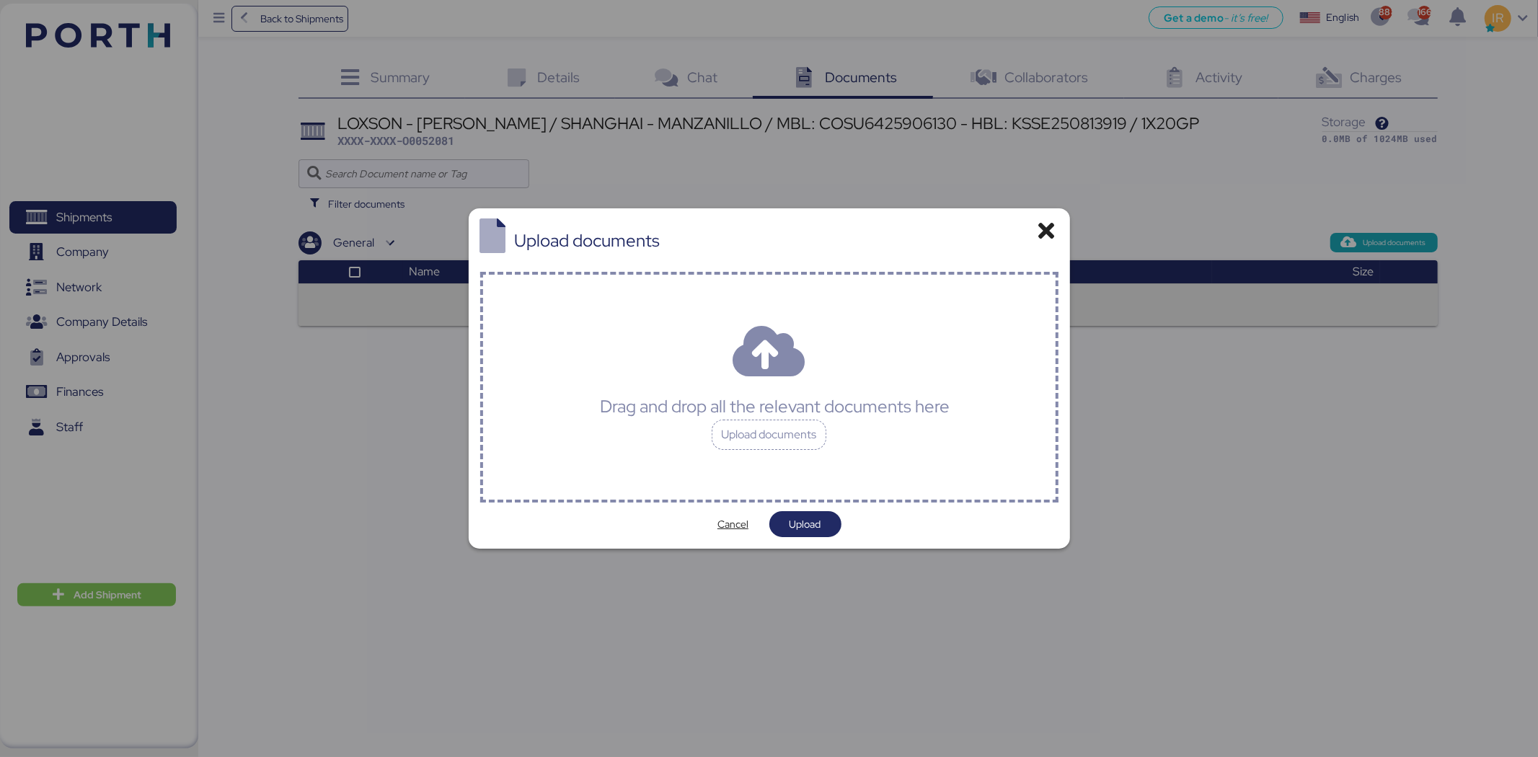
click at [911, 400] on div "Drag and drop all the relevant documents here" at bounding box center [775, 407] width 350 height 26
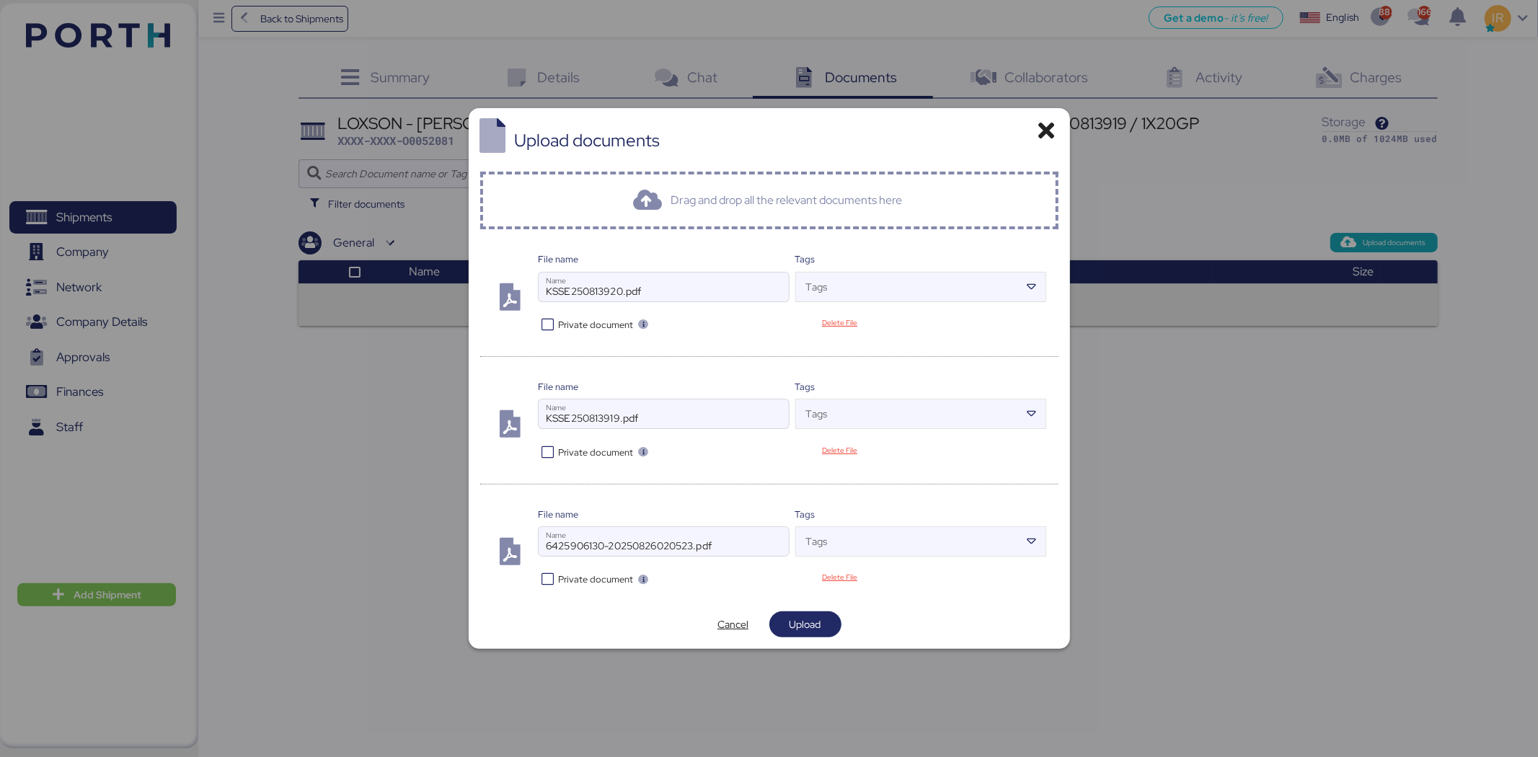
click at [546, 330] on icon at bounding box center [548, 325] width 21 height 14
click at [548, 451] on icon at bounding box center [548, 452] width 21 height 14
click at [546, 582] on icon at bounding box center [548, 579] width 21 height 14
click at [823, 638] on div "Upload documents Drag and drop all the relevant documents here File name KSSE25…" at bounding box center [769, 378] width 601 height 540
click at [815, 624] on span "Upload" at bounding box center [805, 624] width 32 height 17
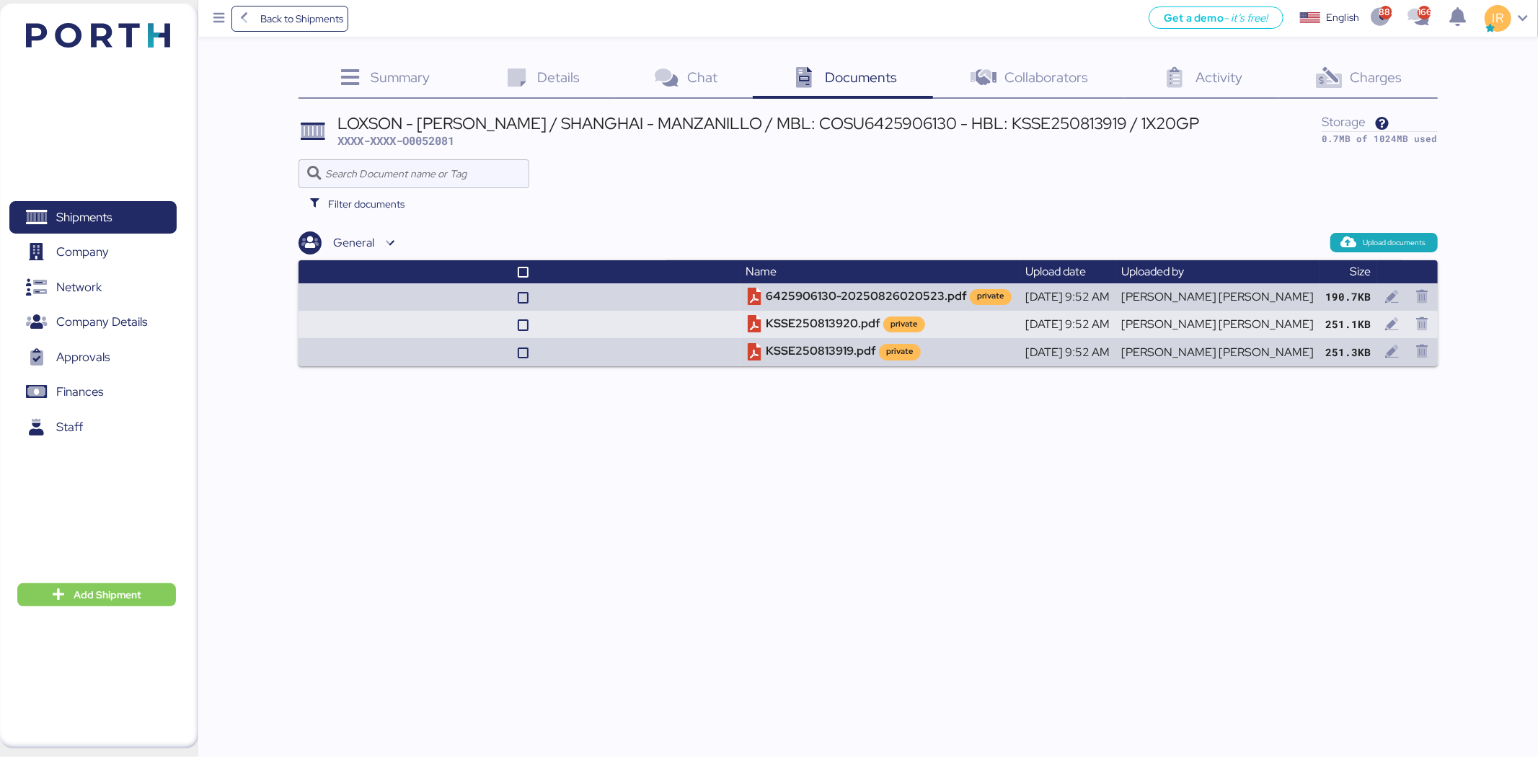
click at [1328, 76] on icon at bounding box center [1328, 78] width 31 height 21
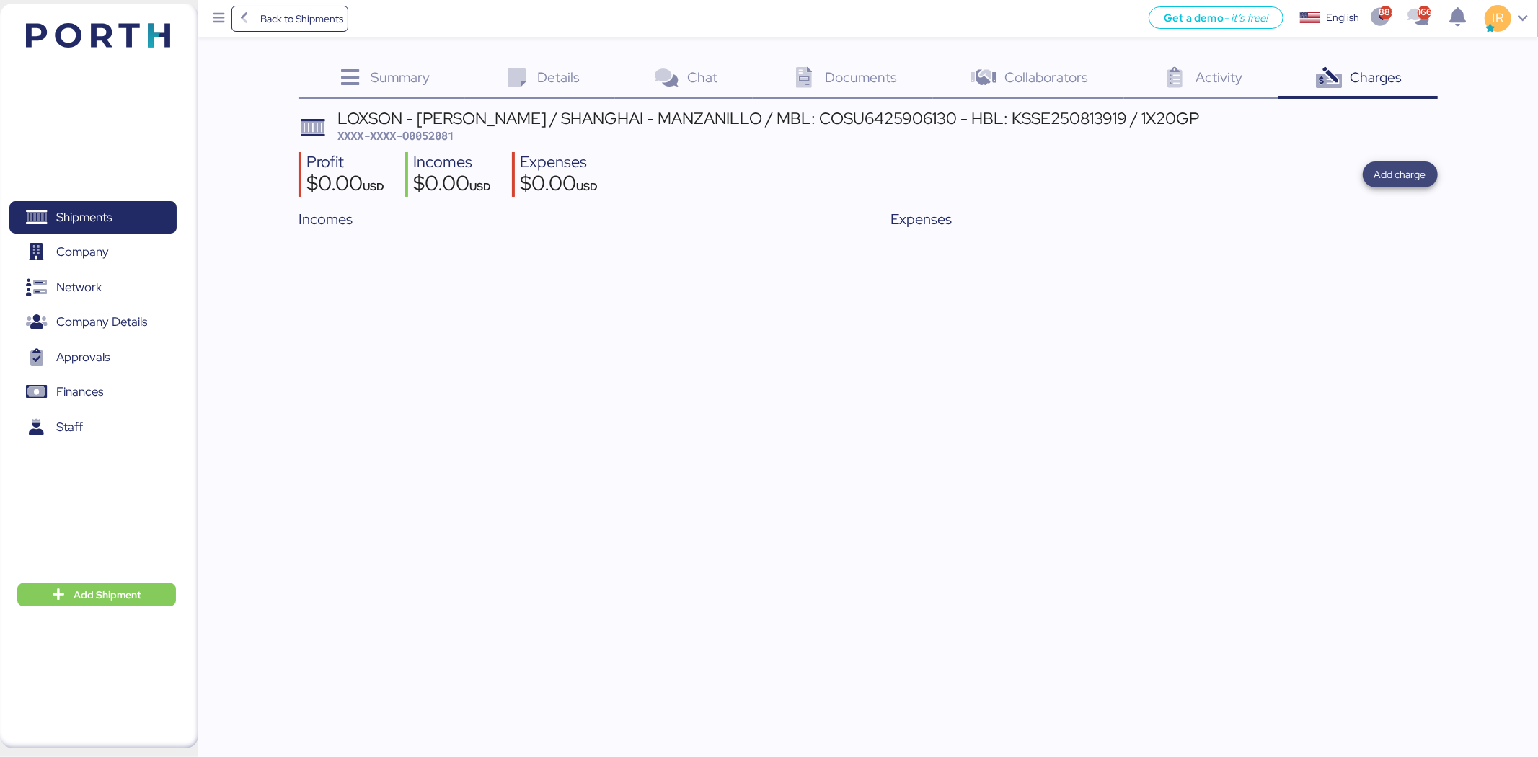
click at [1407, 168] on span "Add charge" at bounding box center [1400, 174] width 52 height 17
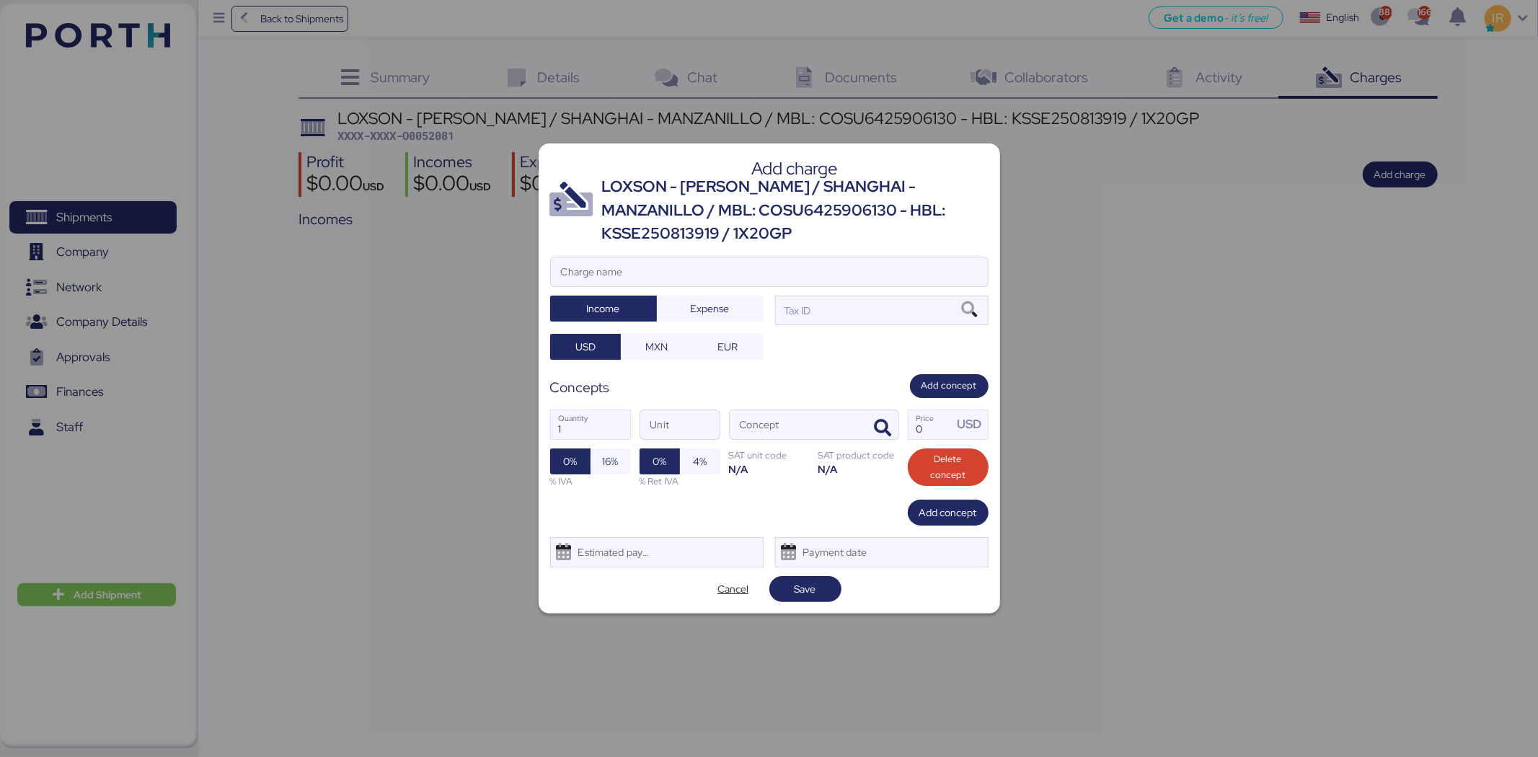
click at [664, 184] on div "LOXSON - HUANG YU / SHANGHAI - MANZANILLO / MBL: COSU6425906130 - HBL: KSSE2508…" at bounding box center [795, 210] width 386 height 70
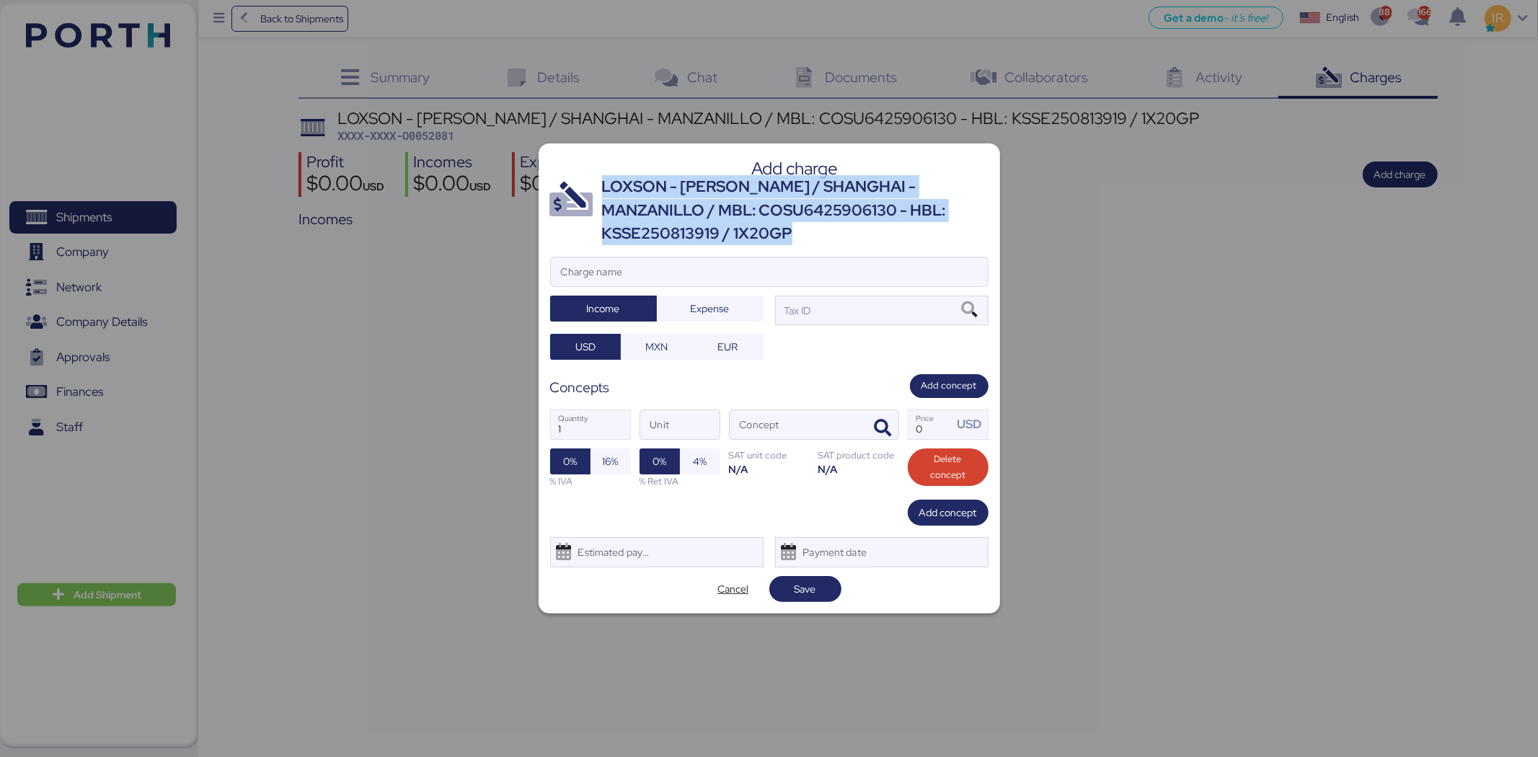
click at [664, 184] on div "LOXSON - HUANG YU / SHANGHAI - MANZANILLO / MBL: COSU6425906130 - HBL: KSSE2508…" at bounding box center [795, 210] width 386 height 70
copy div "LOXSON - HUANG YU / SHANGHAI - MANZANILLO / MBL: COSU6425906130 - HBL: KSSE2508…"
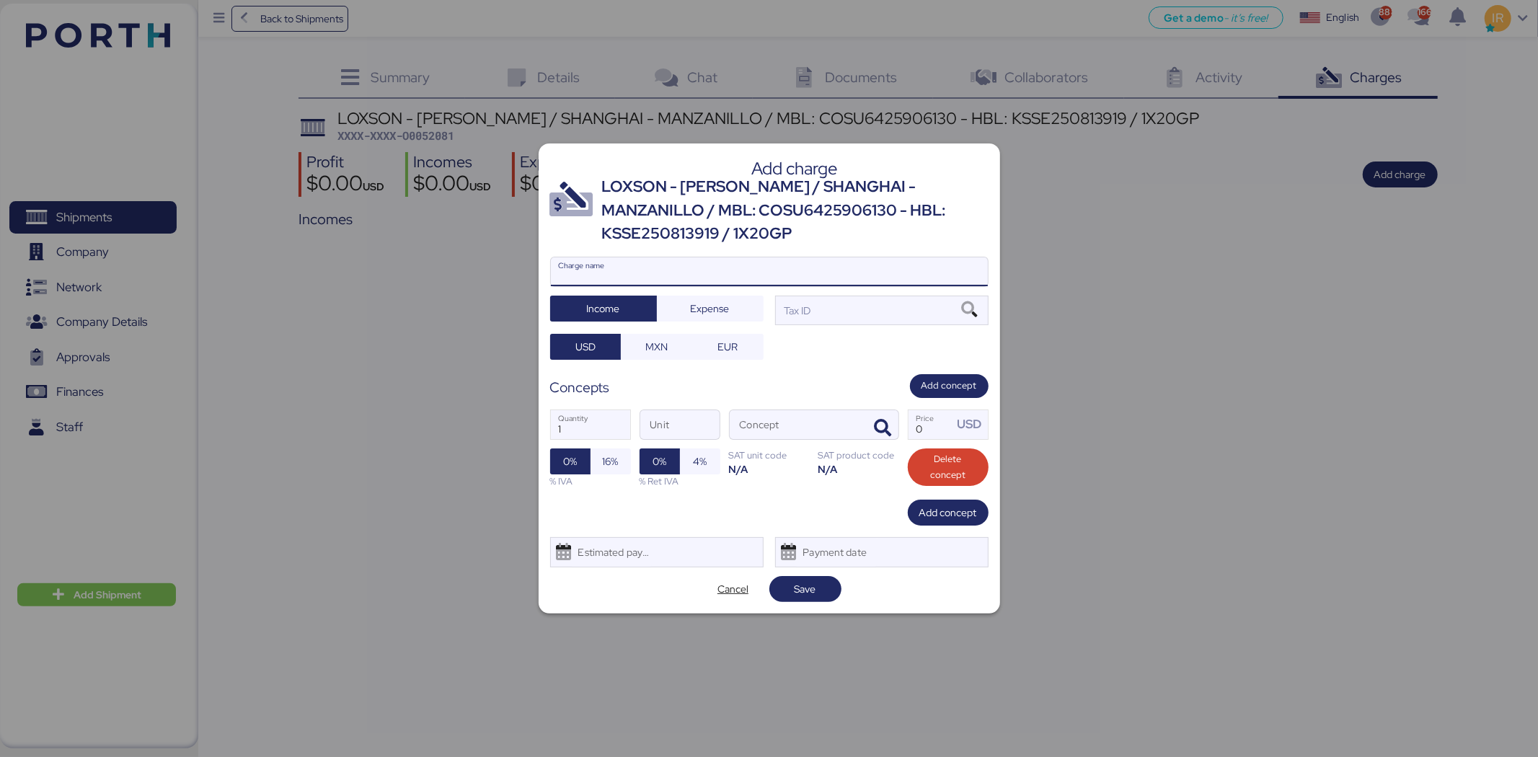
click at [657, 271] on input "Charge name" at bounding box center [769, 271] width 437 height 29
paste input "LOXSON - HUANG YU / SHANGHAI - MANZANILLO / MBL: COSU6425906130 - HBL: KSSE2508…"
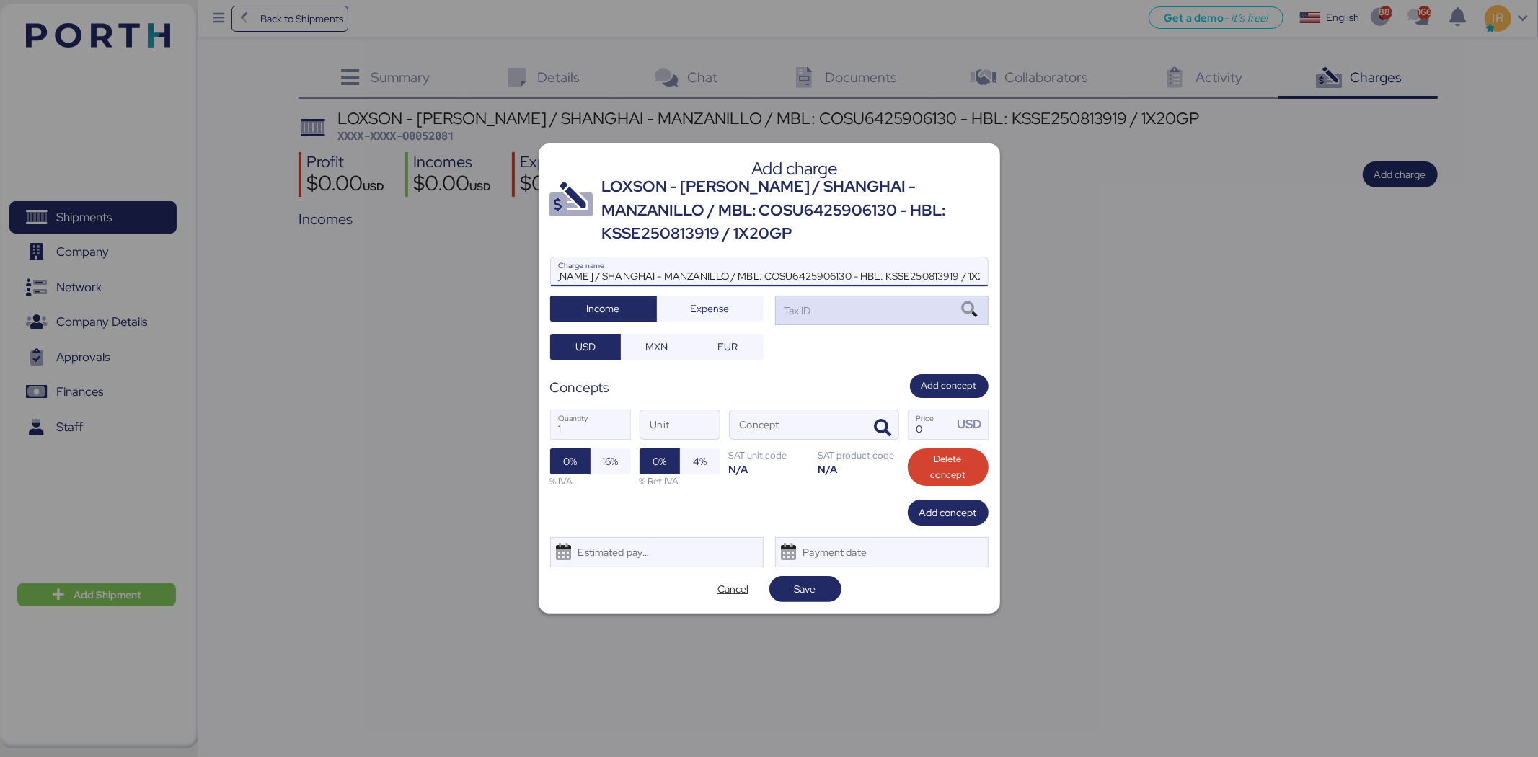
type input "LOXSON - HUANG YU / SHANGHAI - MANZANILLO / MBL: COSU6425906130 - HBL: KSSE2508…"
click at [841, 321] on div "Tax ID" at bounding box center [881, 310] width 213 height 29
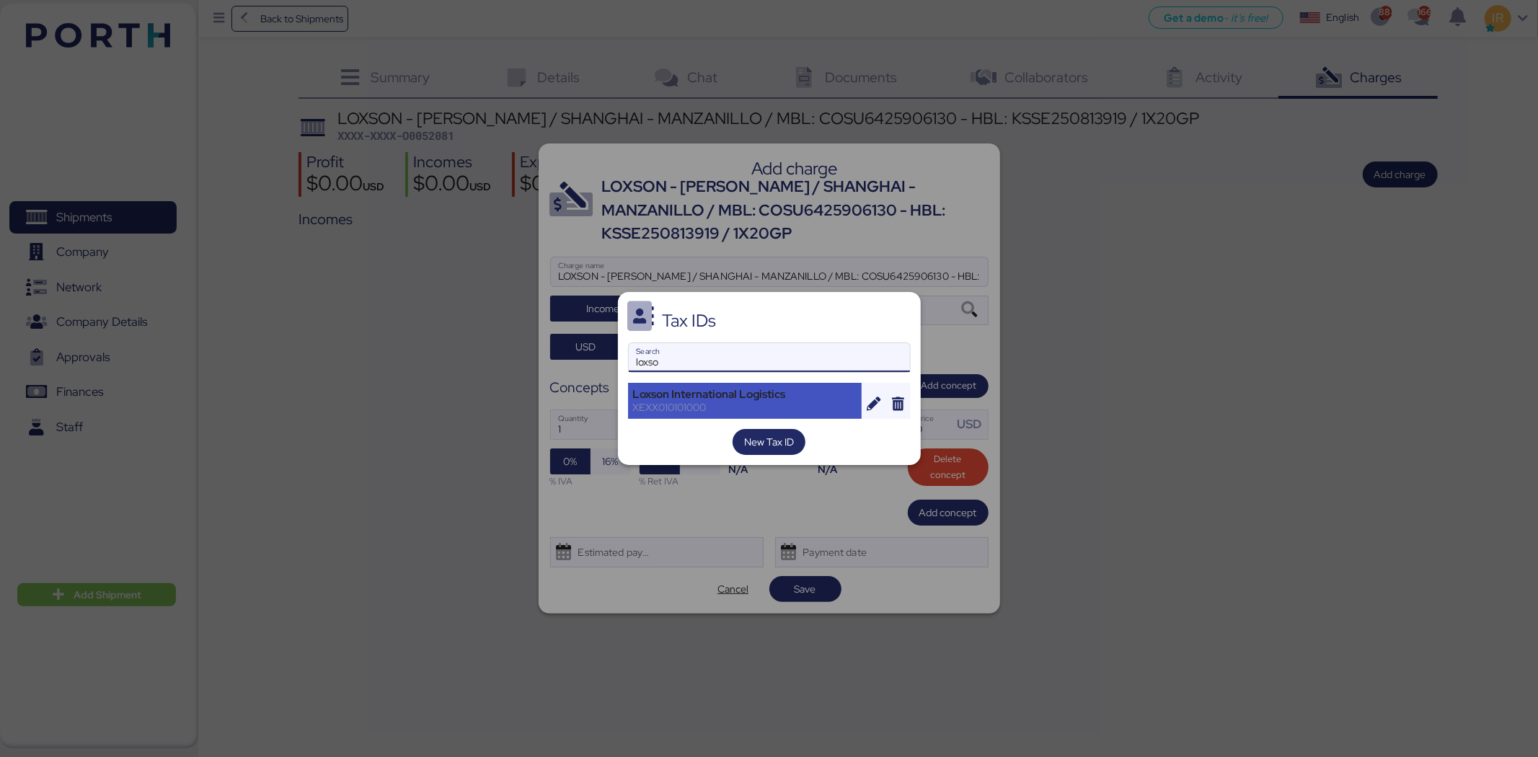
type input "loxso"
click at [708, 385] on div "Loxson International Logistics XEXX010101000" at bounding box center [745, 401] width 234 height 36
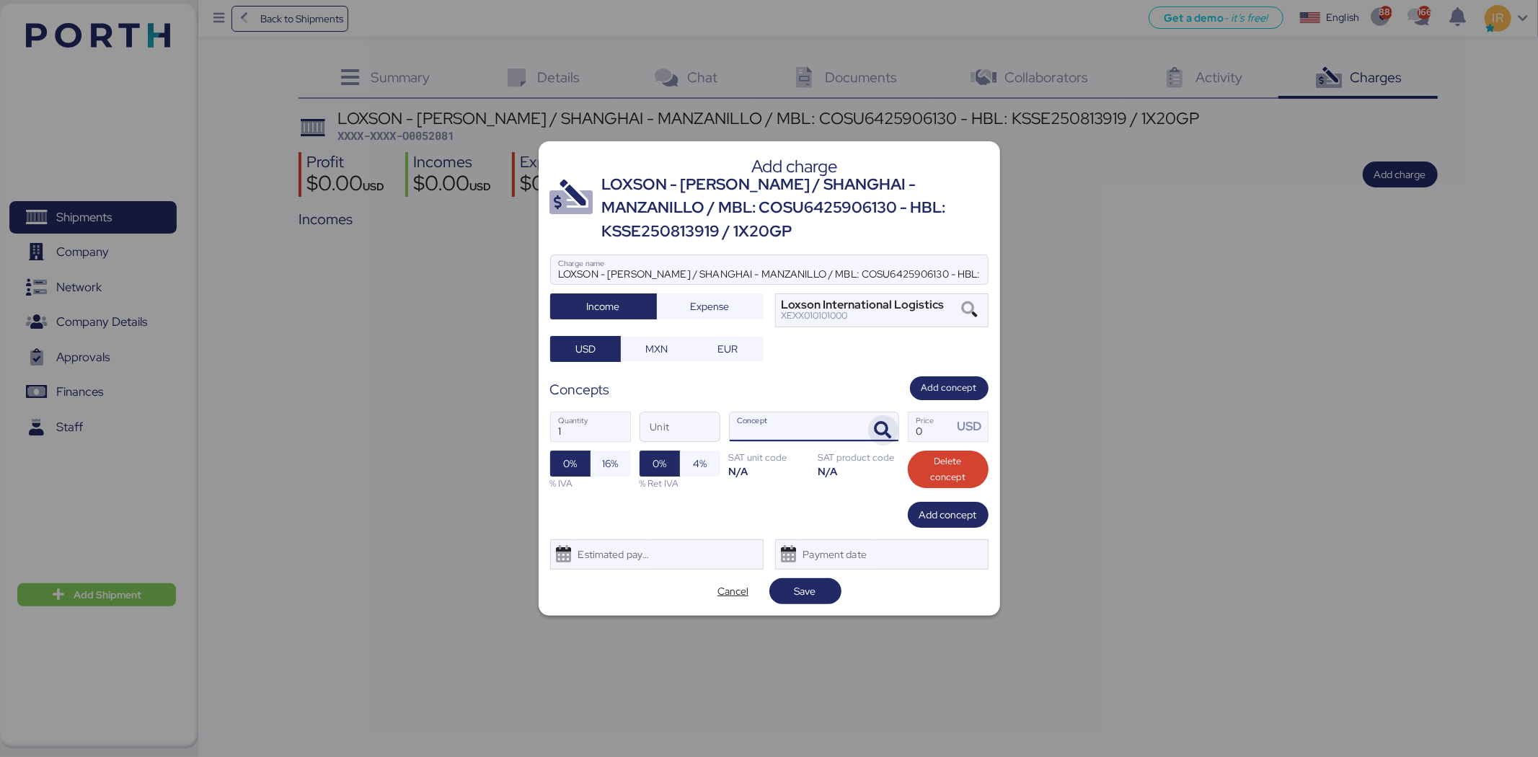
click at [882, 423] on icon "button" at bounding box center [882, 430] width 17 height 17
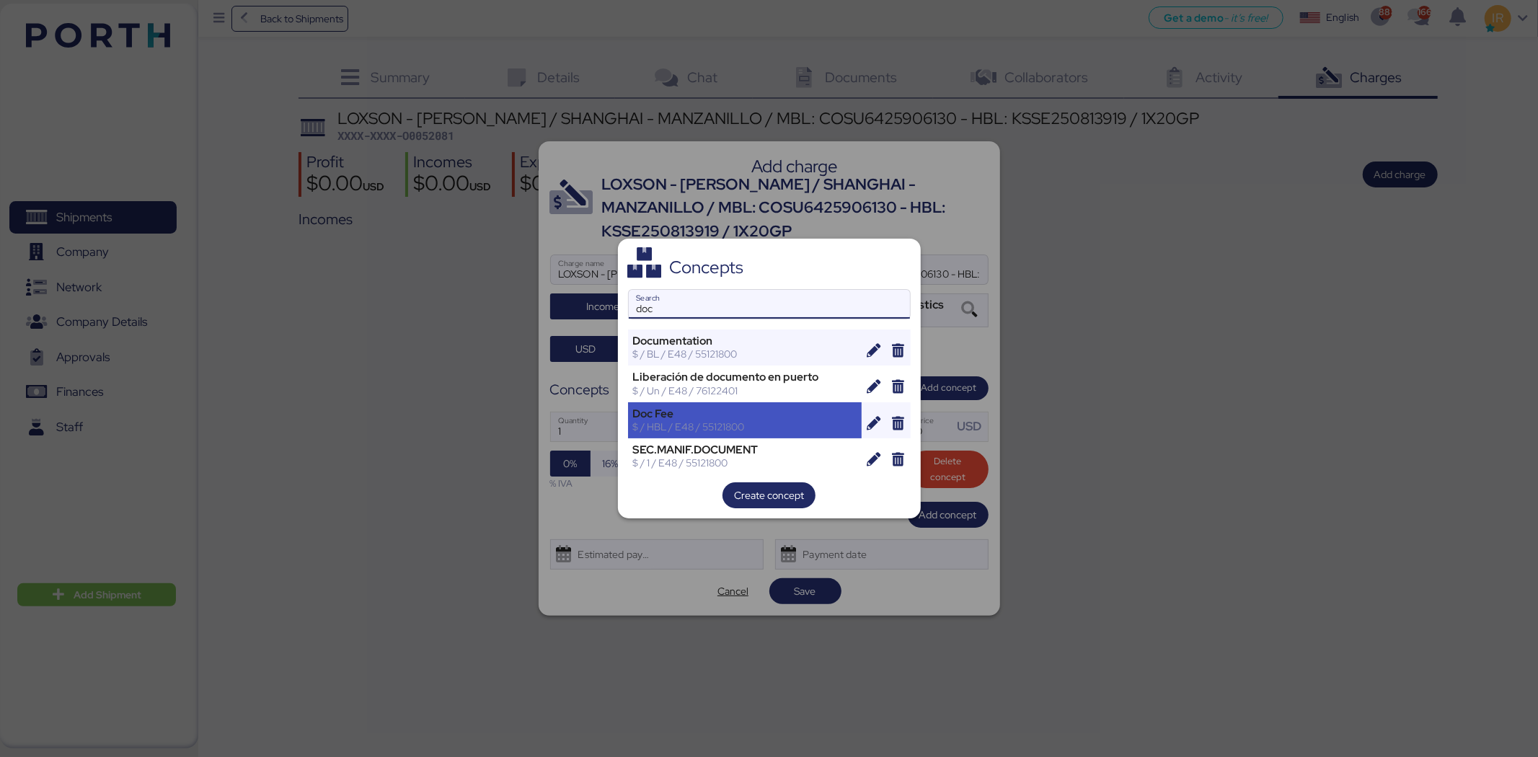
type input "doc"
click at [727, 422] on div "$ / HBL / E48 / 55121800" at bounding box center [745, 426] width 224 height 13
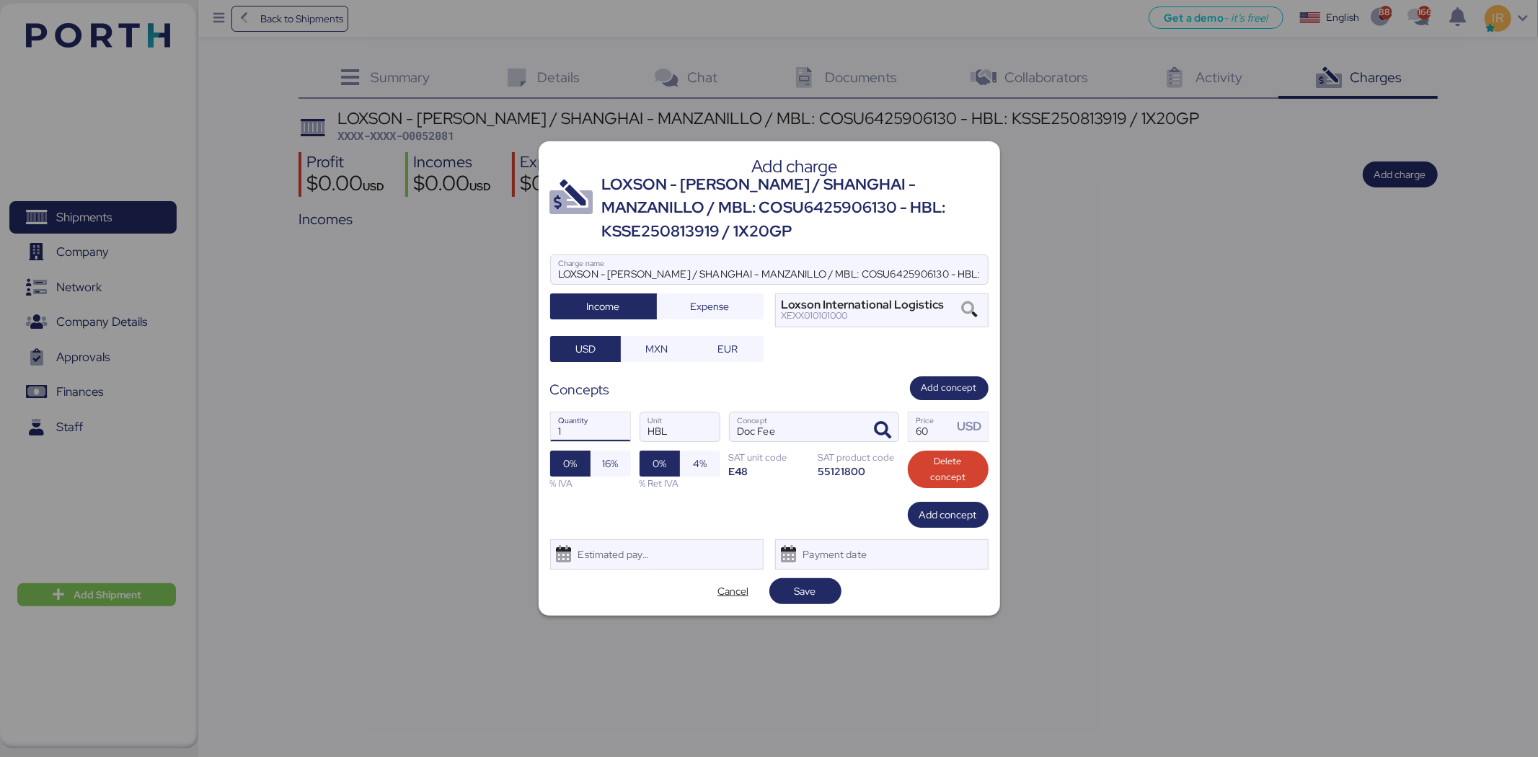
drag, startPoint x: 594, startPoint y: 440, endPoint x: 559, endPoint y: 435, distance: 35.6
click at [559, 435] on input "1" at bounding box center [590, 426] width 79 height 29
click at [940, 520] on span "Add concept" at bounding box center [948, 514] width 58 height 17
type input "2"
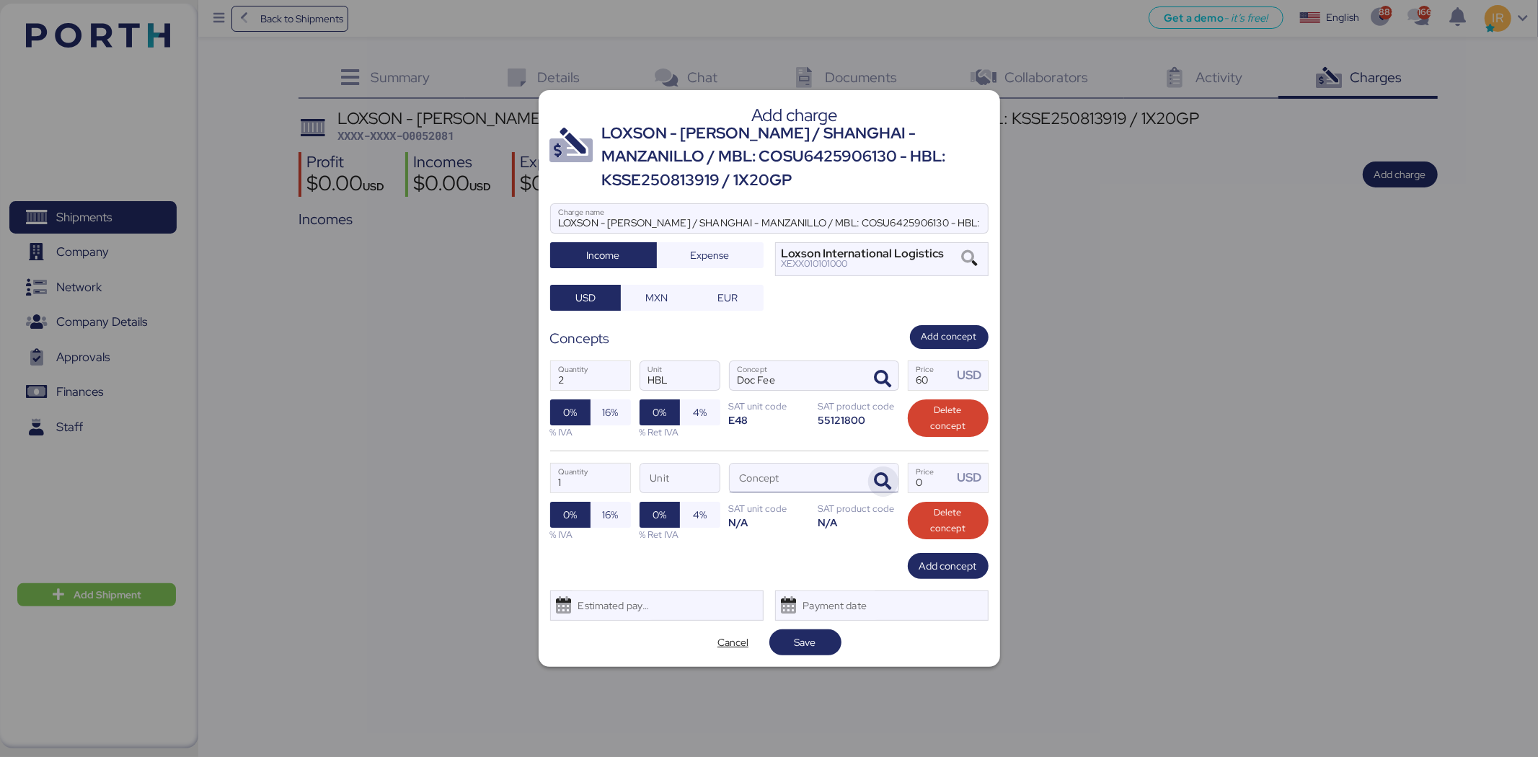
click at [875, 476] on icon "button" at bounding box center [882, 481] width 17 height 17
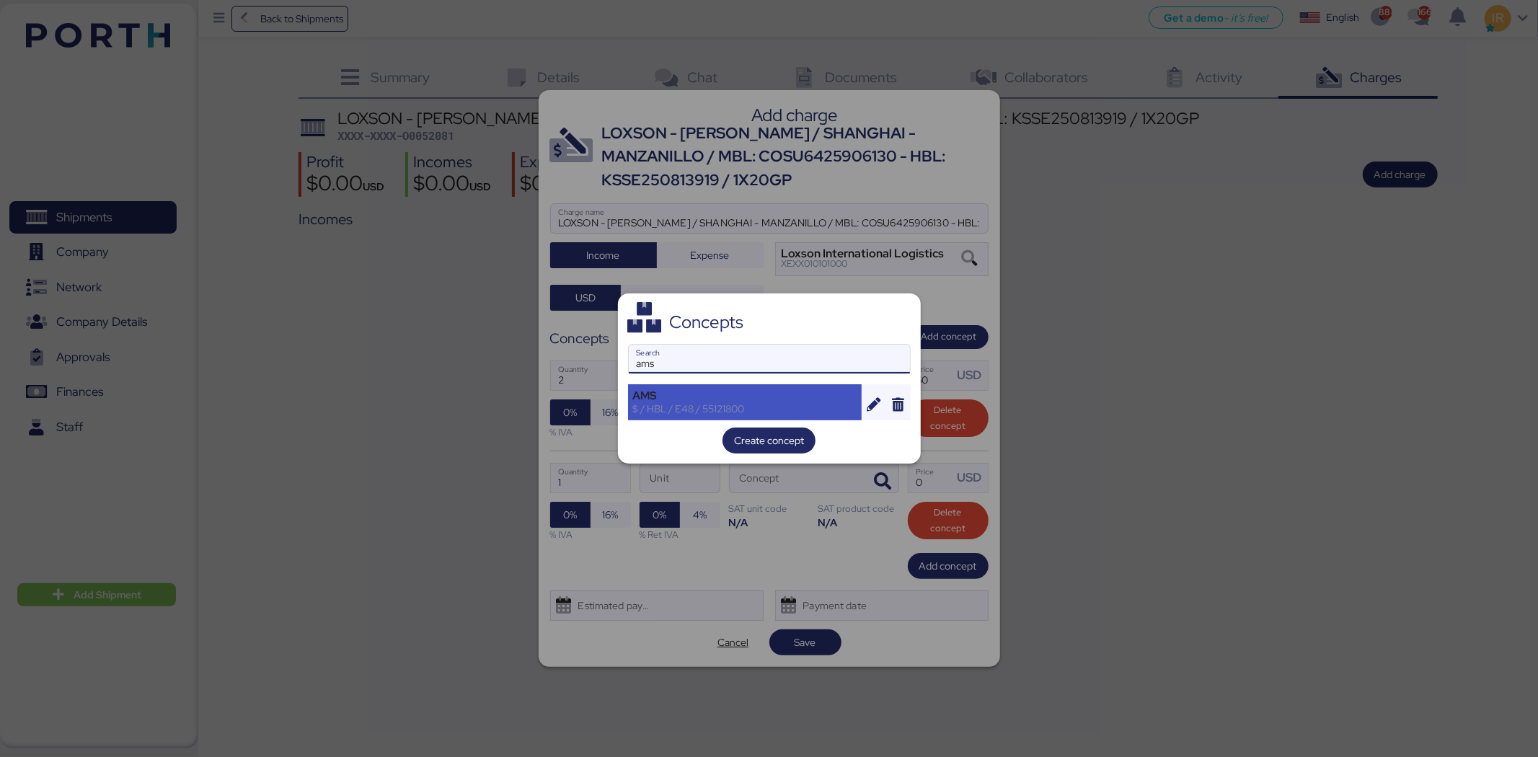
type input "ams"
click at [758, 390] on div "AMS" at bounding box center [745, 395] width 224 height 13
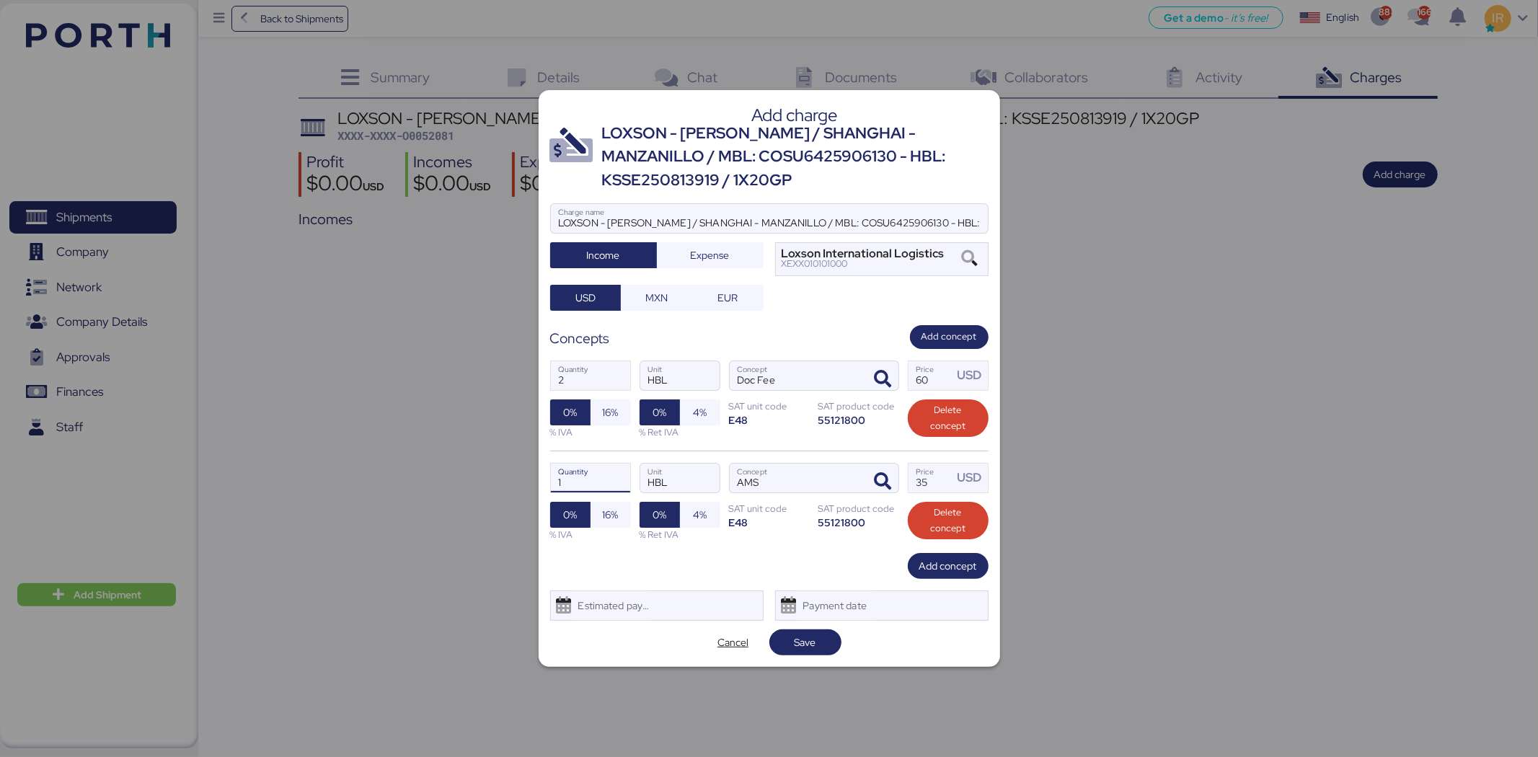
drag, startPoint x: 603, startPoint y: 484, endPoint x: 541, endPoint y: 483, distance: 61.3
click at [541, 483] on div "Add charge LOXSON - HUANG YU / SHANGHAI - MANZANILLO / MBL: COSU6425906130 - HB…" at bounding box center [768, 378] width 461 height 577
drag, startPoint x: 946, startPoint y: 473, endPoint x: 898, endPoint y: 474, distance: 47.6
click at [898, 474] on div "1 Quantity HBL Unit AMS Concept 35 Price USD 0% 16% % IVA 0% 4% % Ret IVA SAT u…" at bounding box center [769, 502] width 438 height 102
type input "2"
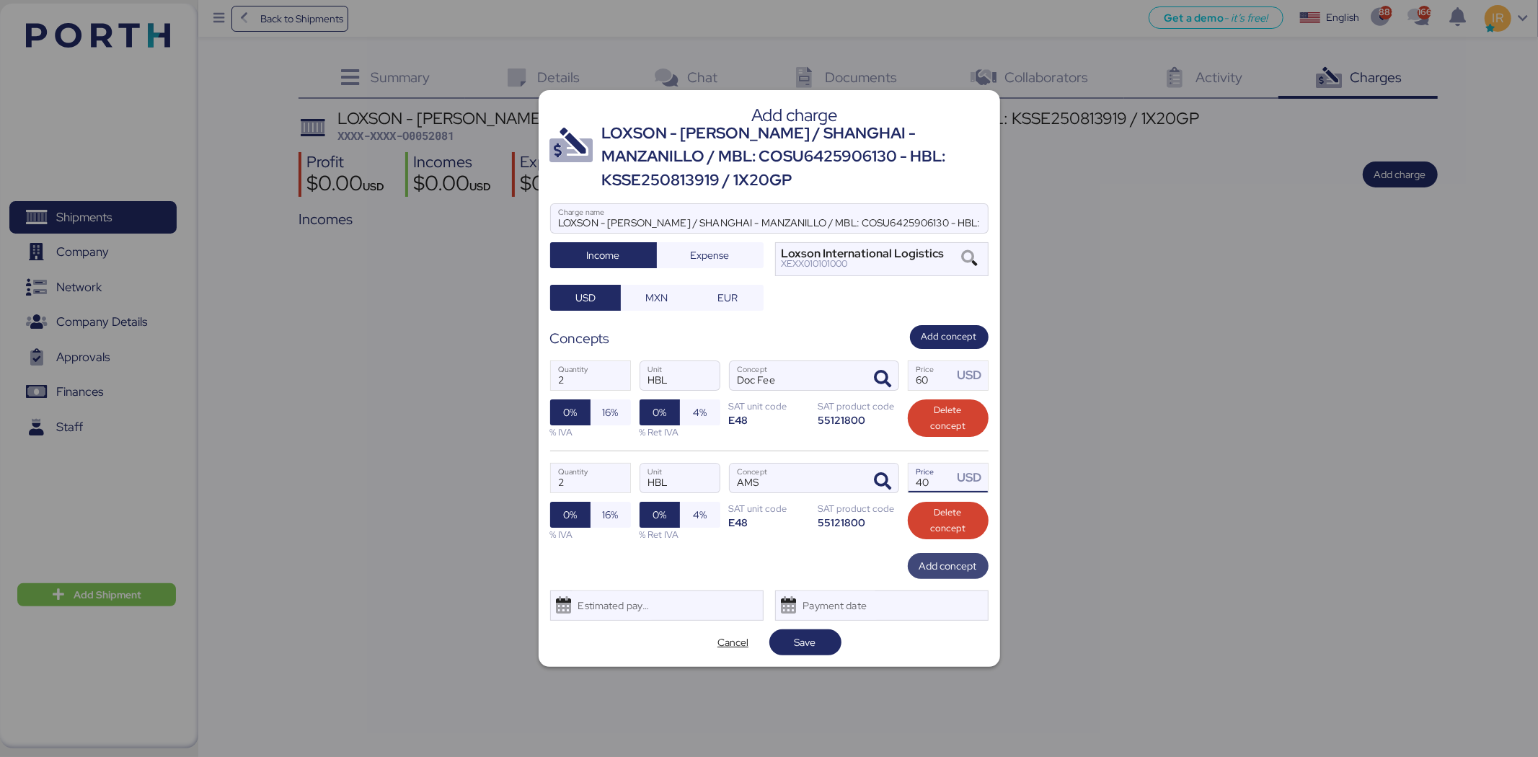
type input "40"
click at [938, 559] on span "Add concept" at bounding box center [948, 565] width 58 height 17
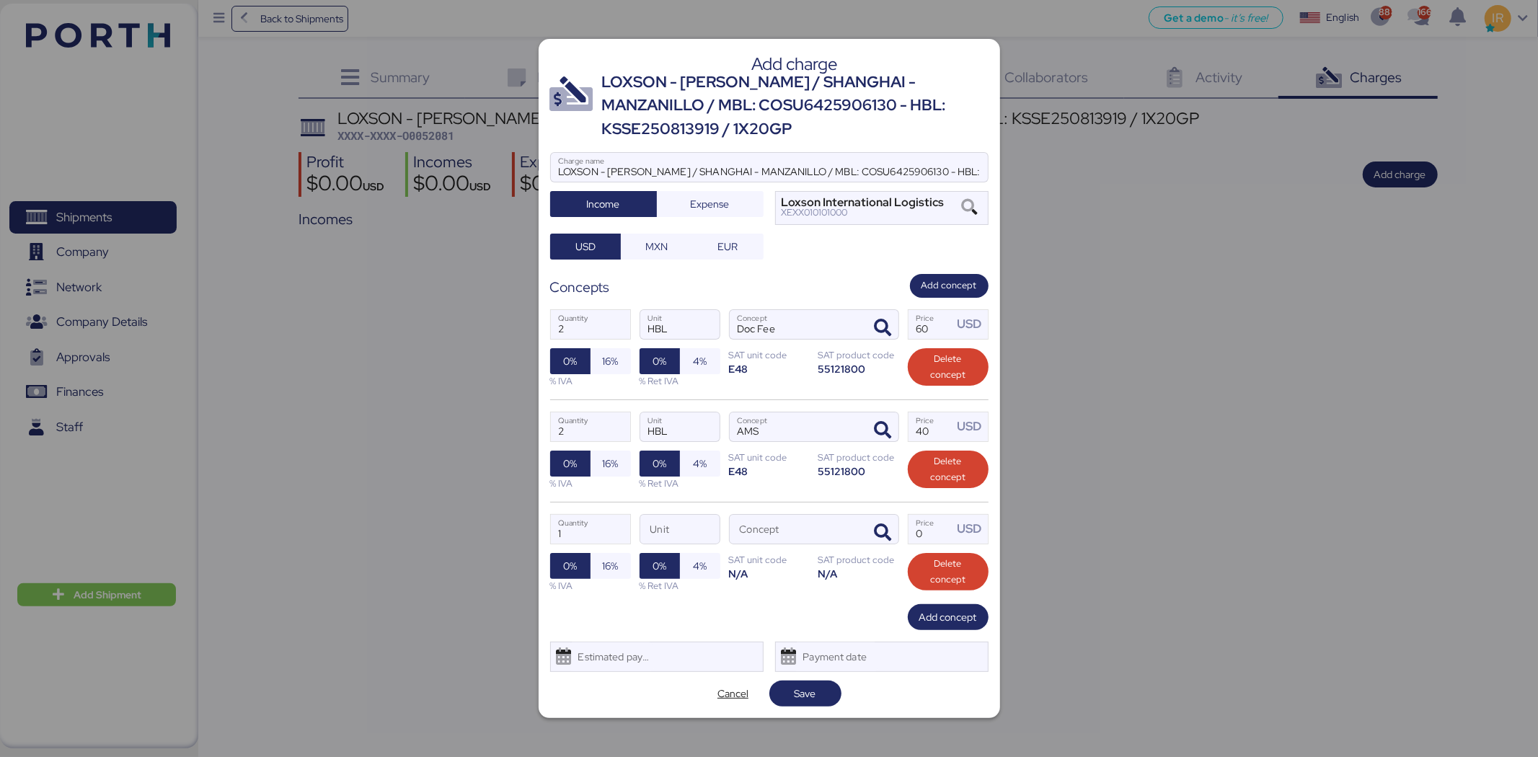
click at [881, 509] on div "1 Quantity Unit Concept 0 Price USD 0% 16% % IVA 0% 4% % Ret IVA SAT unit code …" at bounding box center [769, 553] width 438 height 102
click at [879, 520] on span "button" at bounding box center [883, 533] width 30 height 30
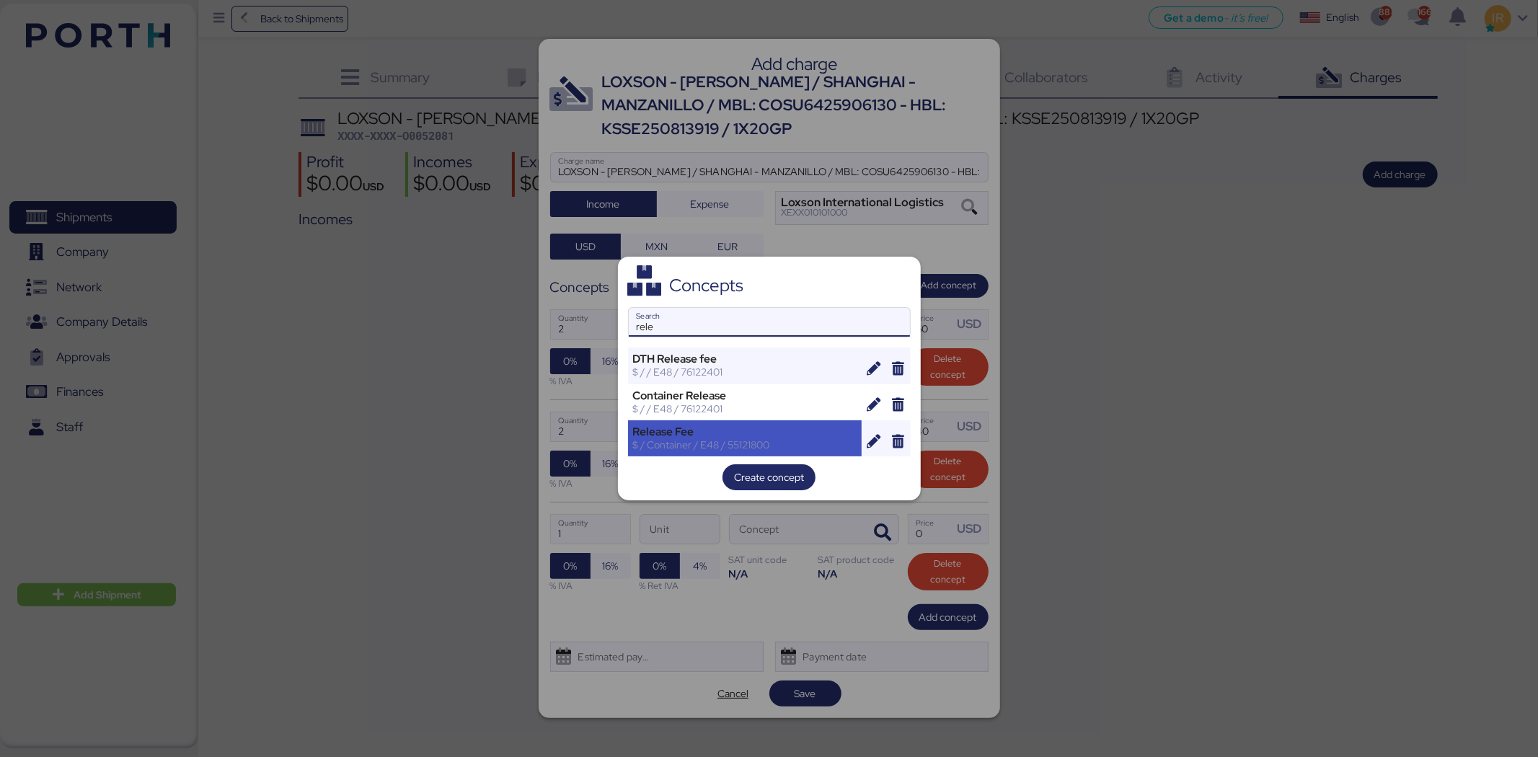
type input "rele"
click at [748, 438] on div "$ / Container / E48 / 55121800" at bounding box center [745, 444] width 224 height 13
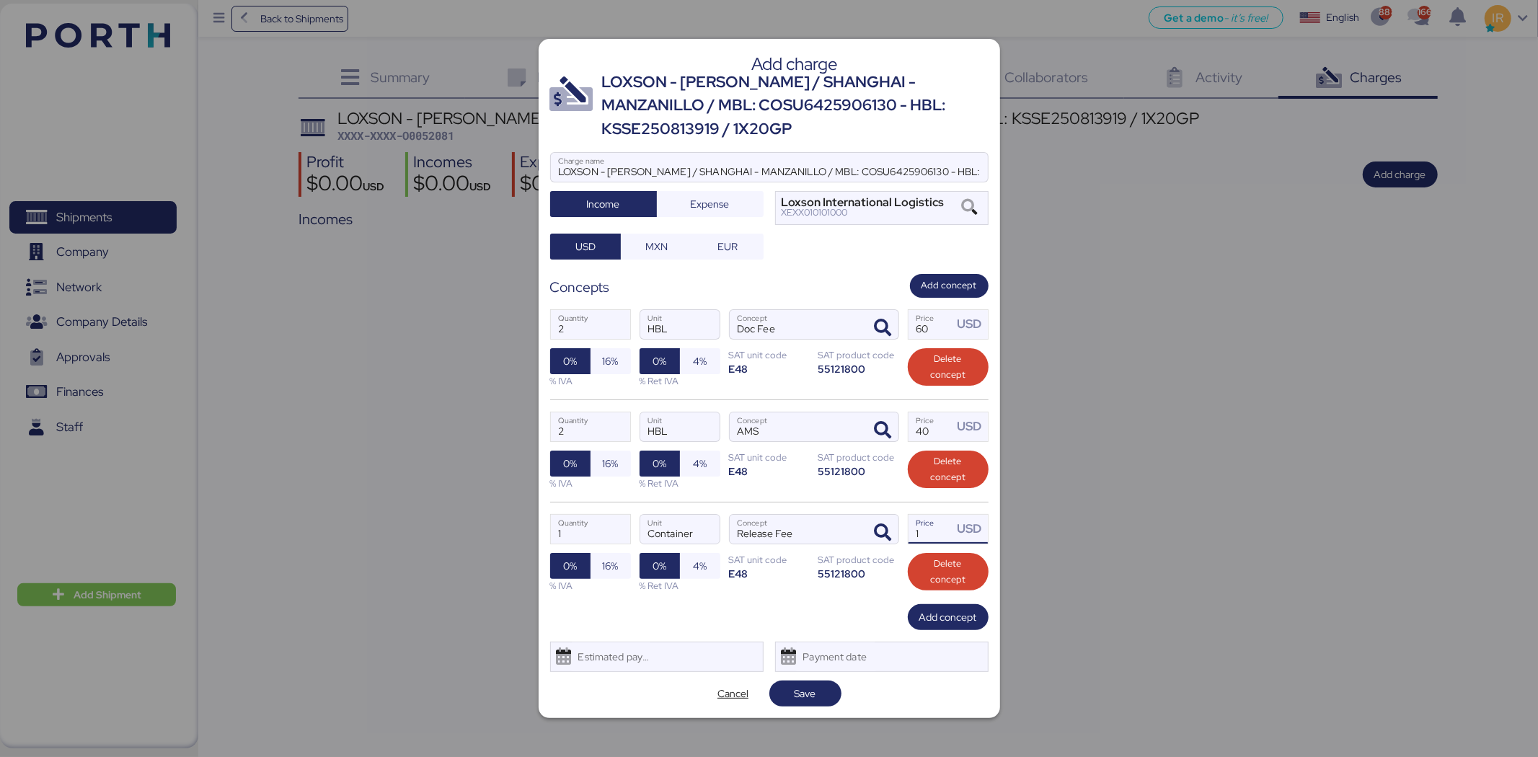
click at [932, 532] on input "1" at bounding box center [930, 529] width 45 height 29
type input "150"
click at [954, 622] on span "Add concept" at bounding box center [948, 616] width 58 height 17
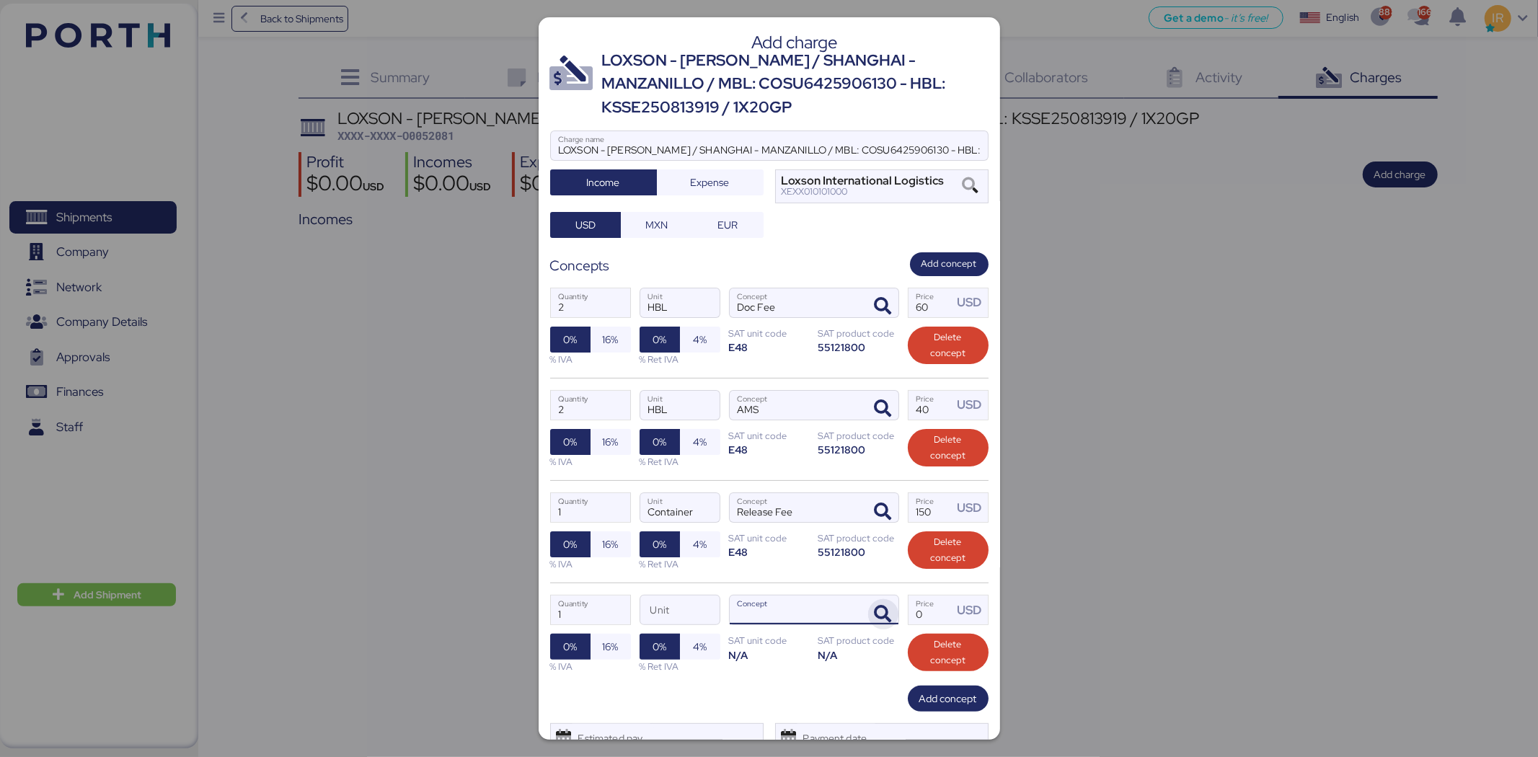
click at [874, 615] on icon "button" at bounding box center [882, 614] width 17 height 17
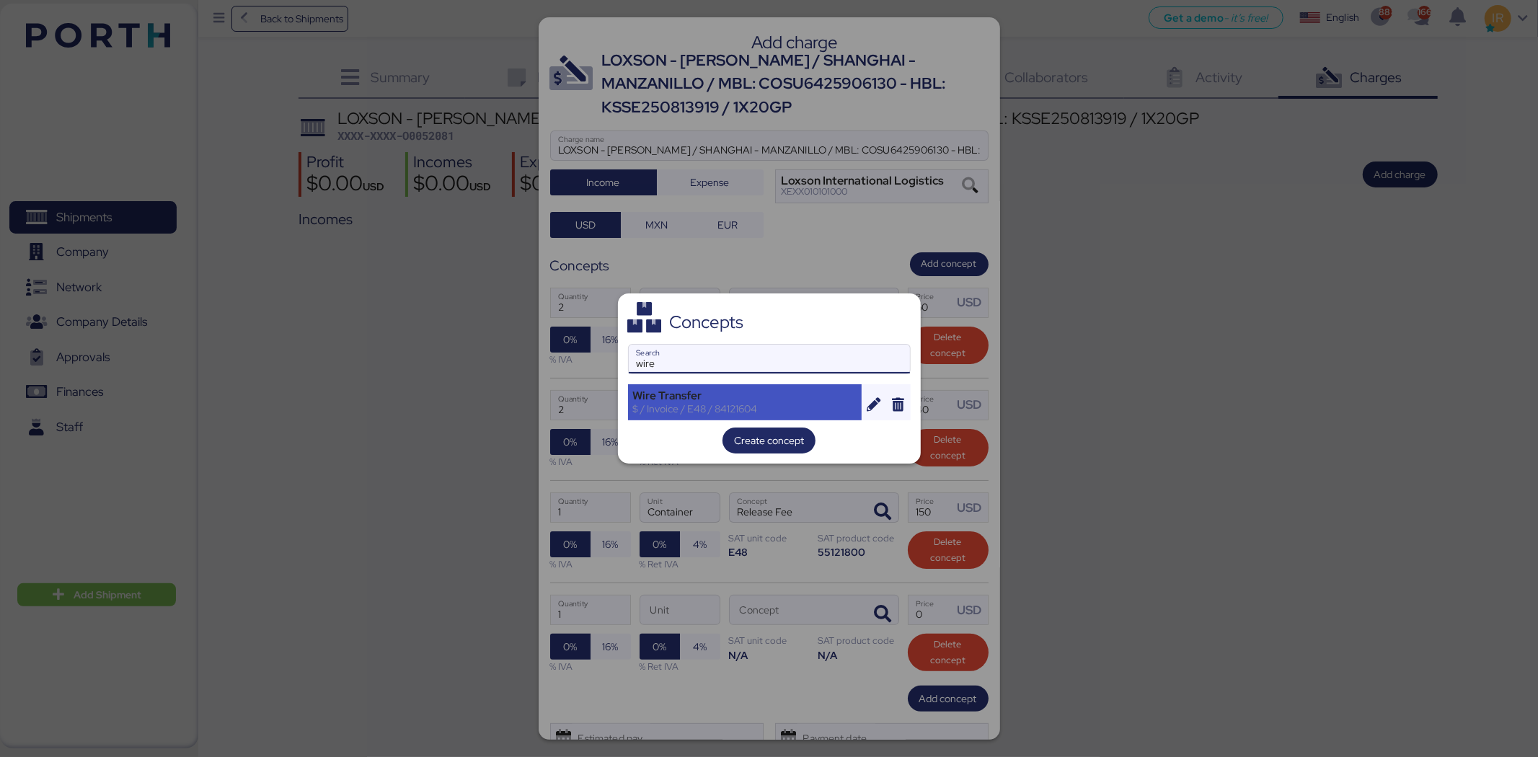
type input "wire"
click at [755, 404] on div "$ / Invoice / E48 / 84121604" at bounding box center [745, 408] width 224 height 13
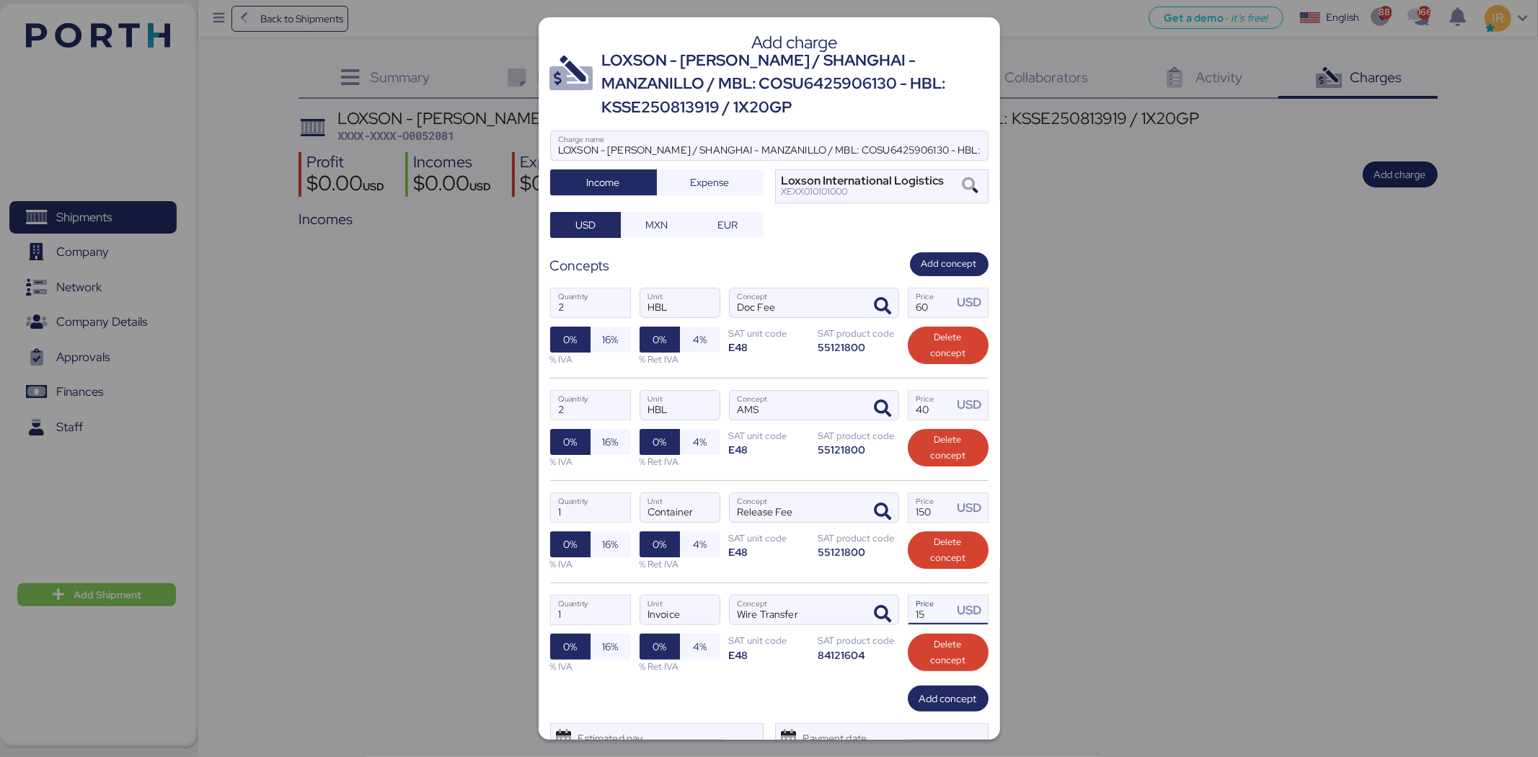
drag, startPoint x: 926, startPoint y: 615, endPoint x: 897, endPoint y: 615, distance: 29.6
click at [908, 615] on label "15 Price USD" at bounding box center [948, 610] width 81 height 30
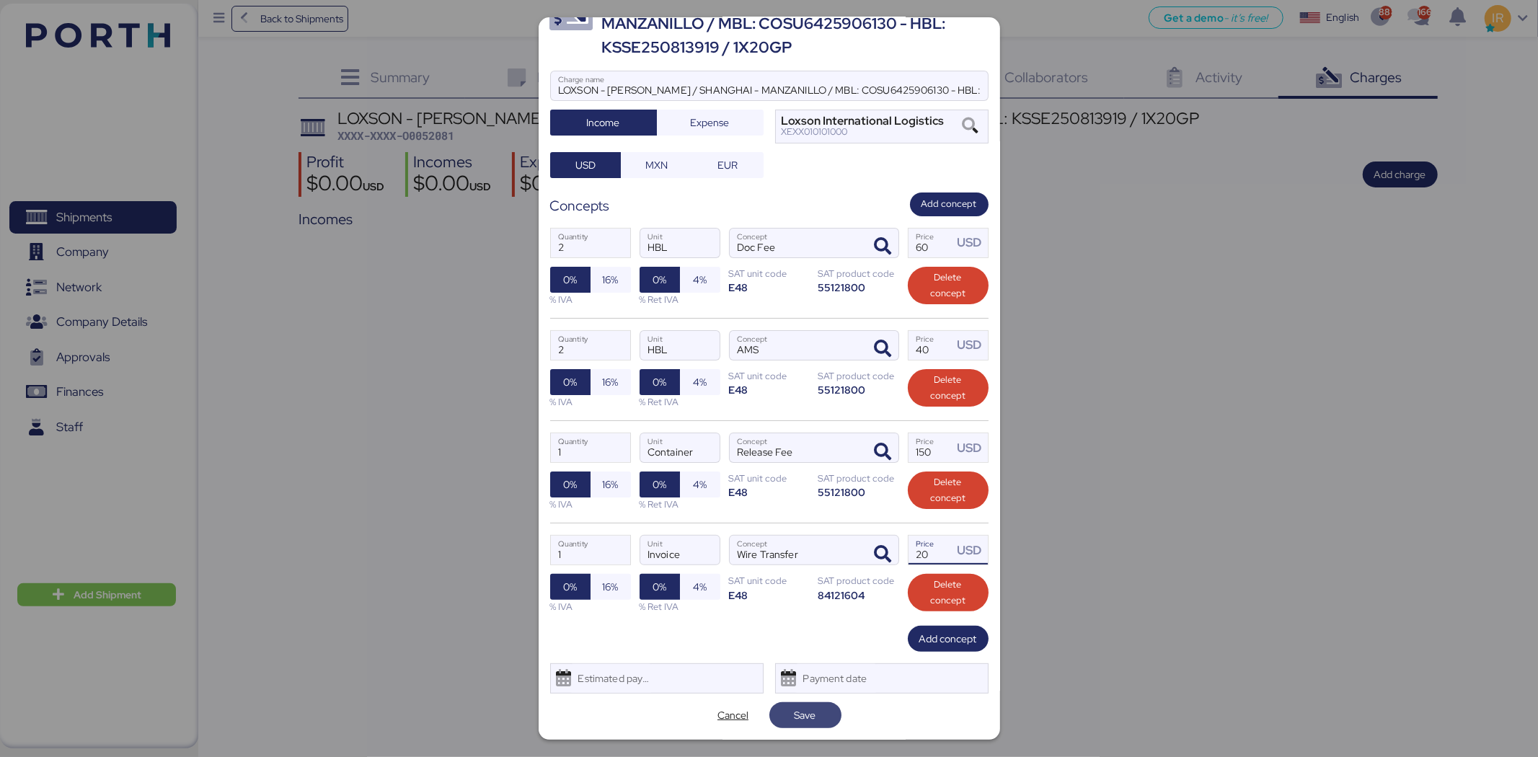
type input "20"
click at [810, 722] on span "Save" at bounding box center [805, 715] width 49 height 20
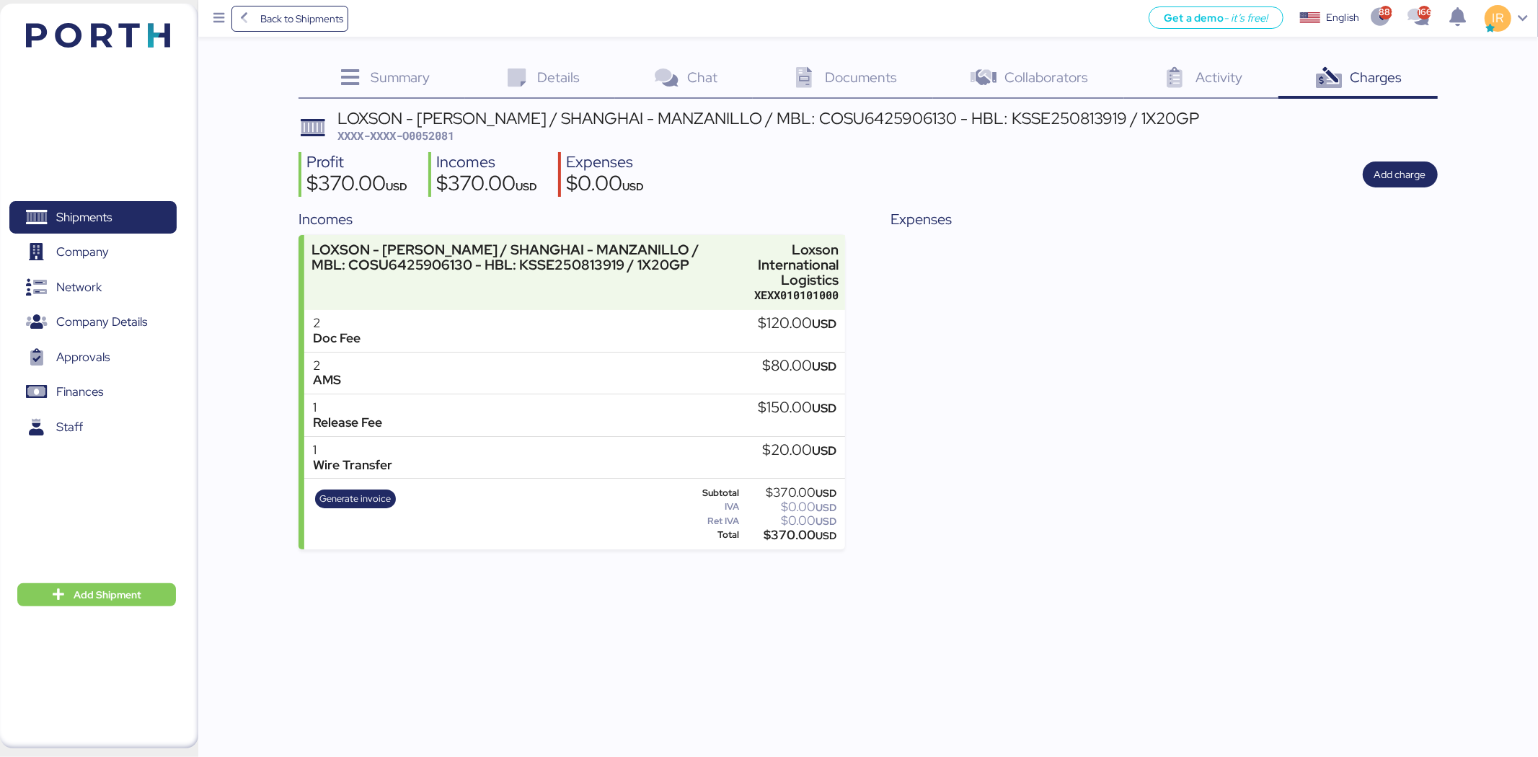
click at [423, 132] on span "XXXX-XXXX-O0052081" at bounding box center [395, 135] width 117 height 14
copy span "O0052081"
click at [639, 112] on div "LOXSON - HUANG YU / SHANGHAI - MANZANILLO / MBL: COSU6425906130 - HBL: KSSE2508…" at bounding box center [767, 118] width 861 height 16
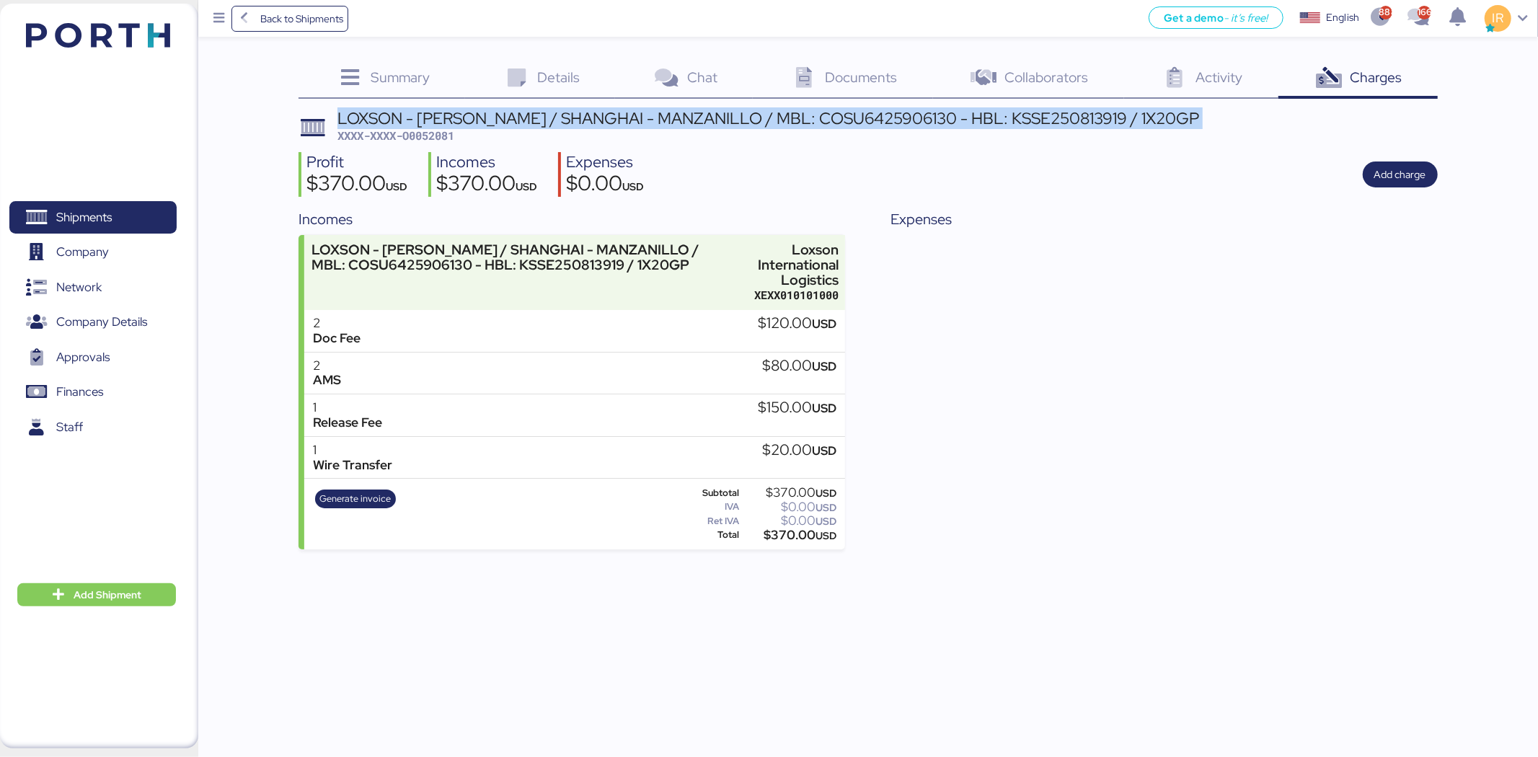
click at [639, 112] on div "LOXSON - HUANG YU / SHANGHAI - MANZANILLO / MBL: COSU6425906130 - HBL: KSSE2508…" at bounding box center [767, 118] width 861 height 16
copy div "LOXSON - HUANG YU / SHANGHAI - MANZANILLO / MBL: COSU6425906130 - HBL: KSSE2508…"
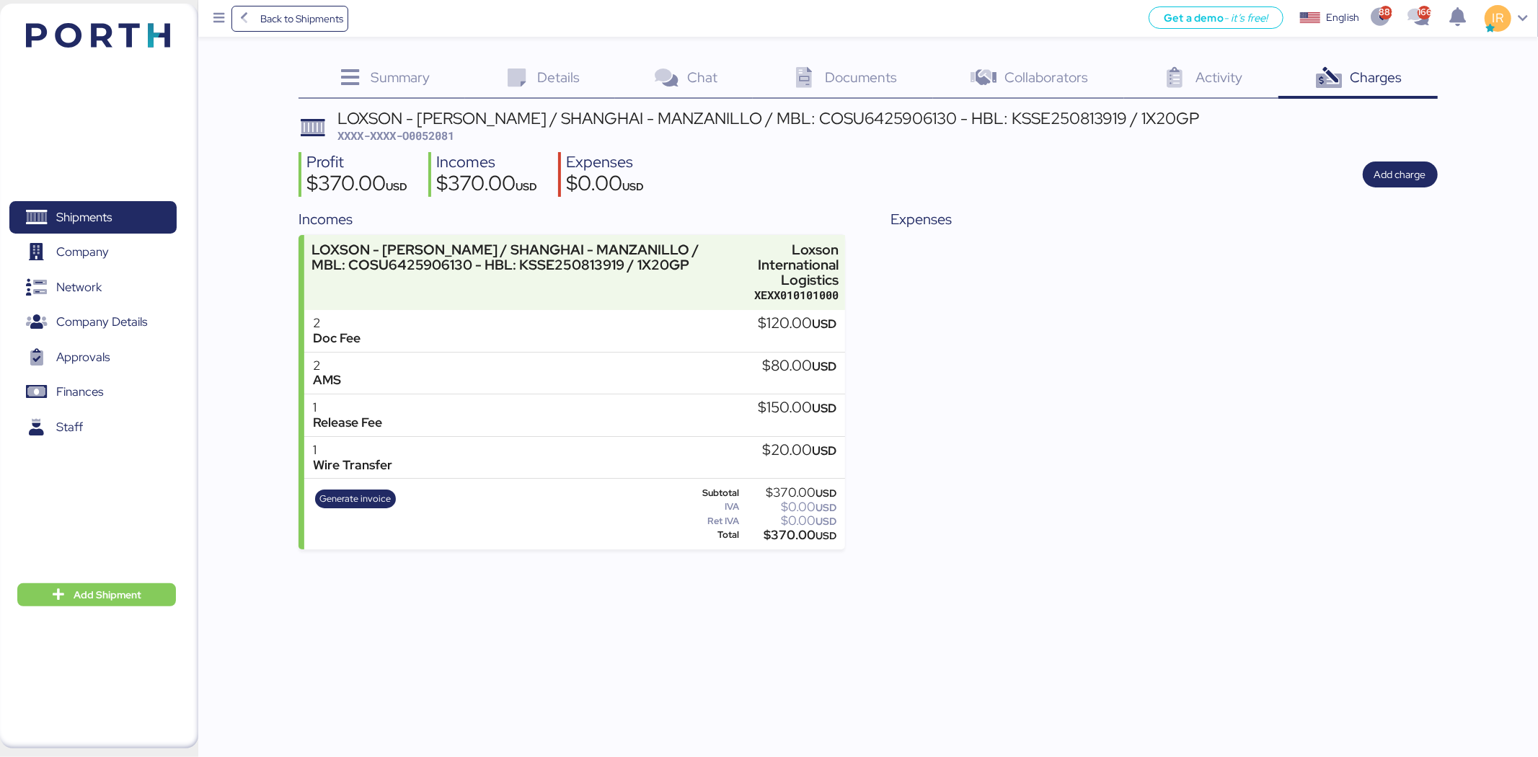
click at [449, 138] on span "XXXX-XXXX-O0052081" at bounding box center [395, 135] width 117 height 14
copy span "O0052081"
click at [431, 130] on span "XXXX-XXXX-O0052081" at bounding box center [395, 135] width 117 height 14
